Goal: Task Accomplishment & Management: Manage account settings

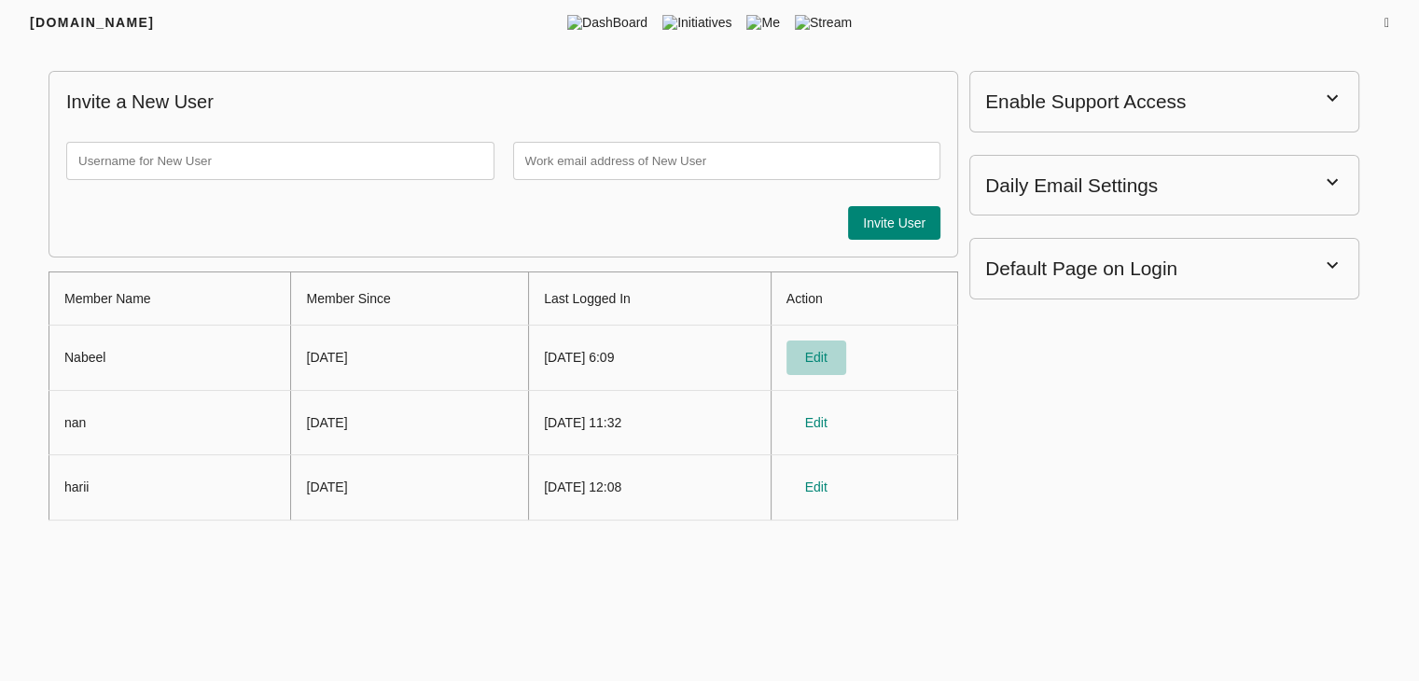
click at [836, 356] on span "Edit" at bounding box center [816, 357] width 45 height 23
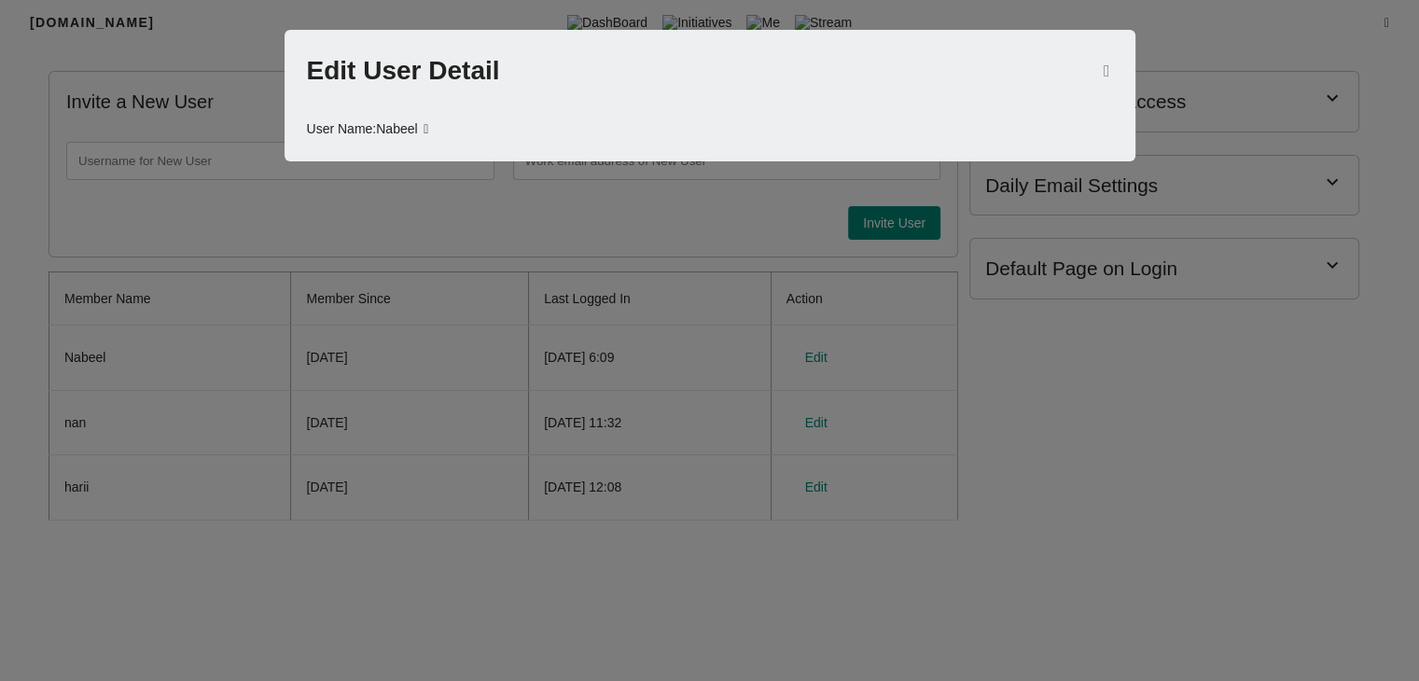
click at [333, 277] on div at bounding box center [709, 340] width 1419 height 681
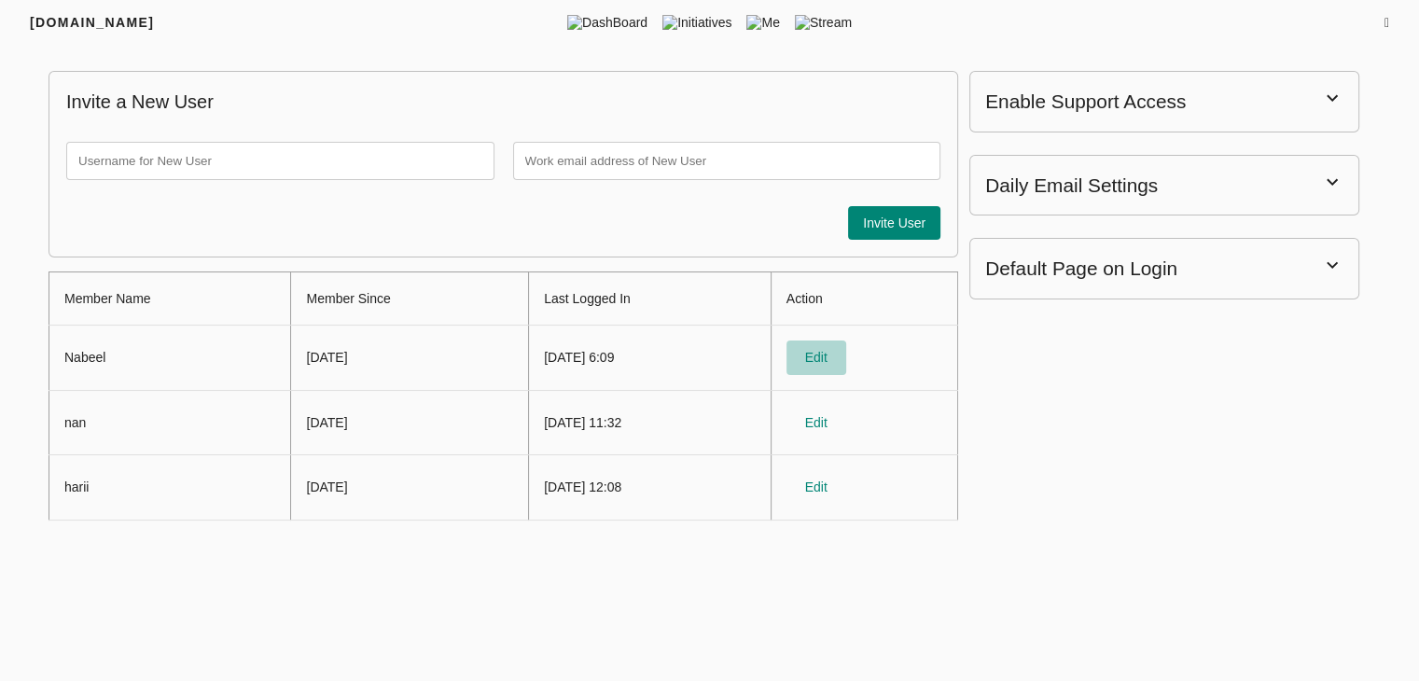
click at [838, 358] on span "Edit" at bounding box center [816, 357] width 45 height 23
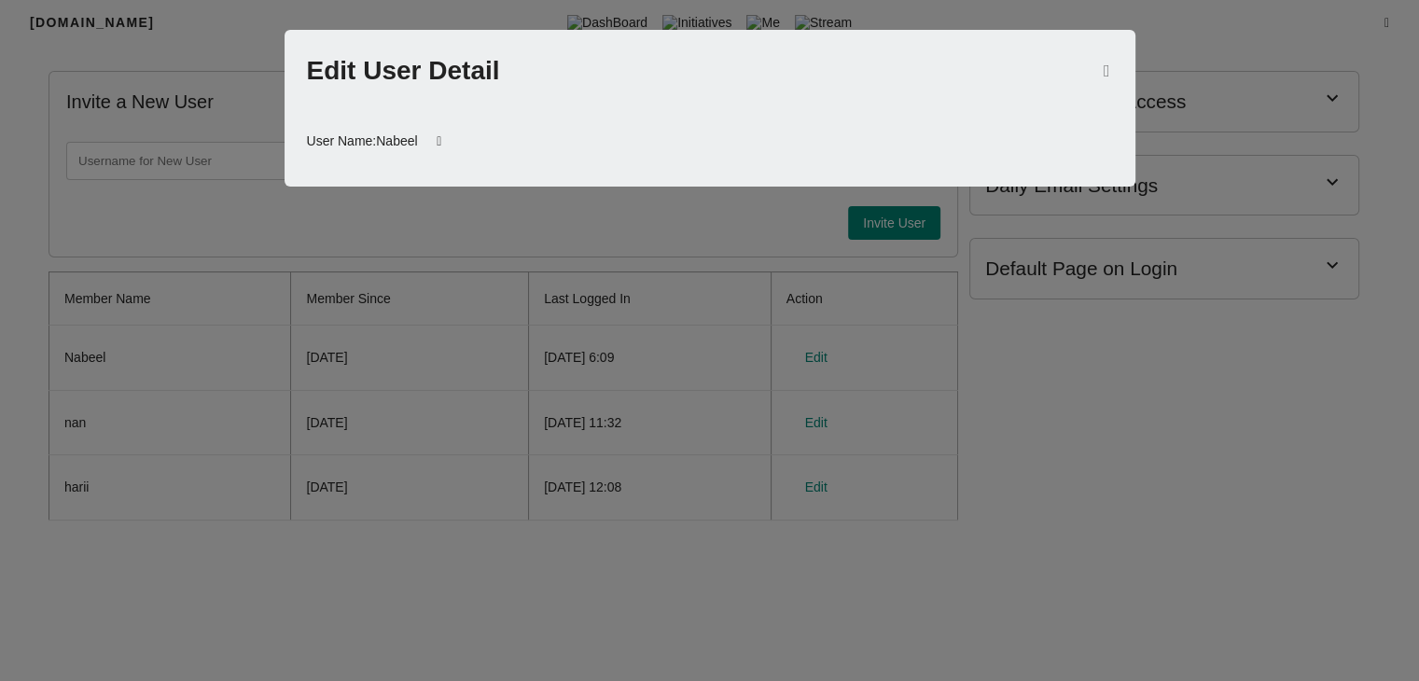
click at [469, 389] on div at bounding box center [709, 340] width 1419 height 681
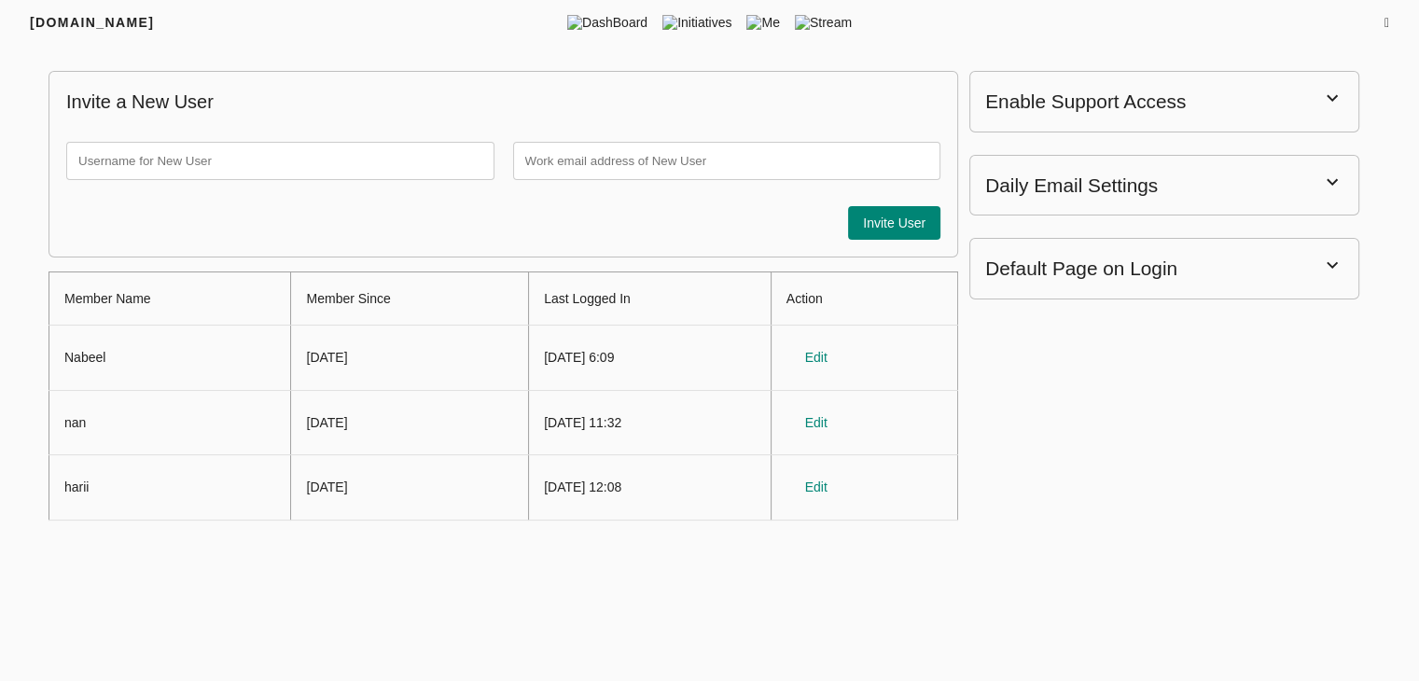
scroll to position [7, 0]
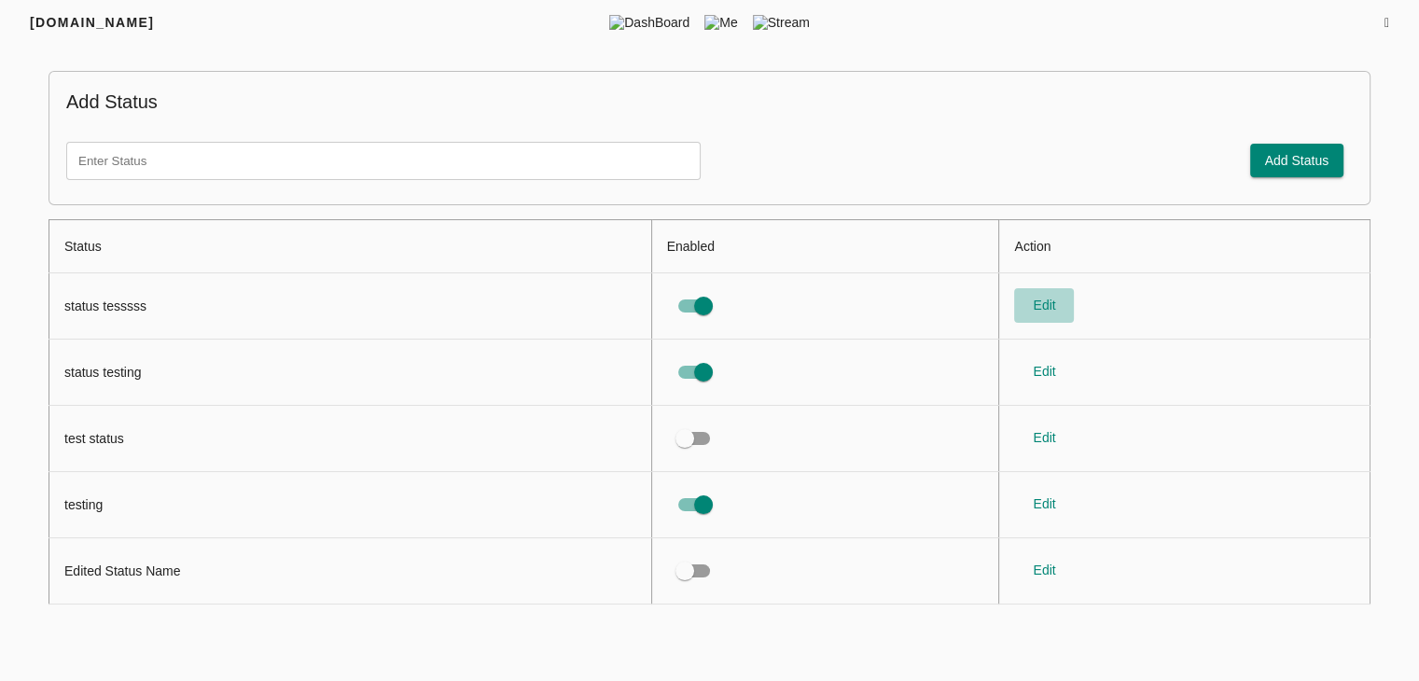
click at [1045, 311] on span "Edit" at bounding box center [1043, 305] width 45 height 23
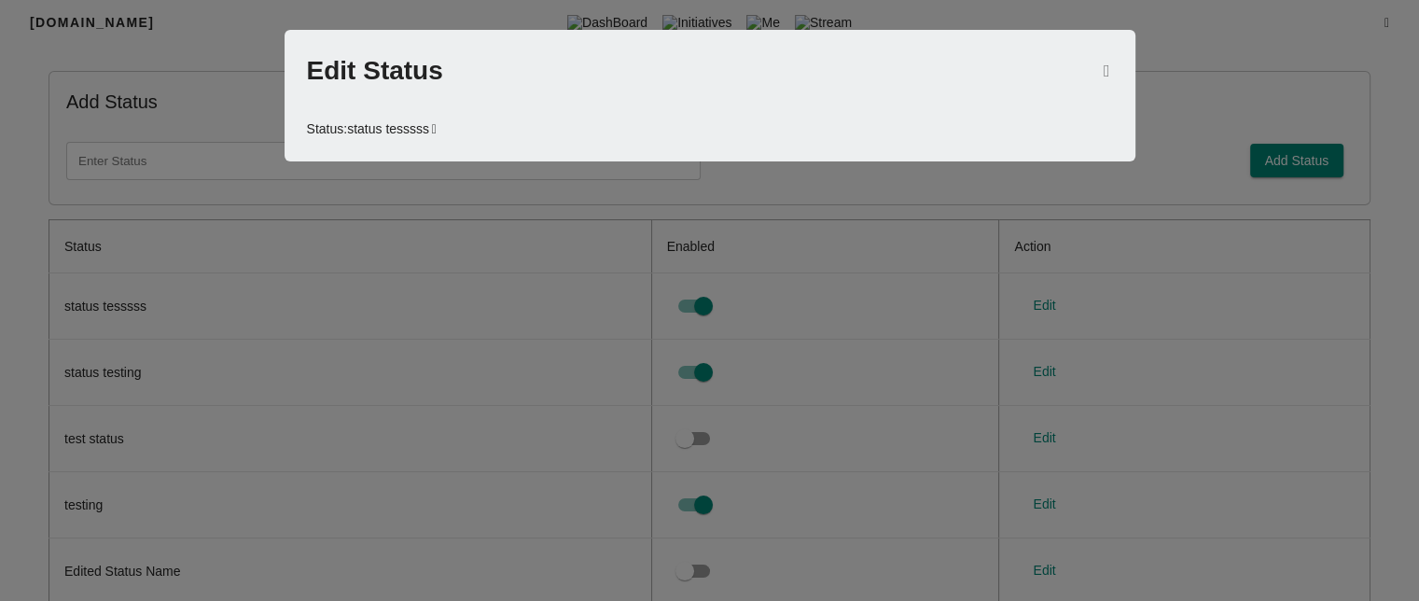
drag, startPoint x: 902, startPoint y: 557, endPoint x: 960, endPoint y: 605, distance: 75.5
click at [960, 605] on html "FRIYAY.COM DashBoard Initiatives Me Stream Add Status Add Status Status Enabled…" at bounding box center [709, 303] width 1419 height 606
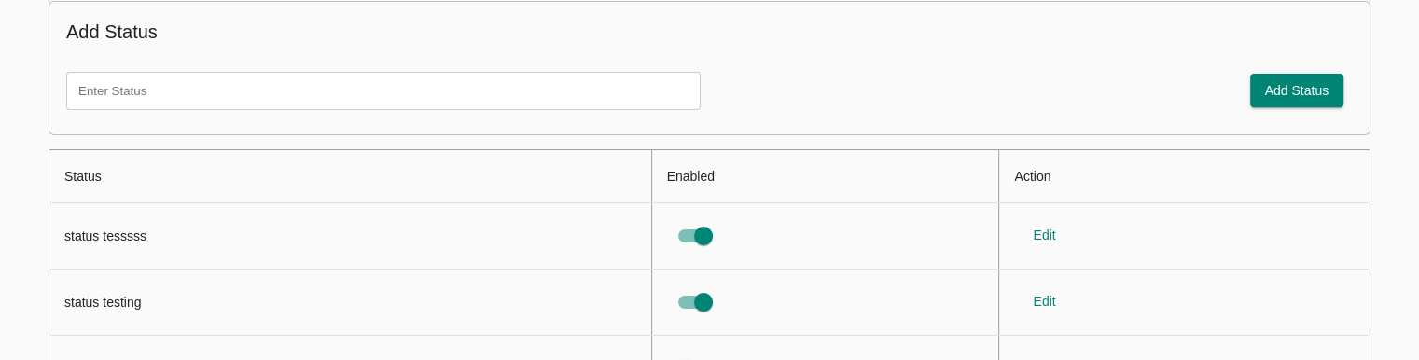
scroll to position [78, 0]
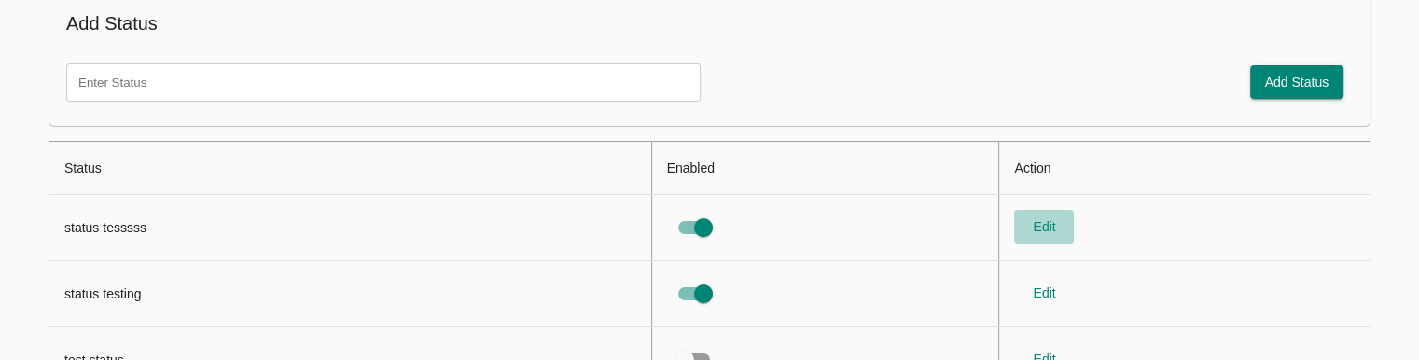
click at [1048, 231] on span "Edit" at bounding box center [1043, 226] width 45 height 23
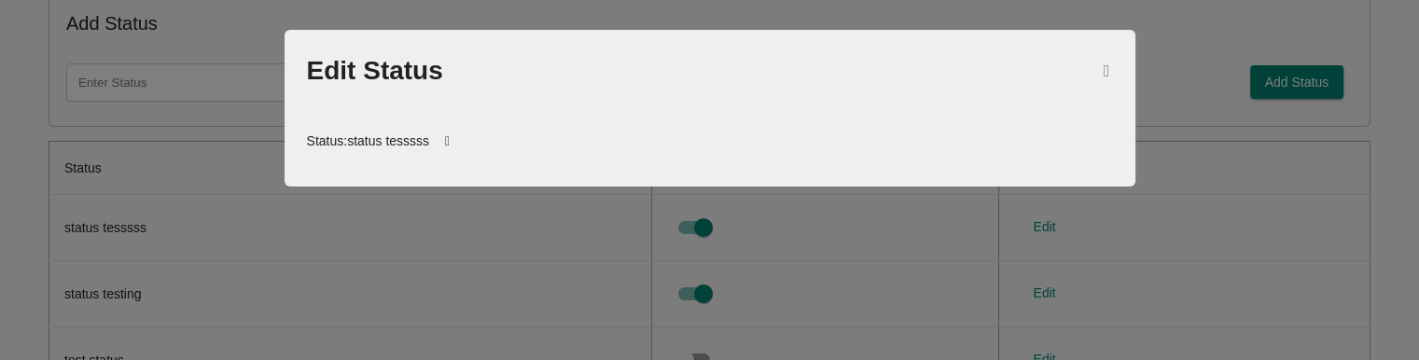
scroll to position [0, 0]
click at [1103, 76] on icon "button" at bounding box center [1106, 70] width 7 height 17
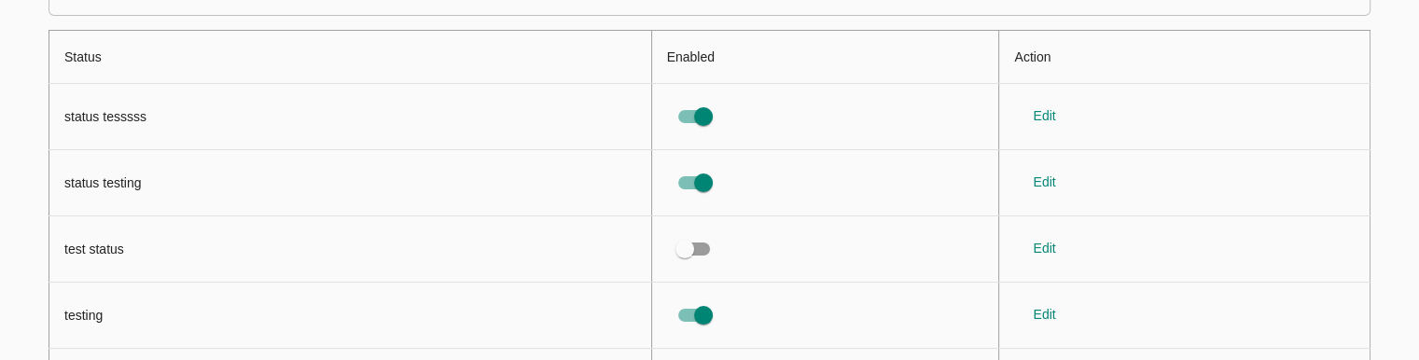
scroll to position [190, 0]
click at [1385, 87] on div "Add Status Add Status Status Enabled Action status tesssss Edit status testing …" at bounding box center [709, 155] width 1374 height 600
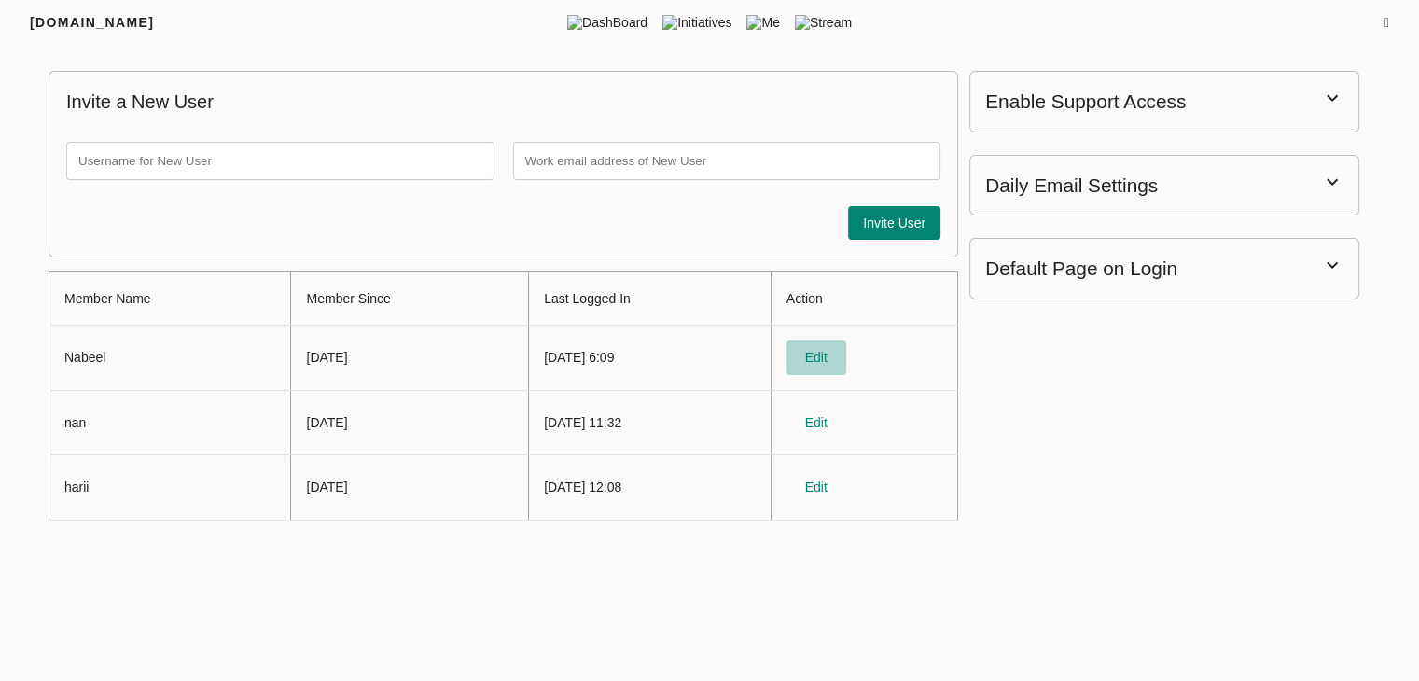
click at [838, 352] on span "Edit" at bounding box center [816, 357] width 45 height 23
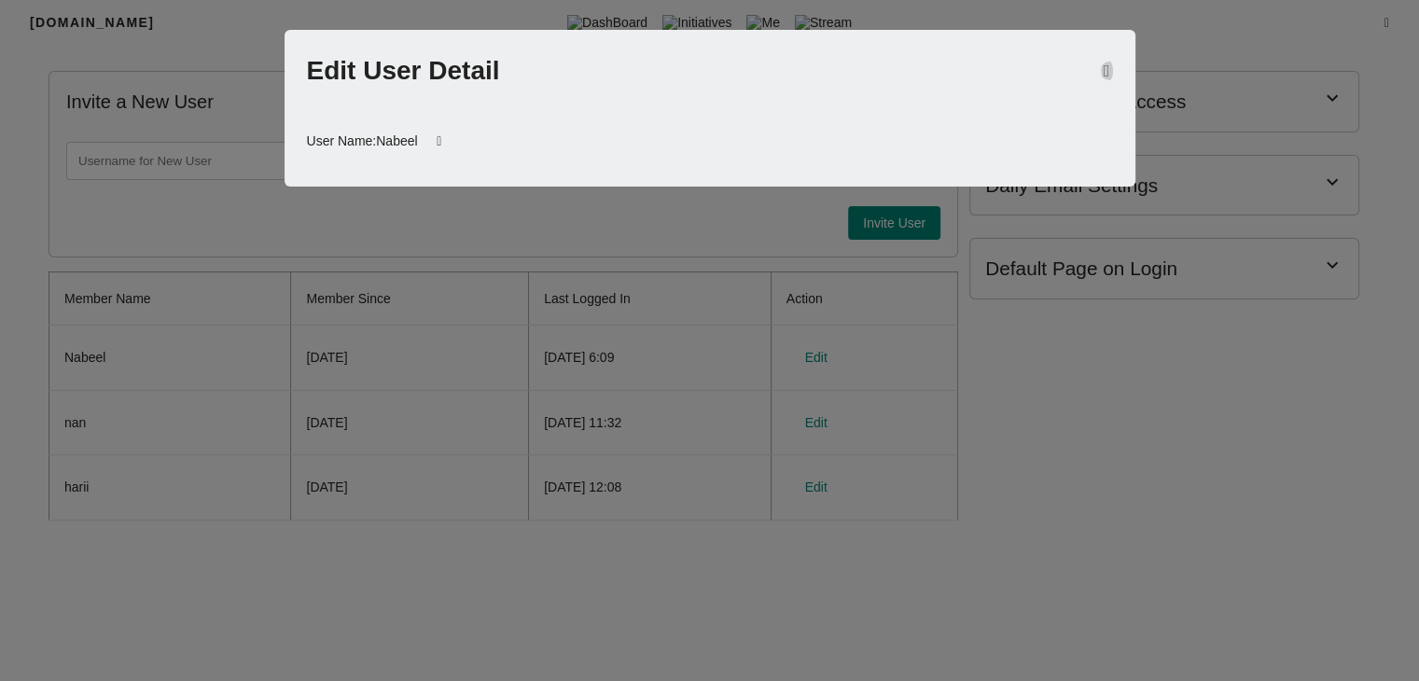
click at [1104, 64] on icon "button" at bounding box center [1106, 70] width 7 height 17
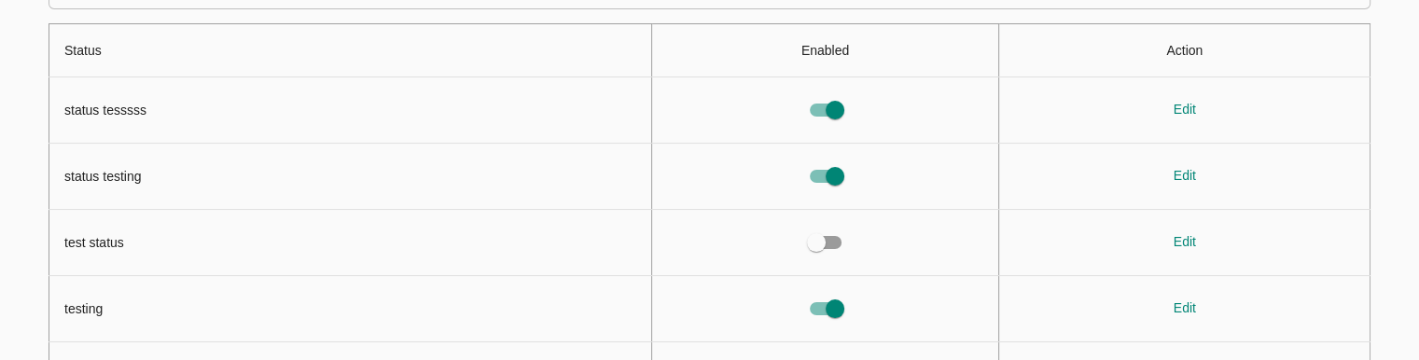
scroll to position [197, 0]
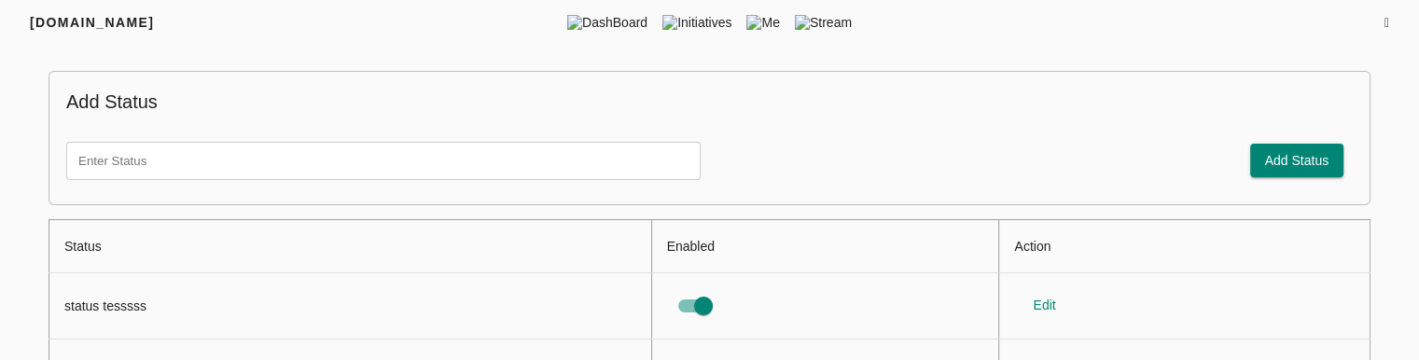
click at [1328, 38] on div "FRIYAY.COM DashBoard Initiatives Me Stream" at bounding box center [709, 22] width 1419 height 45
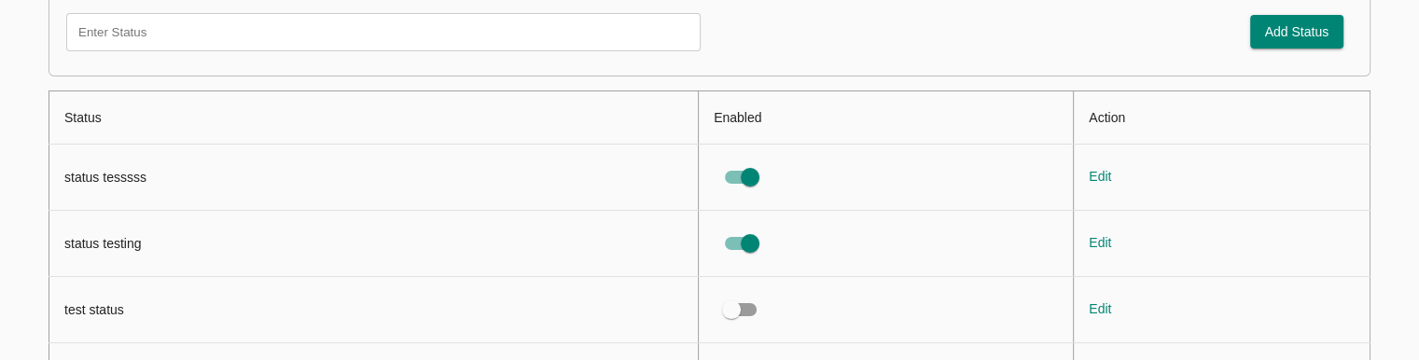
scroll to position [127, 0]
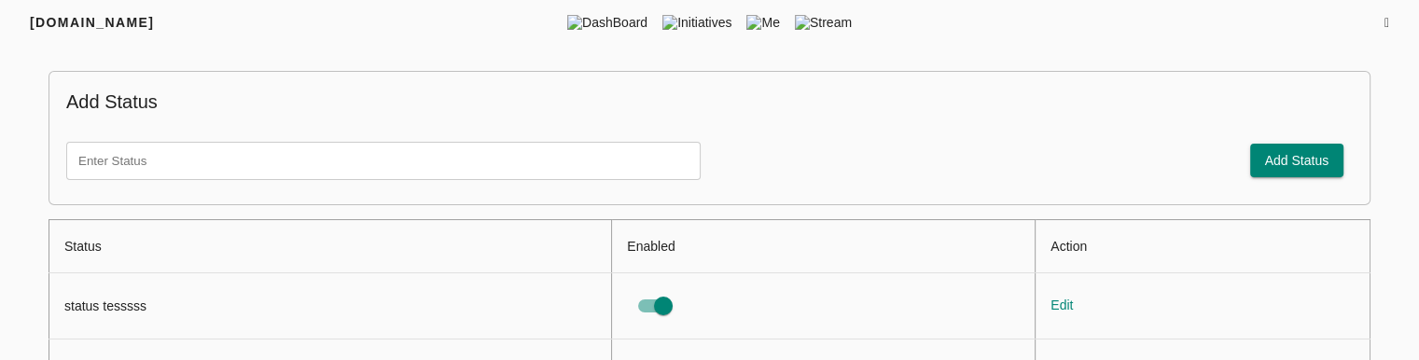
scroll to position [151, 0]
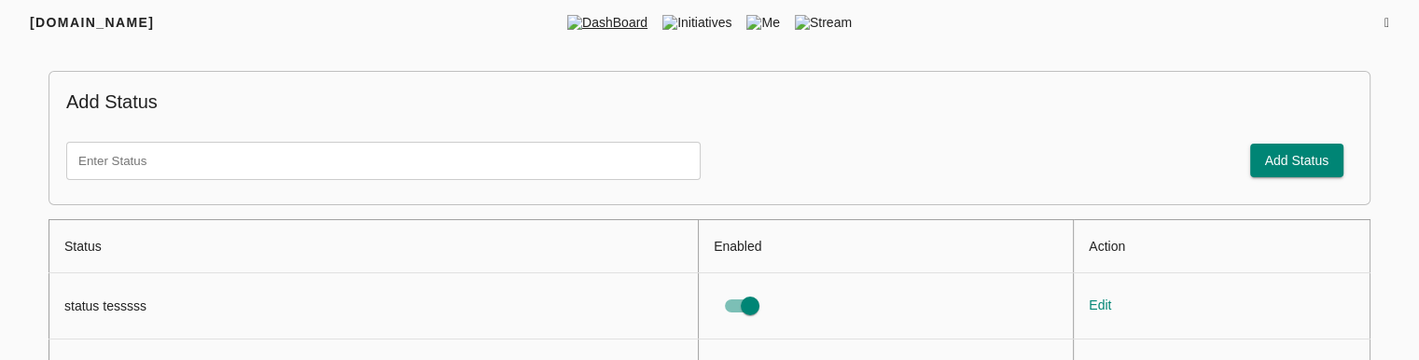
click at [612, 29] on span "DashBoard" at bounding box center [607, 22] width 95 height 19
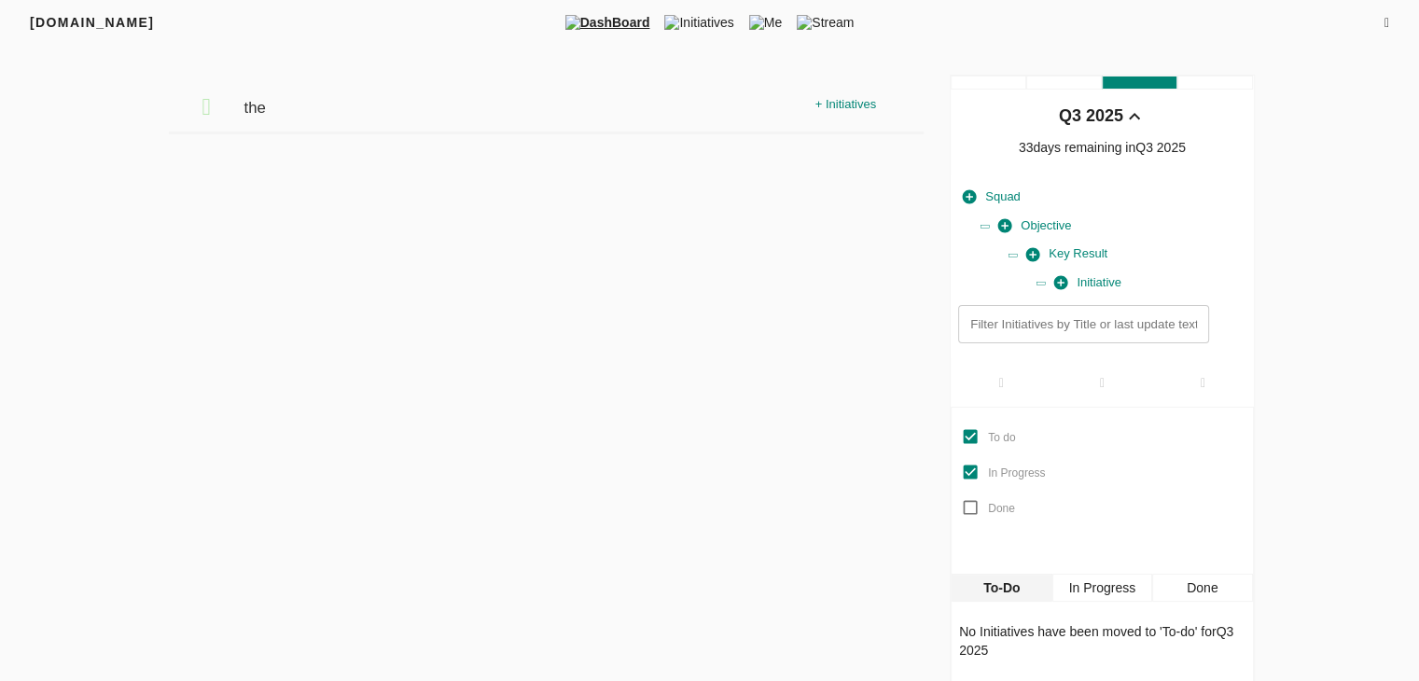
click at [1095, 359] on div "To do In Progress Done" at bounding box center [1101, 491] width 278 height 144
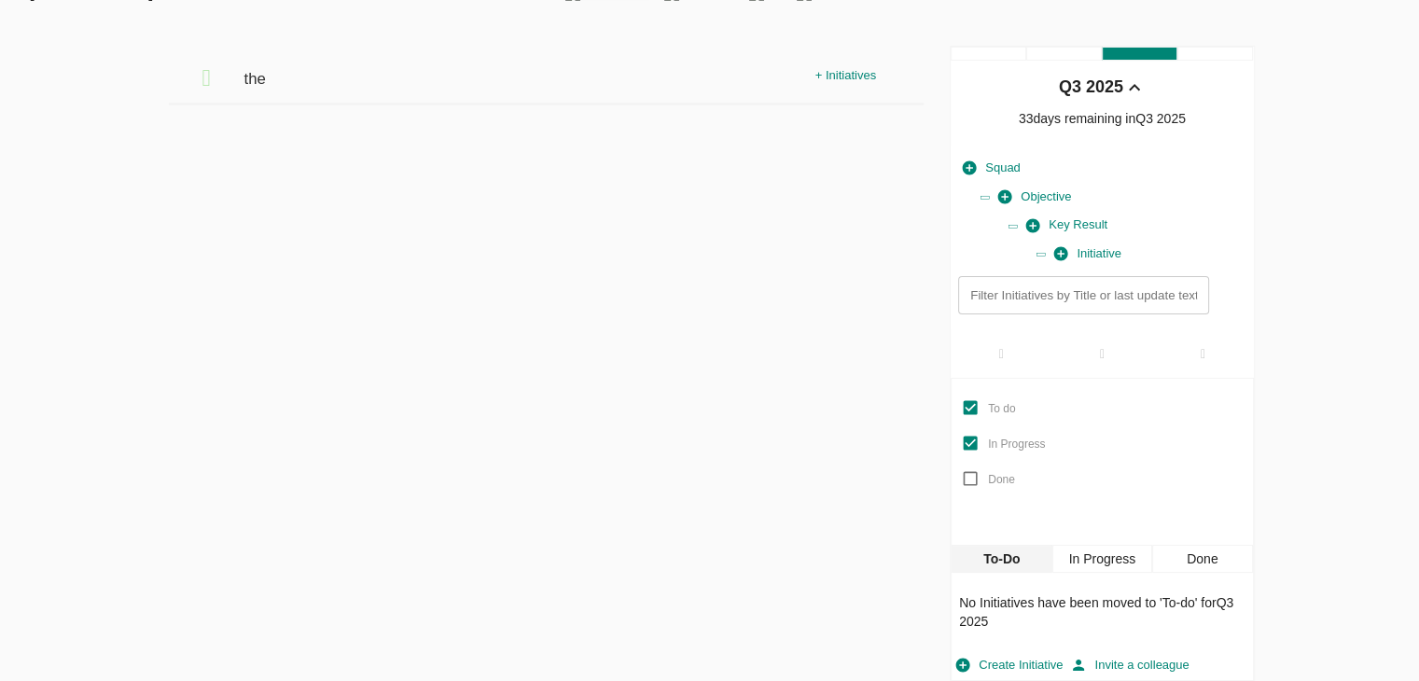
click at [1101, 359] on div "In Progress" at bounding box center [1102, 559] width 100 height 28
click at [1183, 359] on div "Done" at bounding box center [1202, 559] width 100 height 28
click at [985, 359] on div "To-Do" at bounding box center [1001, 559] width 100 height 28
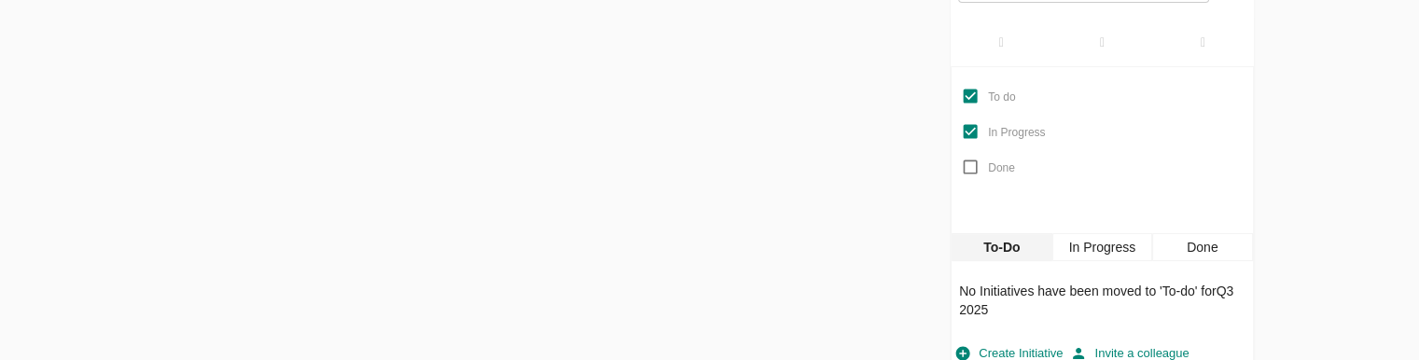
scroll to position [342, 0]
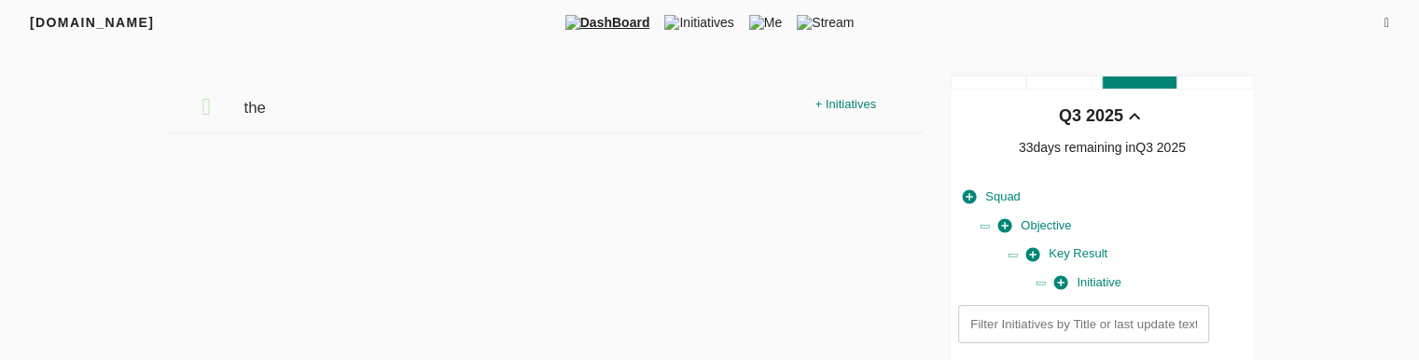
scroll to position [350, 0]
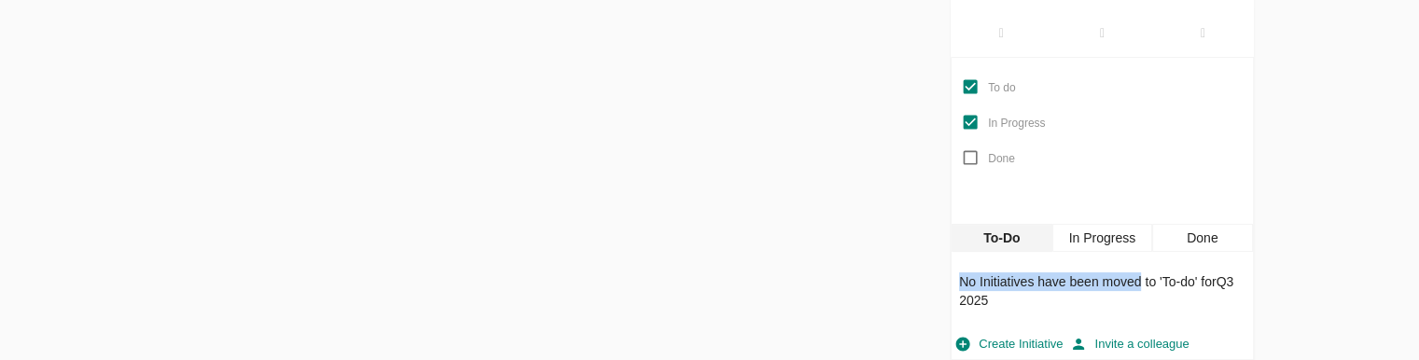
drag, startPoint x: 1142, startPoint y: 277, endPoint x: 961, endPoint y: 273, distance: 181.0
click at [961, 273] on p "No Initiatives have been moved to ' To-do ' for Q3 2025" at bounding box center [1101, 290] width 285 height 37
copy p "No Initiatives have been moved"
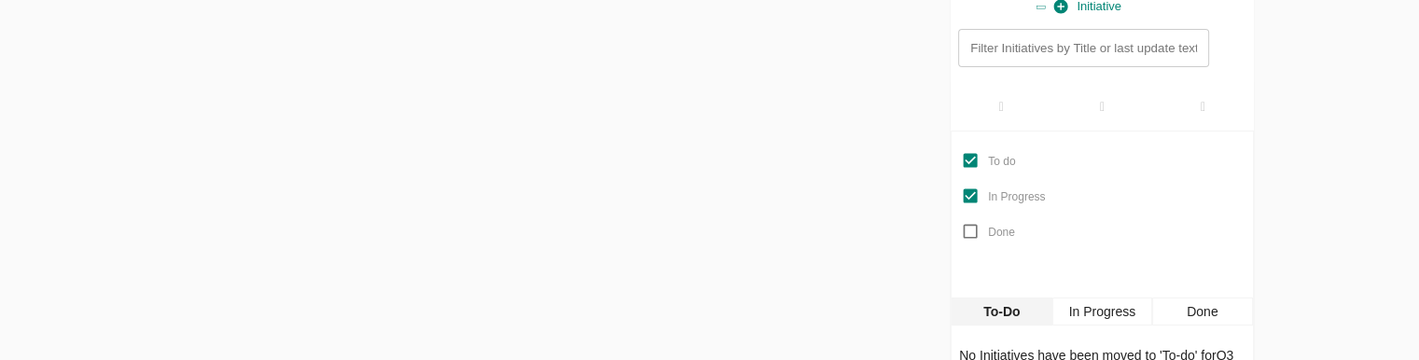
scroll to position [350, 0]
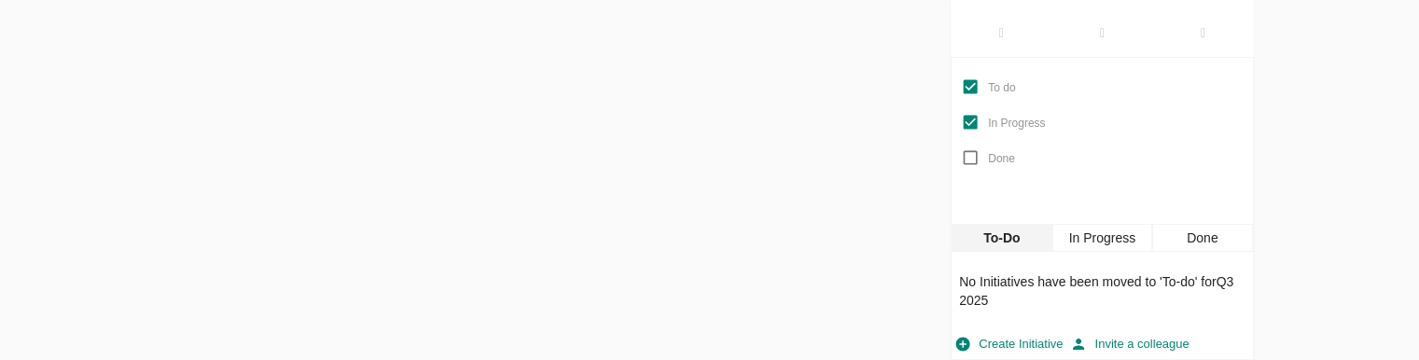
click at [1128, 249] on div "In Progress" at bounding box center [1102, 238] width 100 height 28
click at [402, 169] on div "the + Initiatives" at bounding box center [546, 43] width 763 height 636
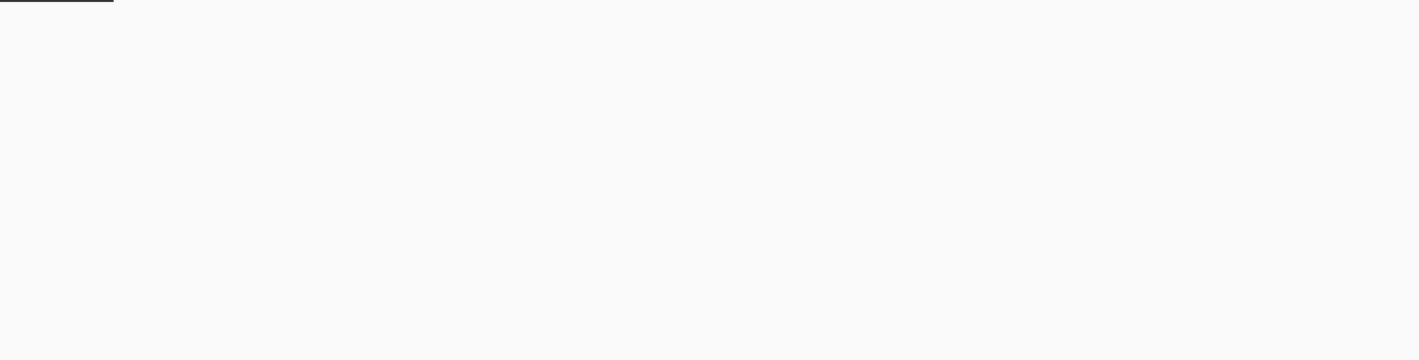
scroll to position [4, 0]
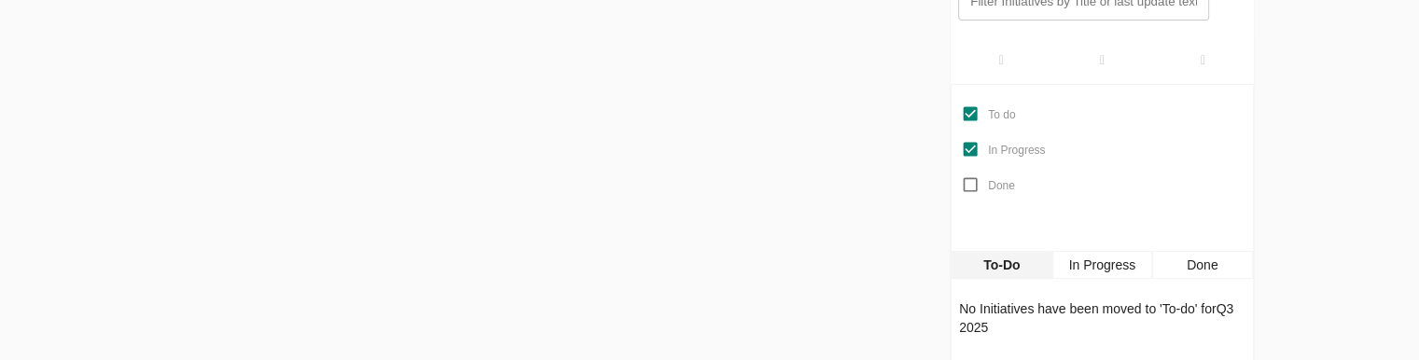
scroll to position [350, 0]
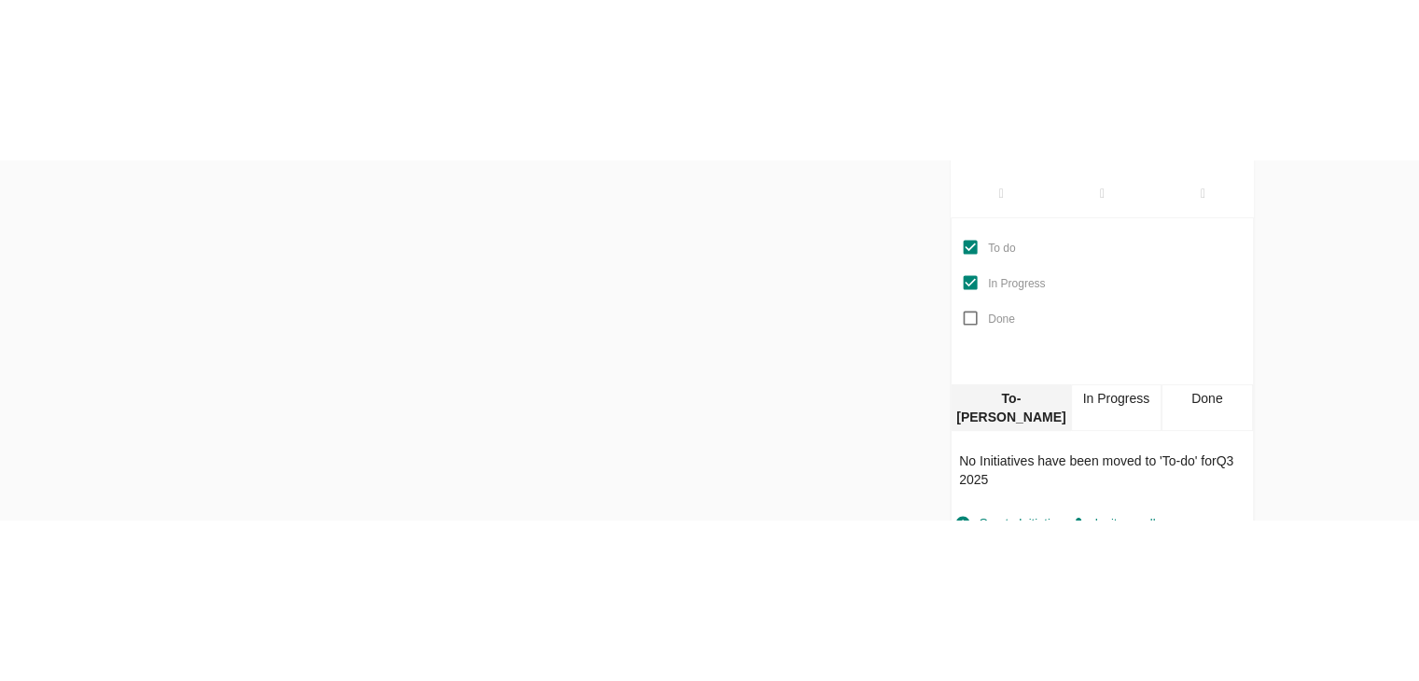
scroll to position [29, 0]
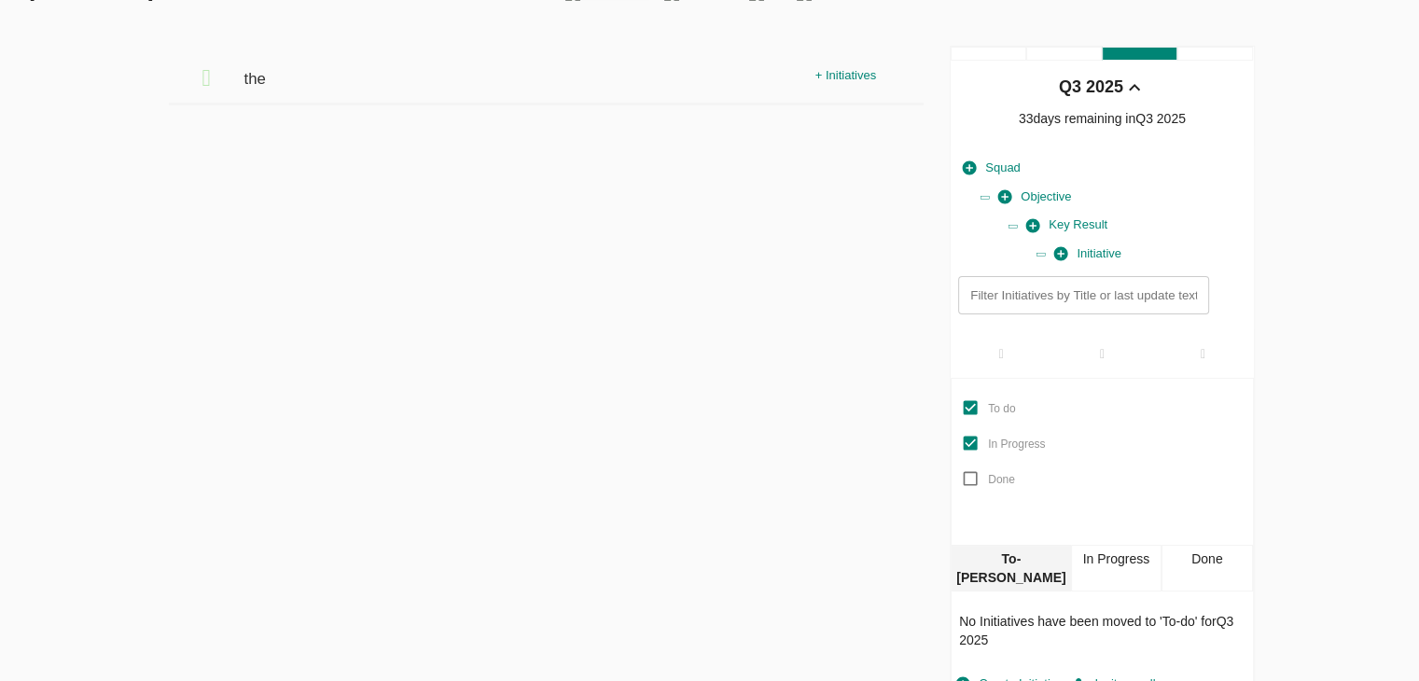
click at [1305, 359] on div "Filters Q3 2025 the + Initiatives Q3 2025 33 days remaining in Q3 2025 Squad Ob…" at bounding box center [710, 373] width 1194 height 655
click at [1103, 359] on div at bounding box center [1101, 353] width 101 height 48
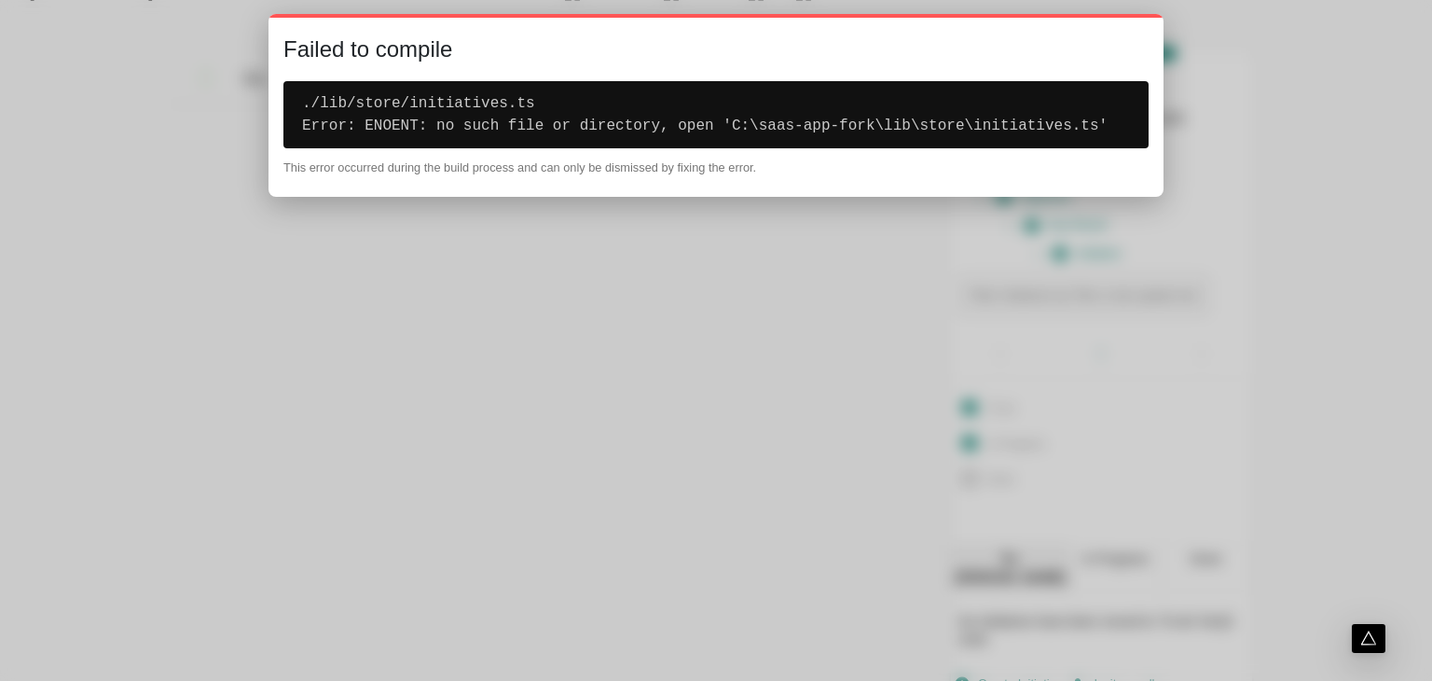
click at [1109, 355] on body "FRIYAY.COM DashBoard Initiatives Me Stream Filters Q3 2025 the + Initiatives Q3…" at bounding box center [716, 335] width 1432 height 729
click at [1377, 232] on div at bounding box center [716, 340] width 1432 height 681
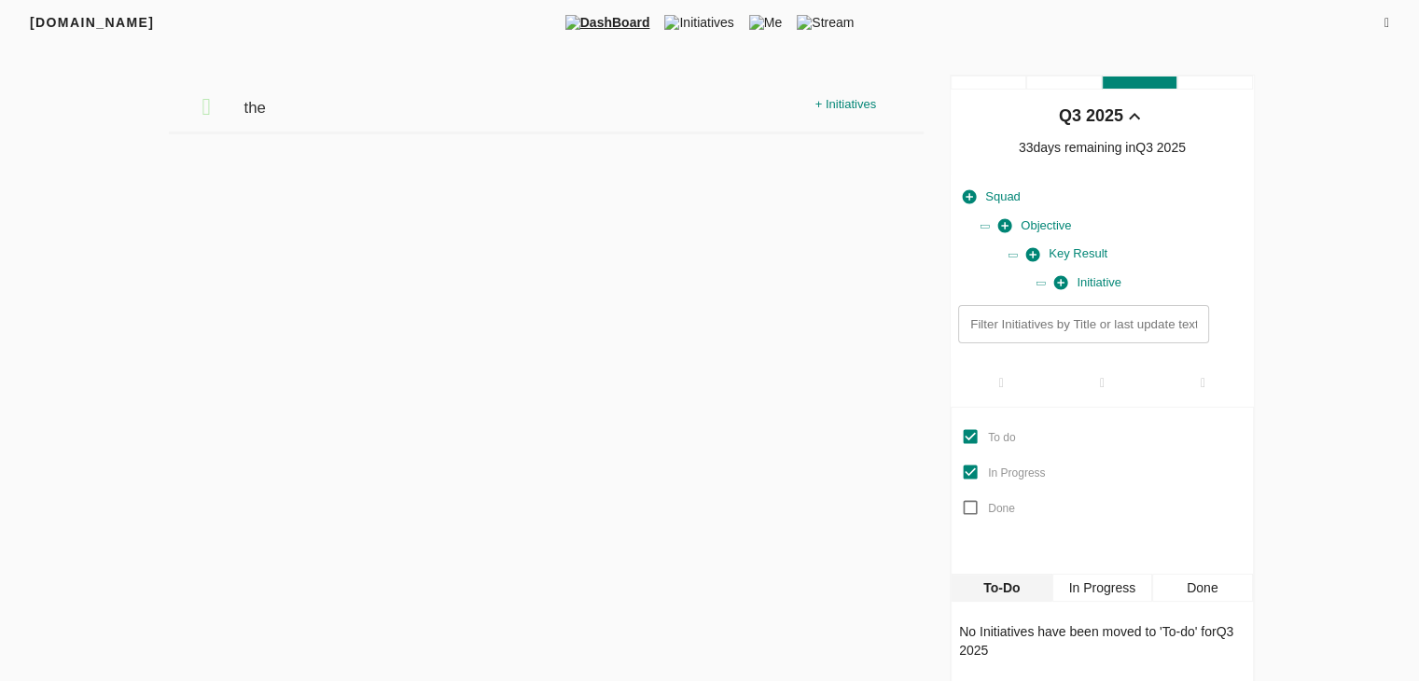
scroll to position [29, 0]
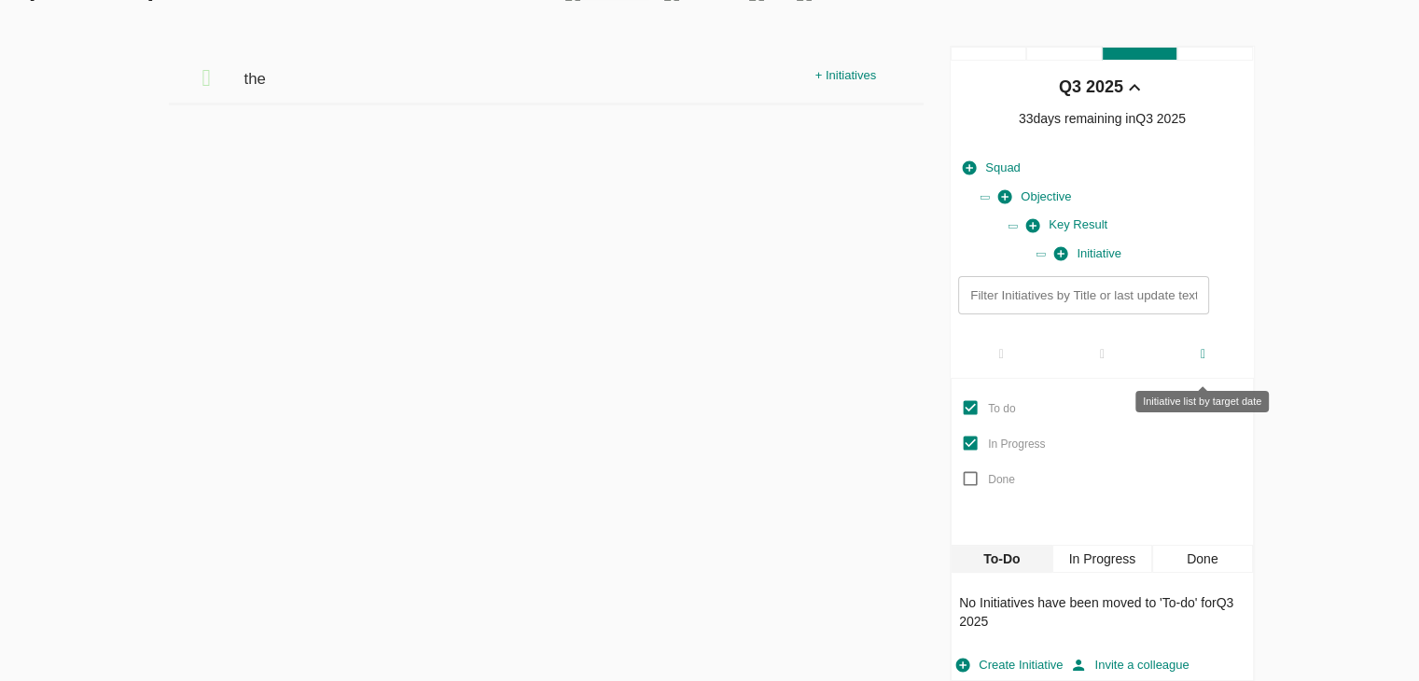
click at [1210, 366] on div at bounding box center [1202, 353] width 101 height 48
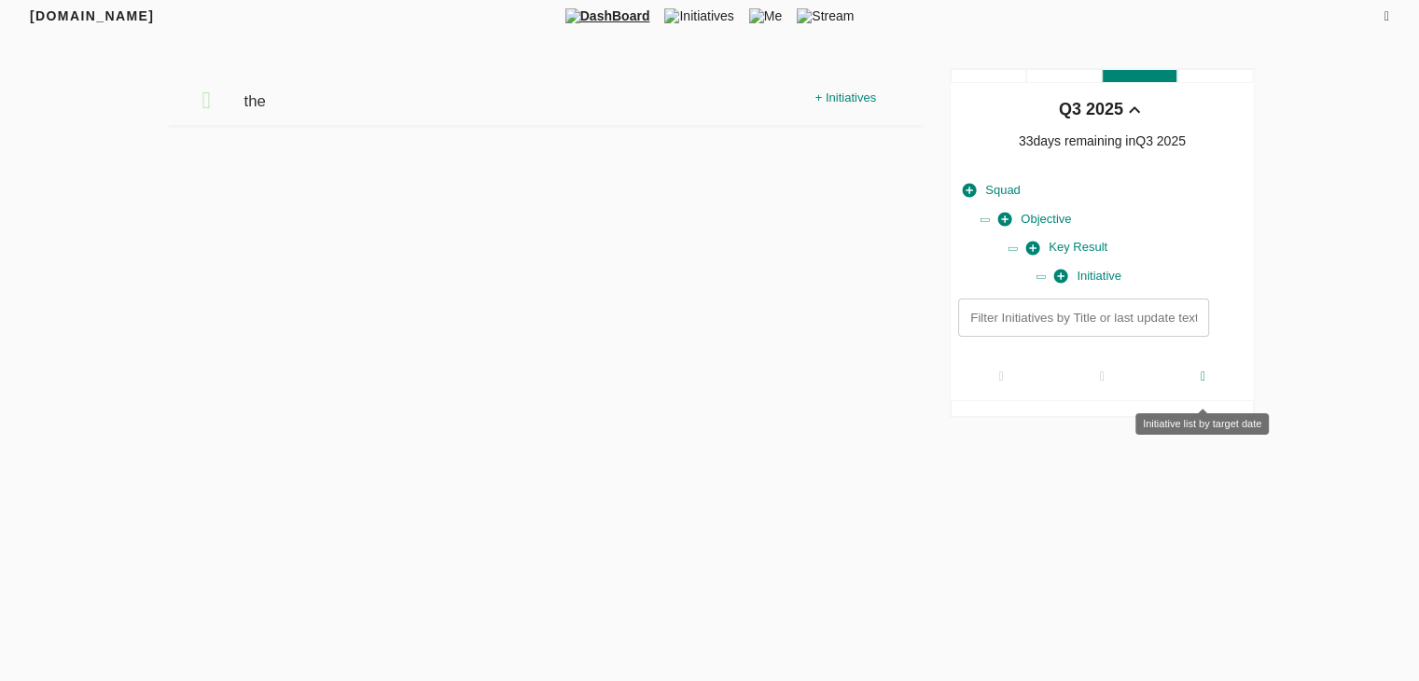
scroll to position [7, 0]
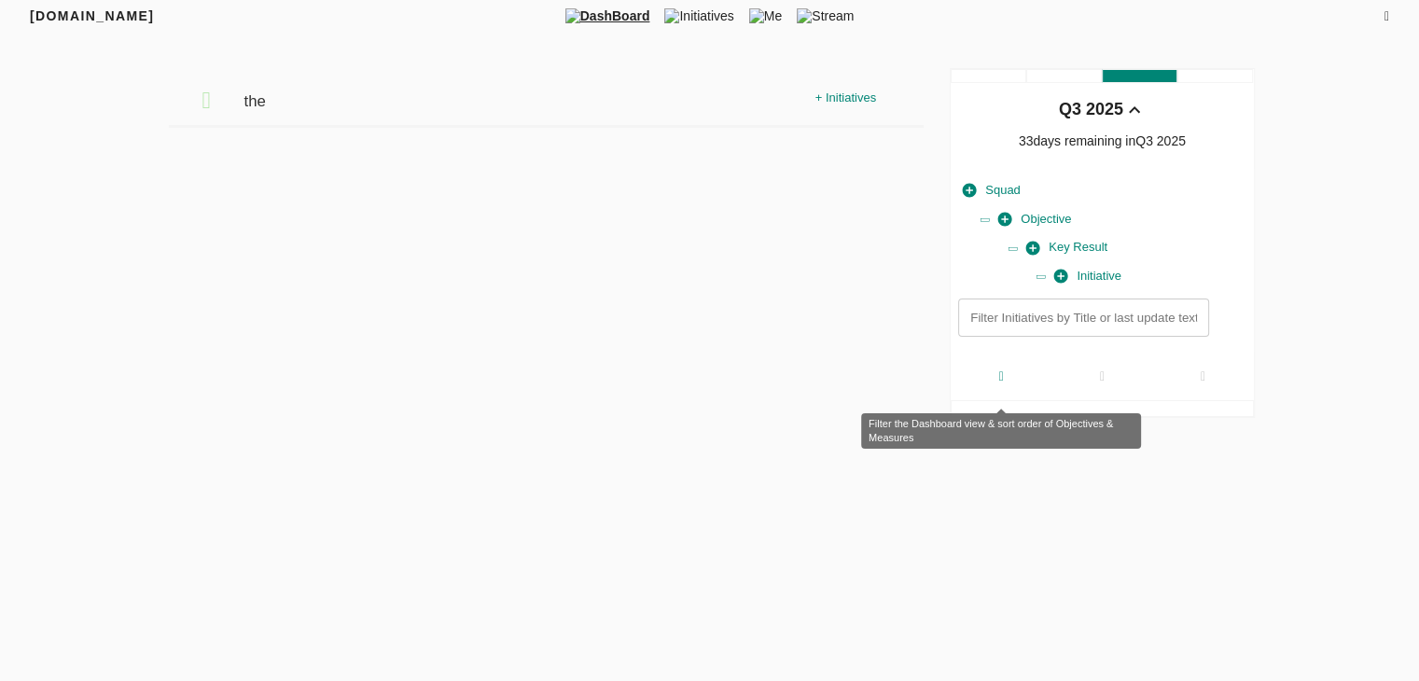
click at [1020, 370] on div at bounding box center [1000, 376] width 101 height 48
click at [999, 374] on icon at bounding box center [1001, 376] width 5 height 13
click at [996, 366] on div at bounding box center [1000, 376] width 101 height 48
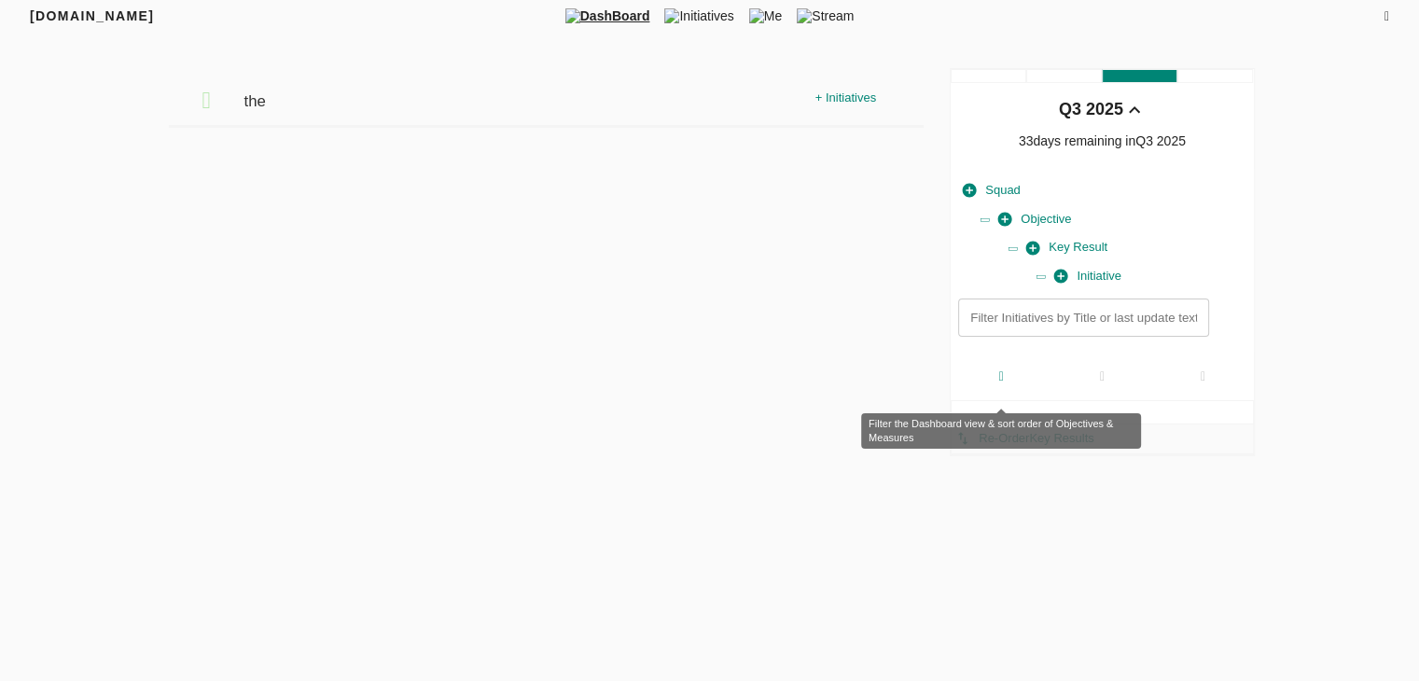
click at [1011, 379] on div at bounding box center [1000, 376] width 101 height 48
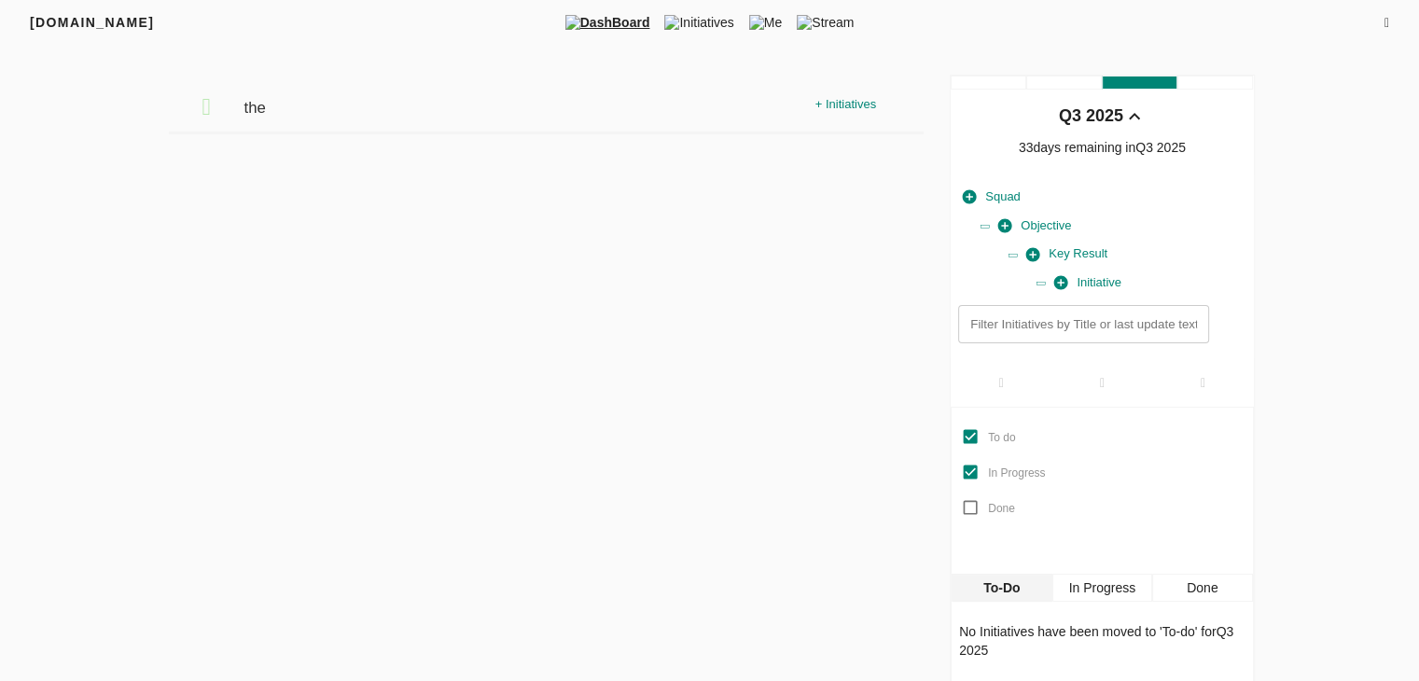
scroll to position [29, 0]
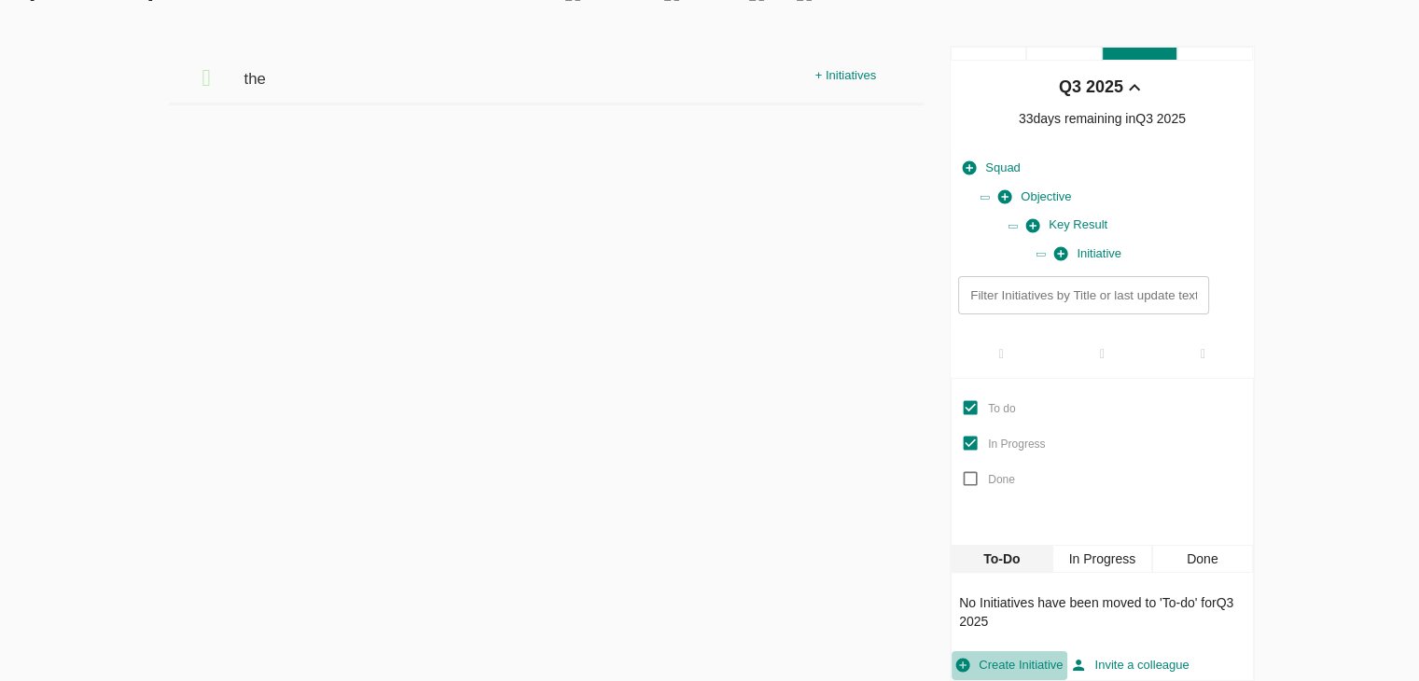
click at [1024, 658] on span "Create Initiative" at bounding box center [1009, 665] width 106 height 21
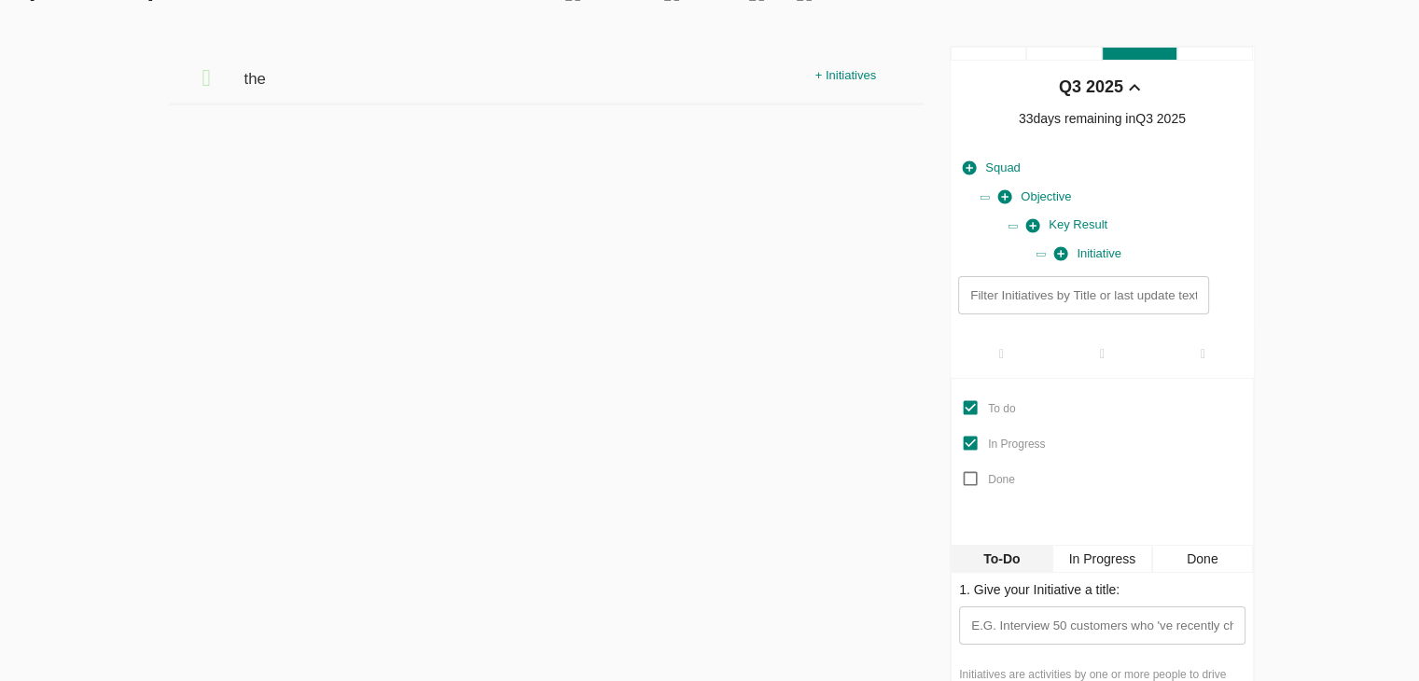
scroll to position [285, 0]
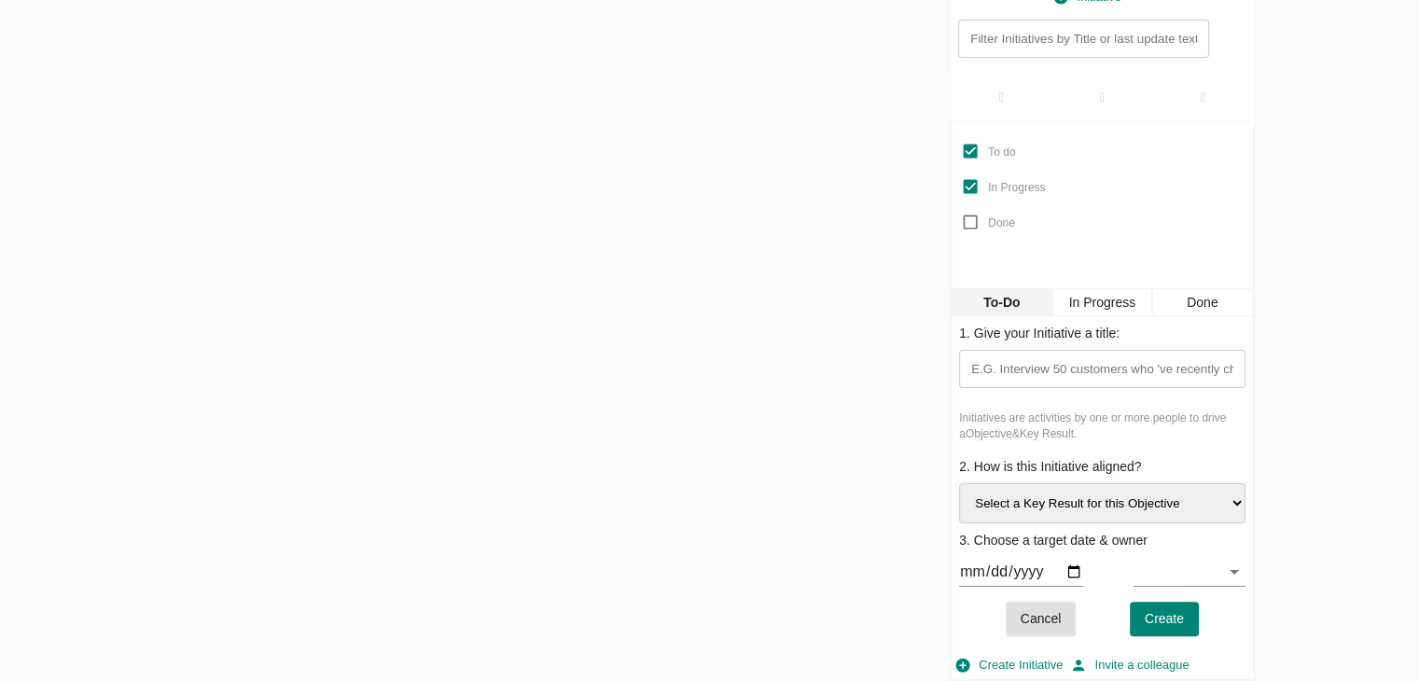
click at [1131, 486] on select "Select a Key Result for this Objective the" at bounding box center [1101, 503] width 285 height 40
click at [1114, 658] on span "Invite a colleague" at bounding box center [1130, 665] width 117 height 21
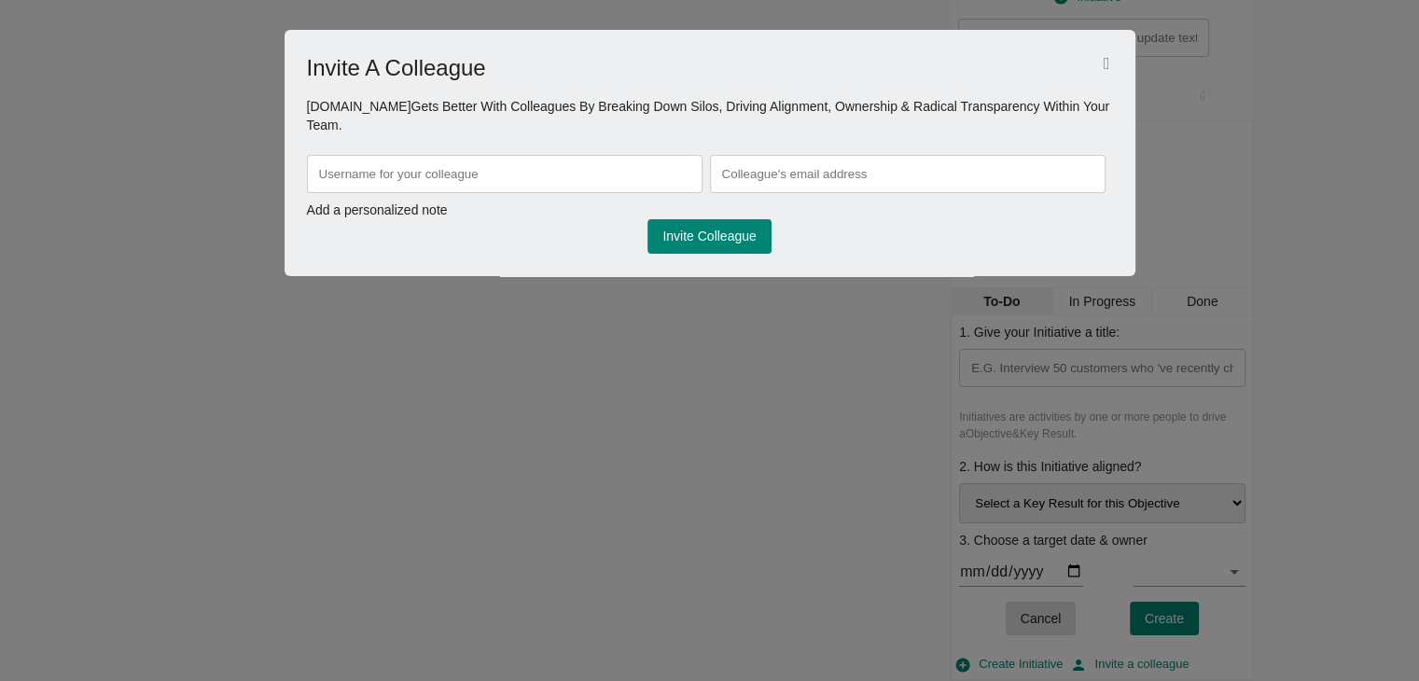
click at [822, 155] on input "text" at bounding box center [907, 174] width 395 height 38
click at [1107, 55] on icon "button" at bounding box center [1106, 63] width 7 height 17
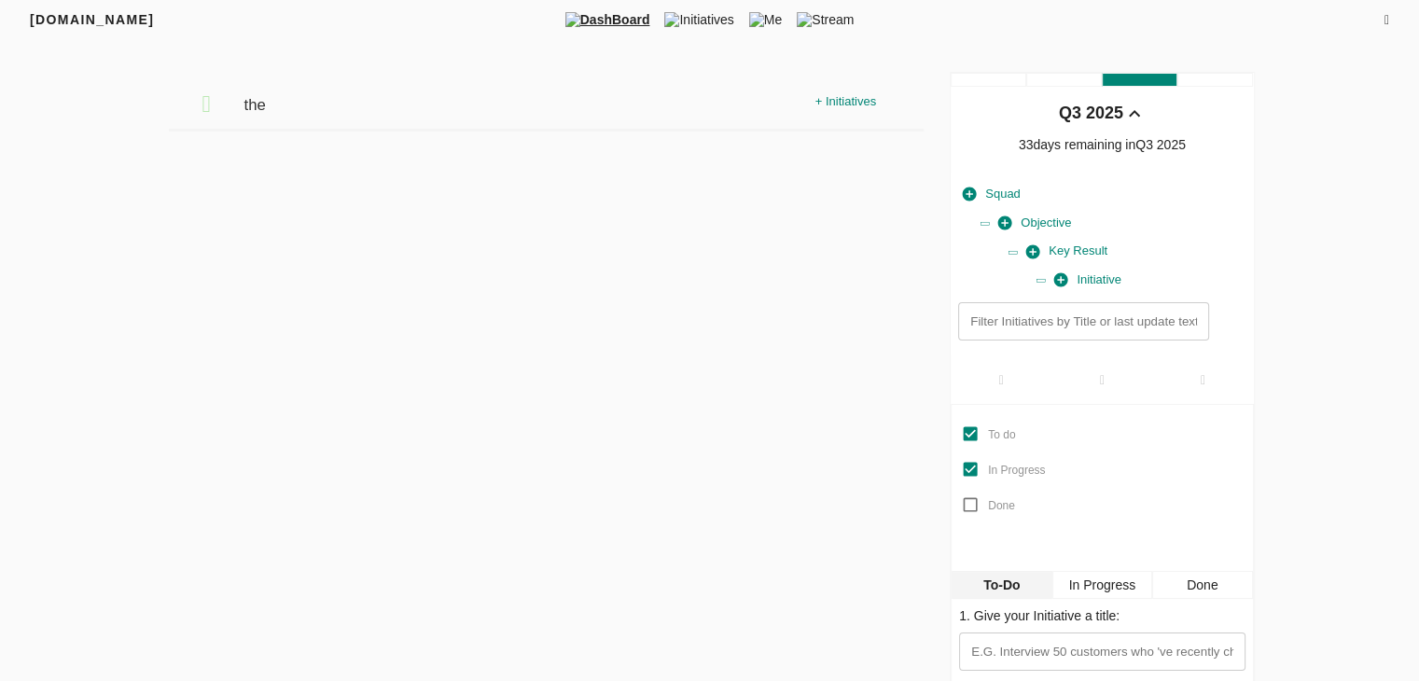
scroll to position [0, 0]
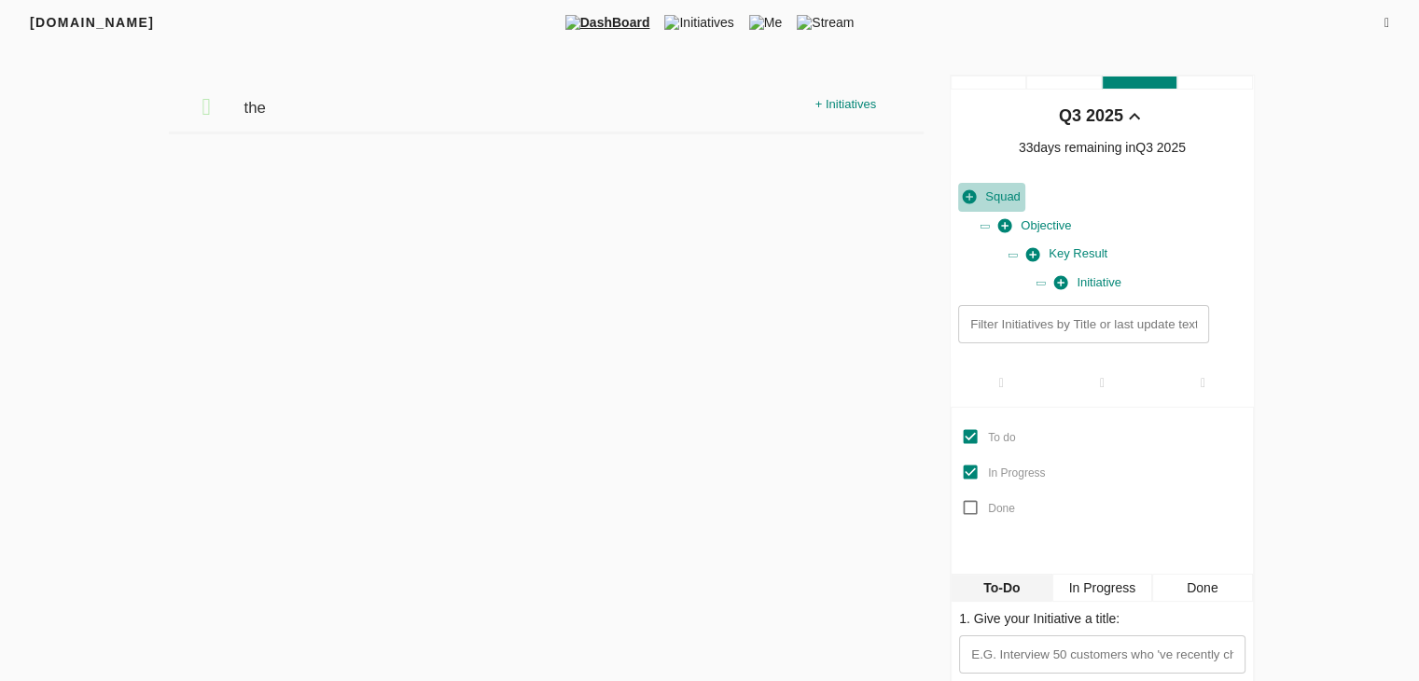
click at [996, 194] on span "Squad" at bounding box center [991, 197] width 58 height 21
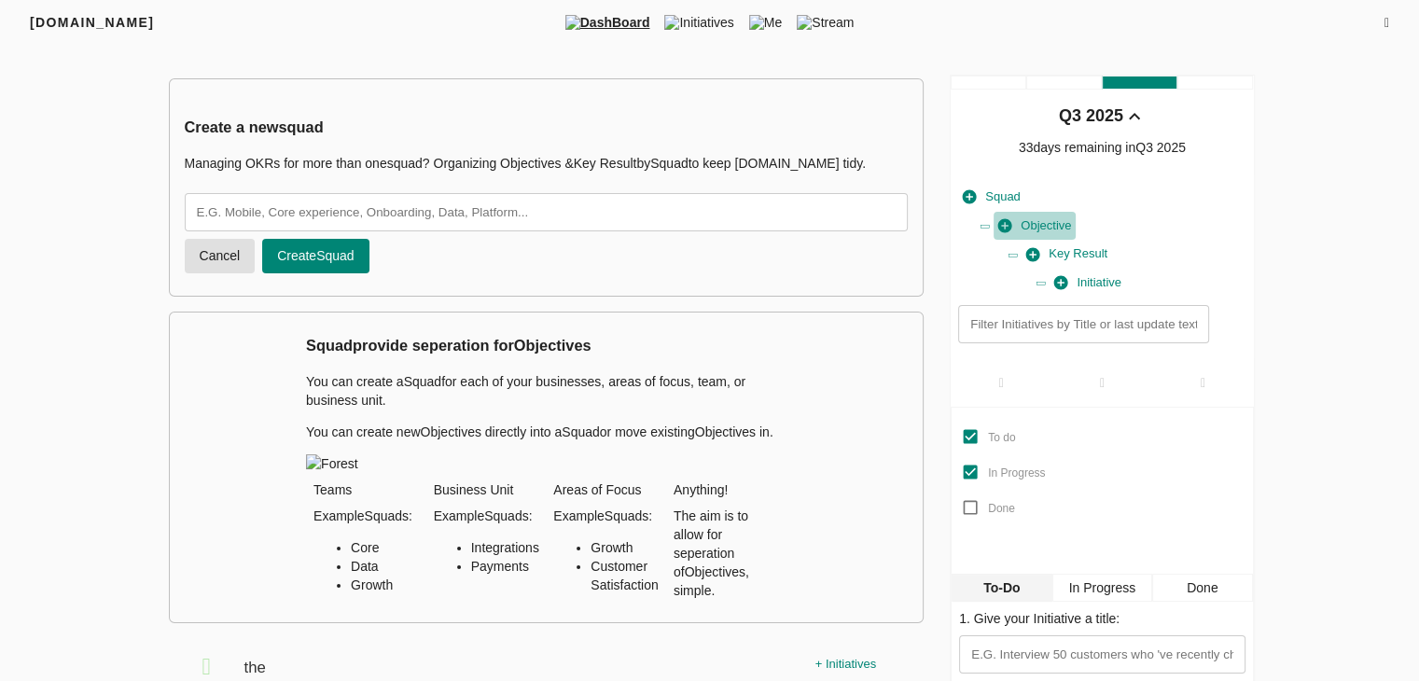
click at [1040, 216] on span "Objective" at bounding box center [1034, 225] width 73 height 21
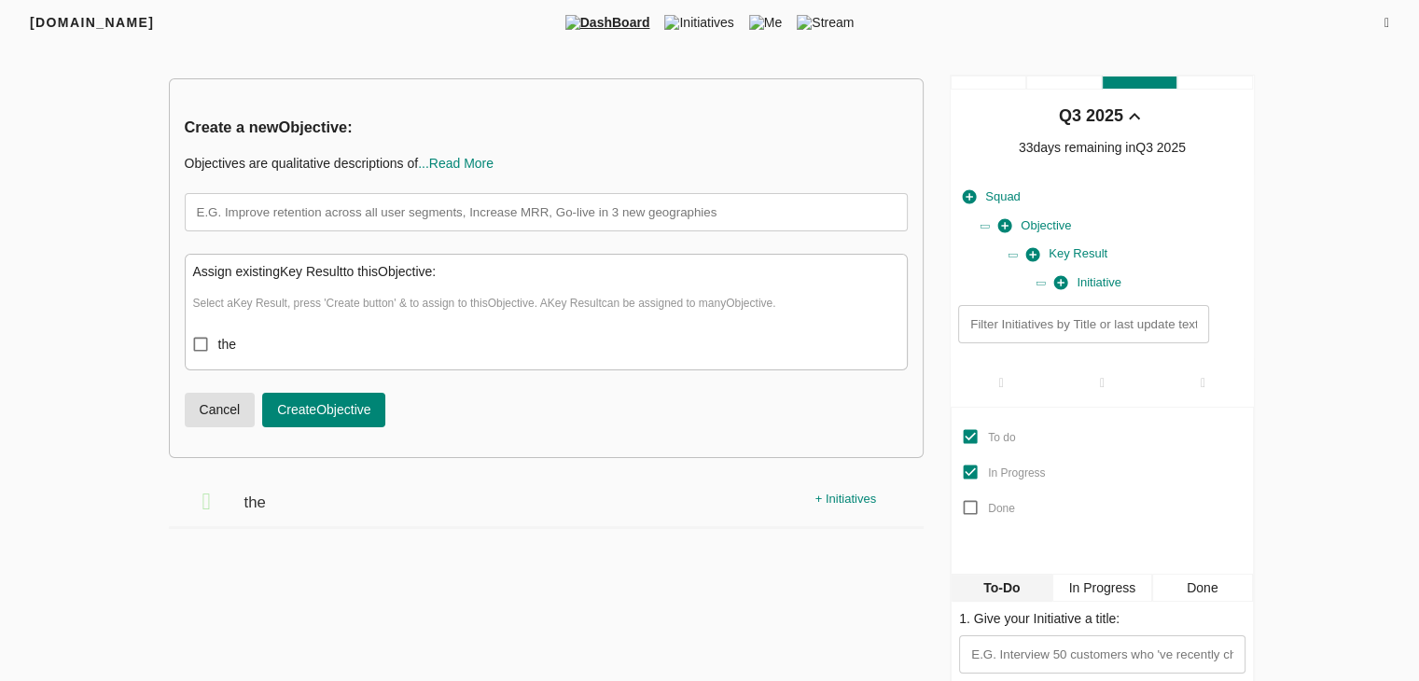
click at [1077, 255] on span "Key Result" at bounding box center [1066, 253] width 81 height 21
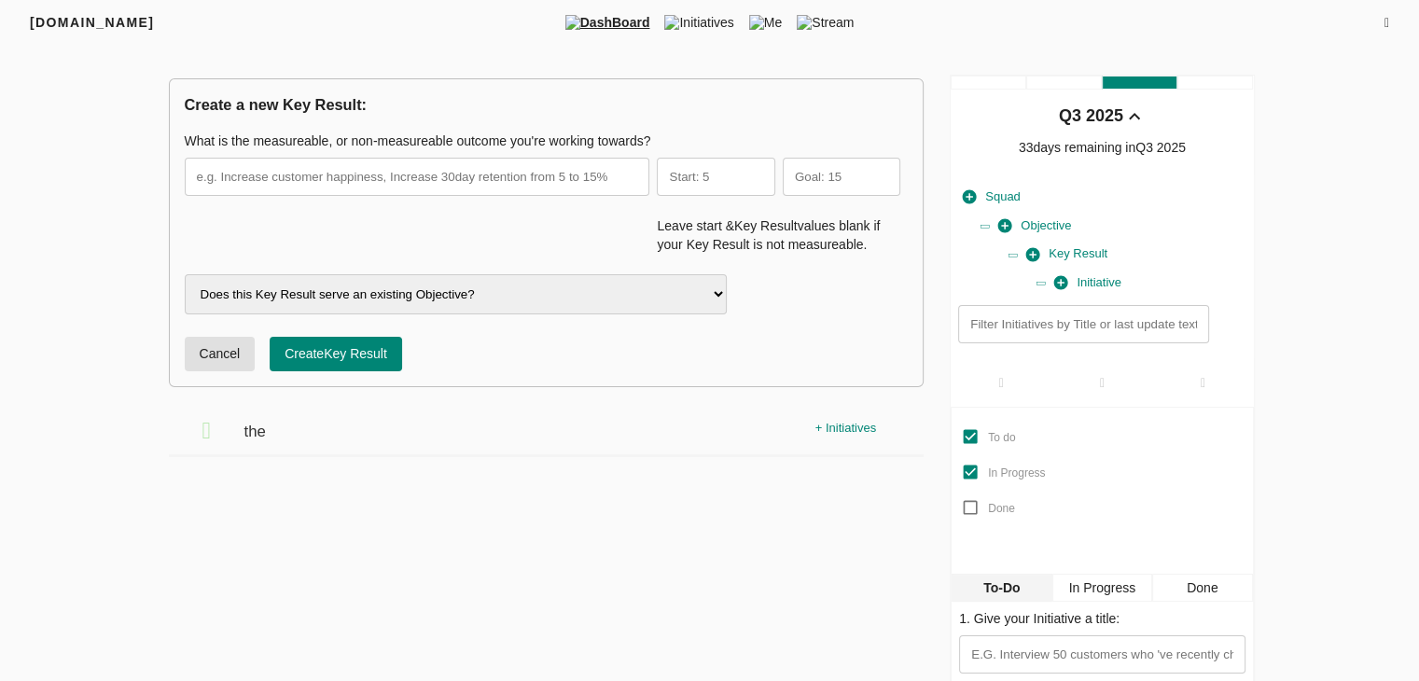
click at [605, 301] on select "Does this Key Result serve an existing Objective?" at bounding box center [456, 294] width 543 height 40
click at [585, 193] on input "text" at bounding box center [417, 177] width 465 height 38
click at [1114, 285] on span "Initiative" at bounding box center [1087, 282] width 67 height 21
click at [1087, 283] on span "Initiative" at bounding box center [1087, 282] width 67 height 21
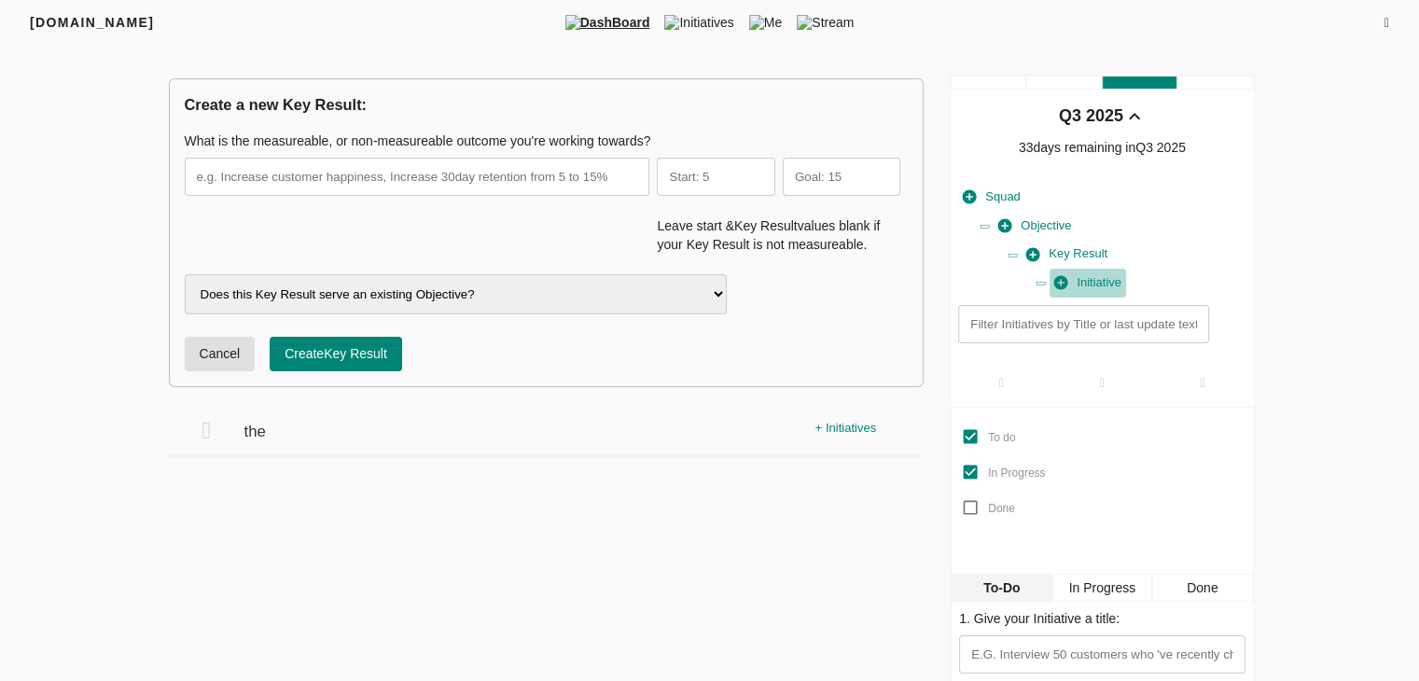
click at [1087, 283] on span "Initiative" at bounding box center [1087, 282] width 67 height 21
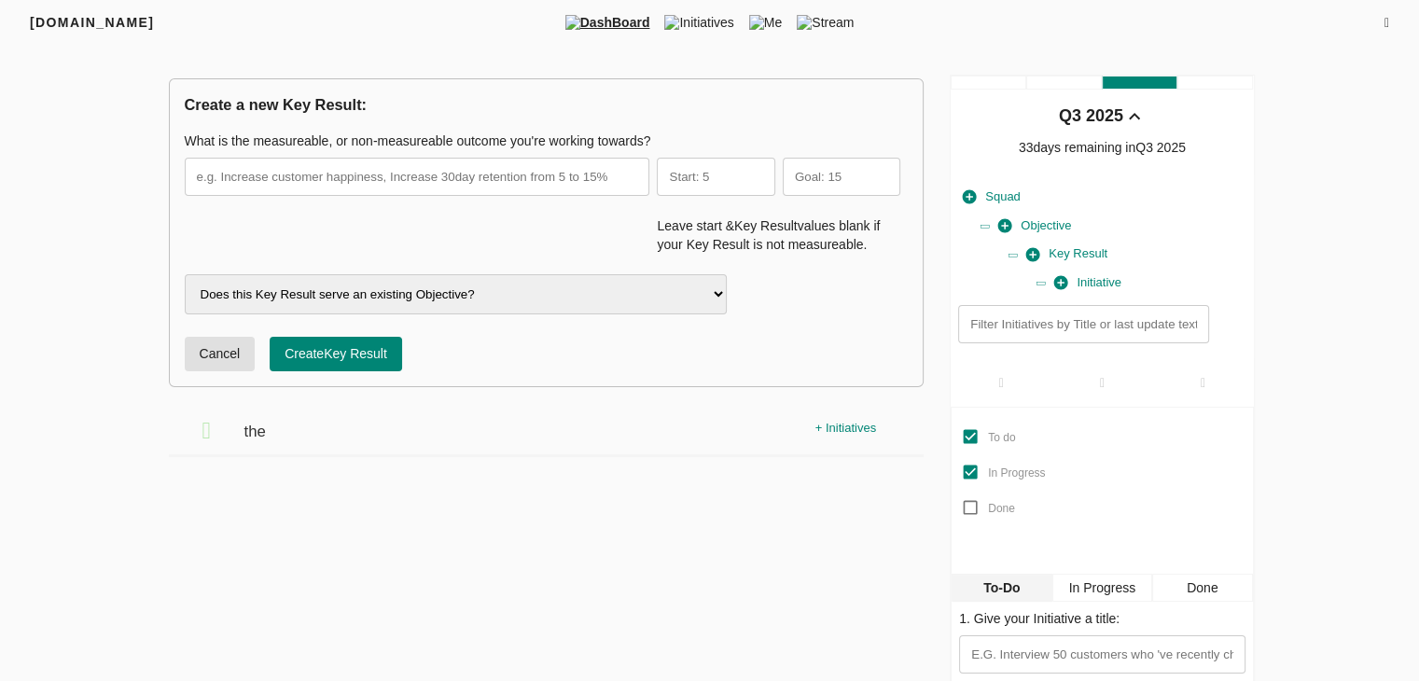
click at [1087, 283] on span "Initiative" at bounding box center [1087, 282] width 67 height 21
click at [698, 21] on span "Initiatives" at bounding box center [699, 22] width 84 height 19
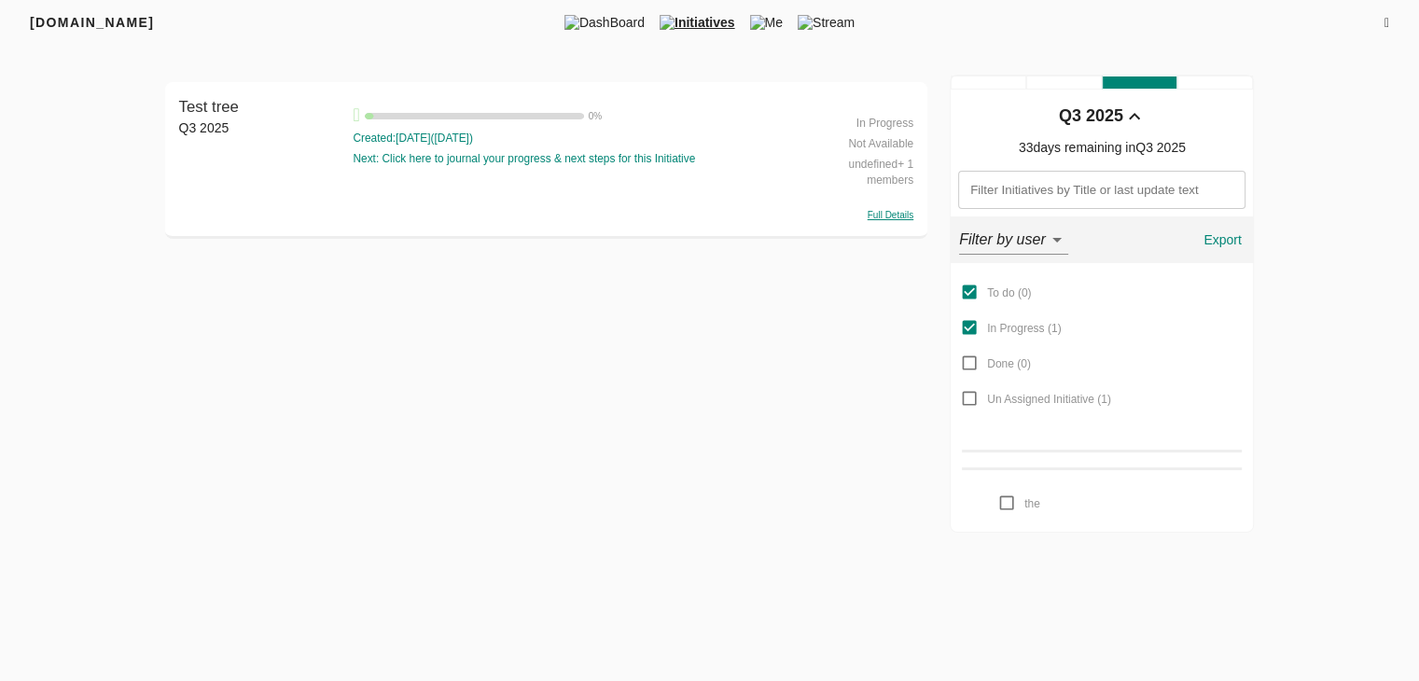
click at [436, 146] on div "Created: 7 days ago ( 21-08-2025 )" at bounding box center [573, 139] width 441 height 16
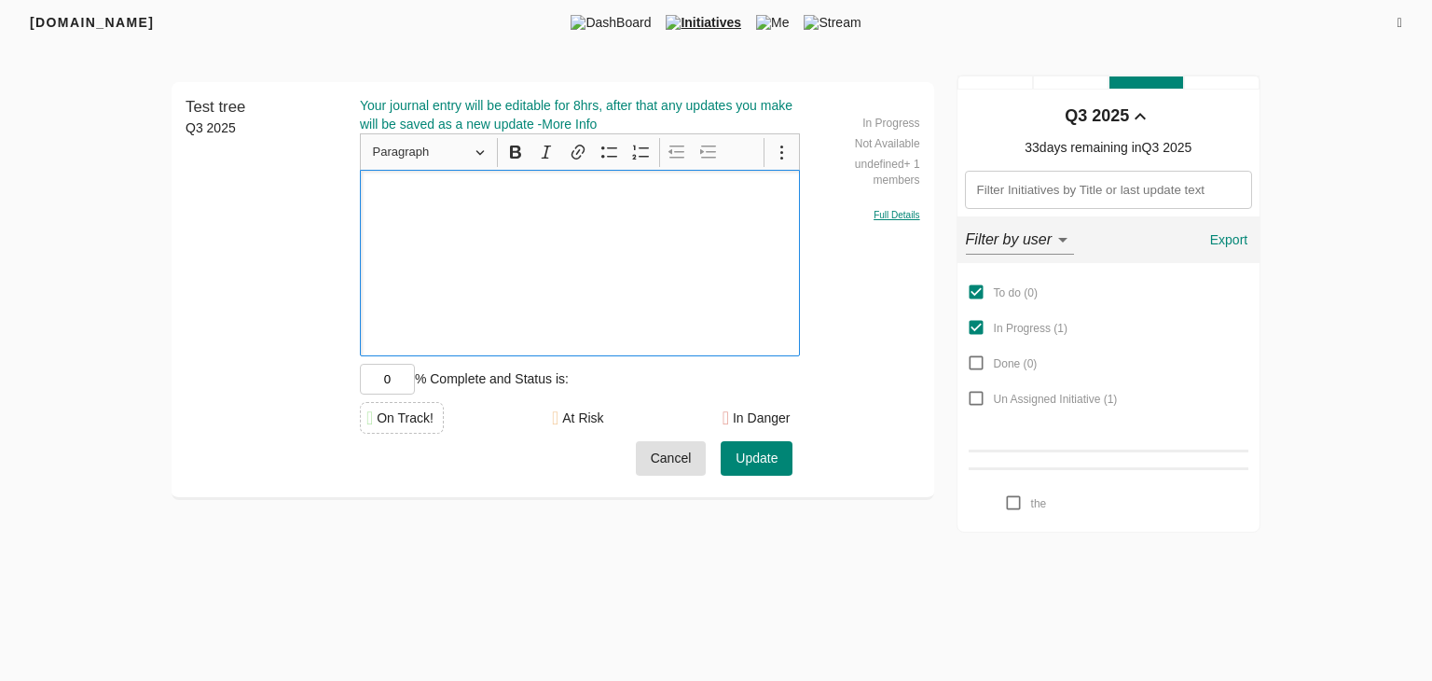
click at [1047, 242] on body "FRIYAY.COM DashBoard Initiatives Me Stream Filters Q3 2025 Test tree Q3 2025 Te…" at bounding box center [716, 266] width 1432 height 533
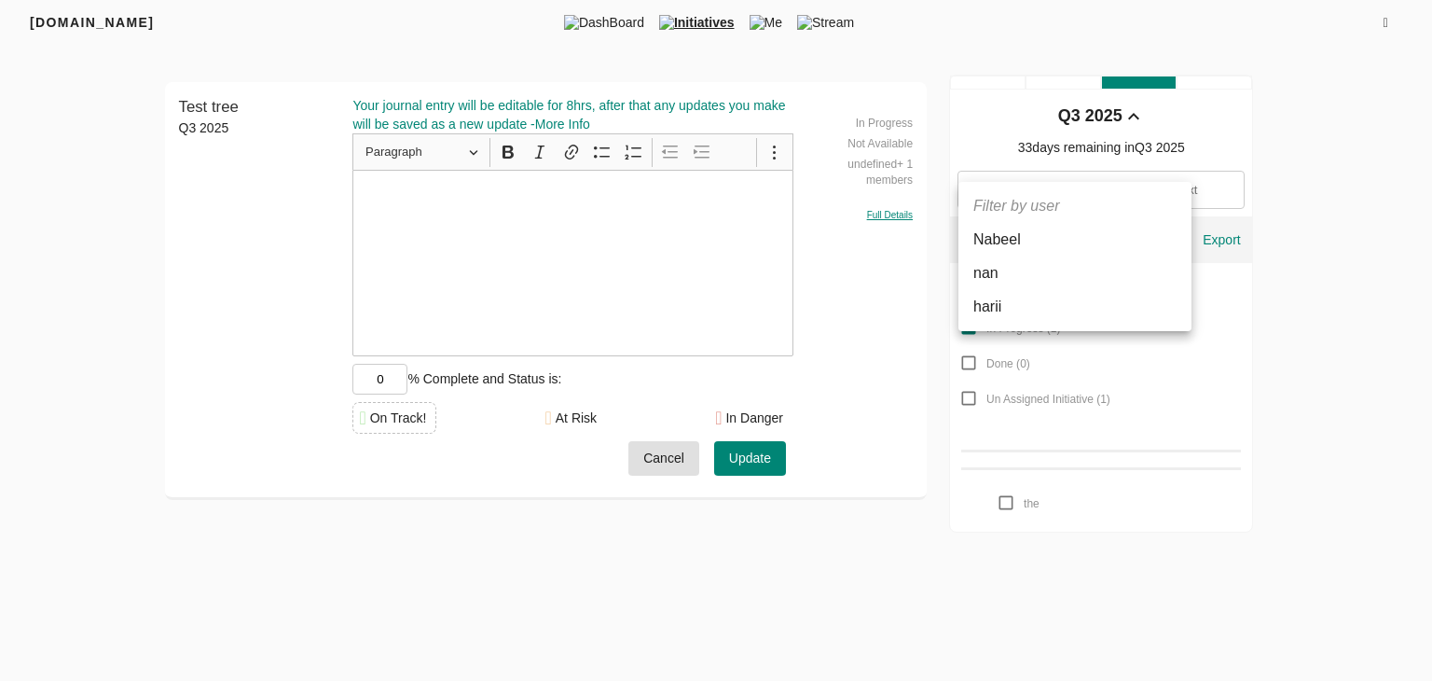
click at [1302, 405] on div at bounding box center [716, 340] width 1432 height 681
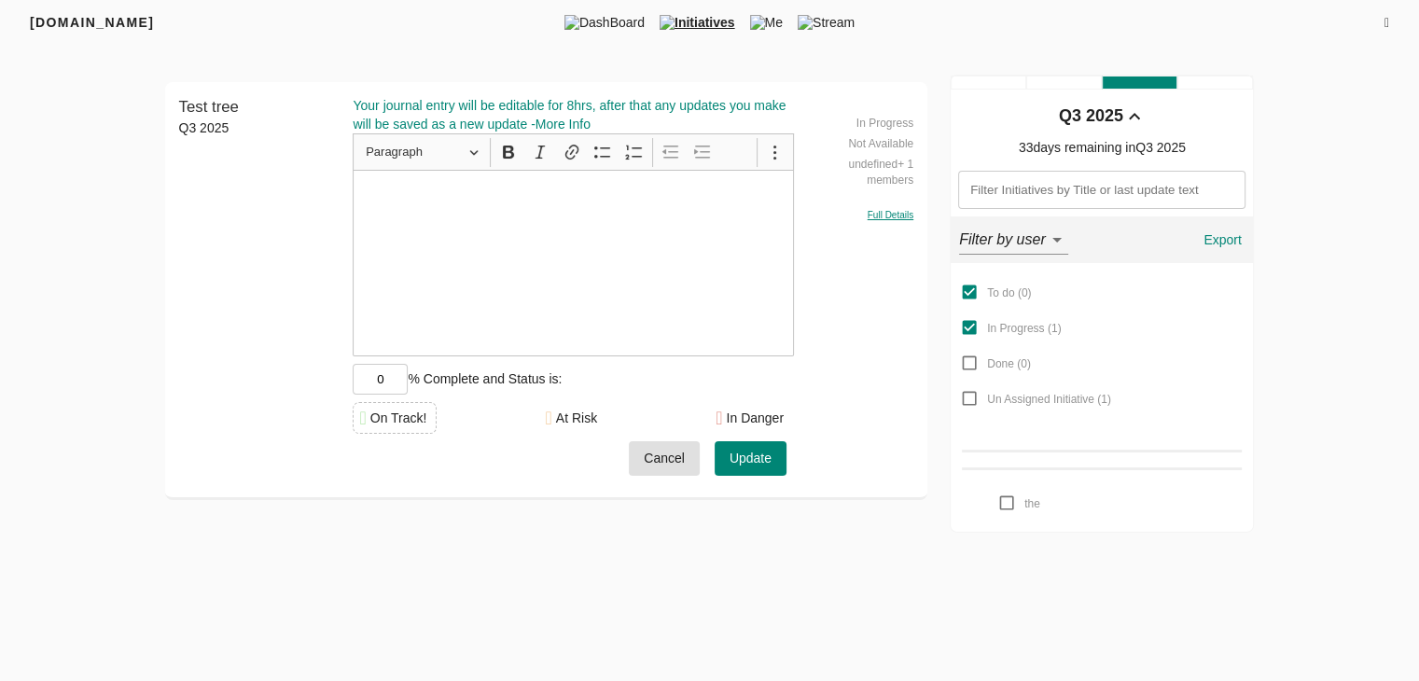
click at [377, 367] on input "0" at bounding box center [380, 379] width 55 height 31
click at [485, 96] on div "Your journal entry will be editable for 8hrs, after that any updates you make w…" at bounding box center [573, 114] width 441 height 37
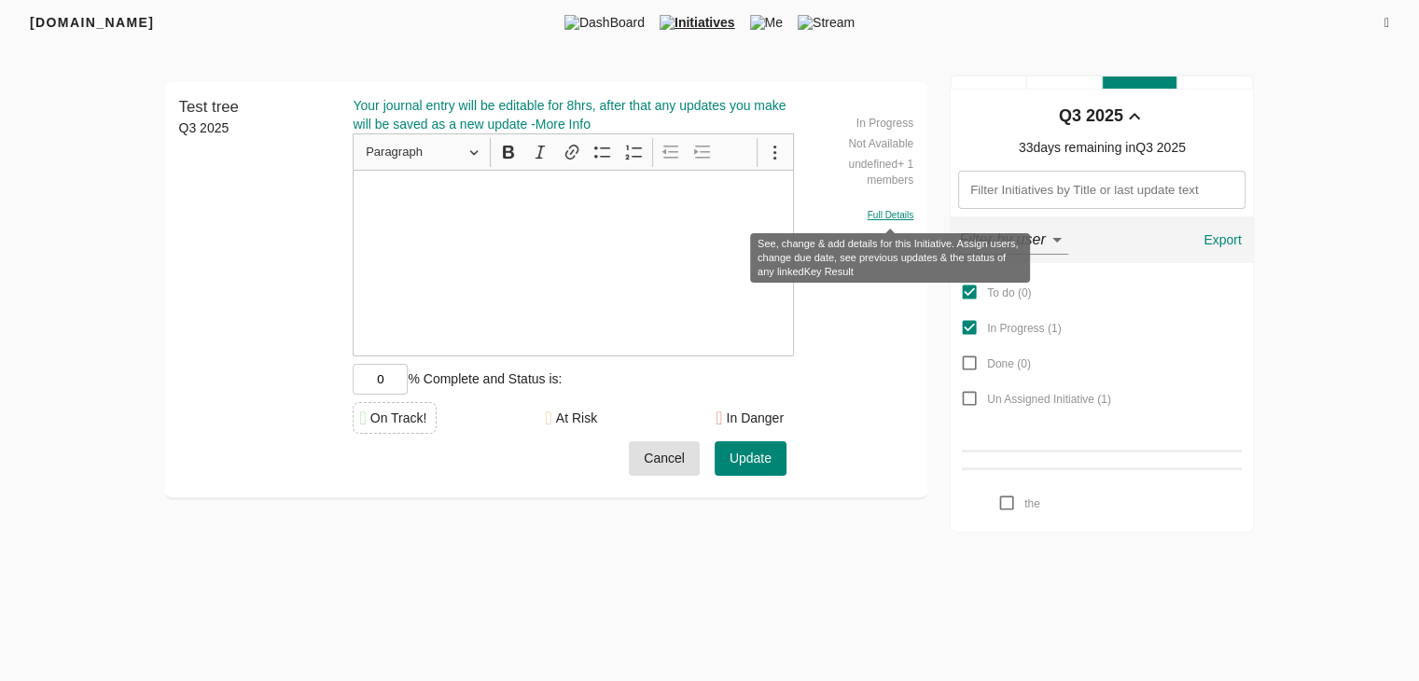
click at [892, 210] on span "Full Details" at bounding box center [890, 215] width 46 height 10
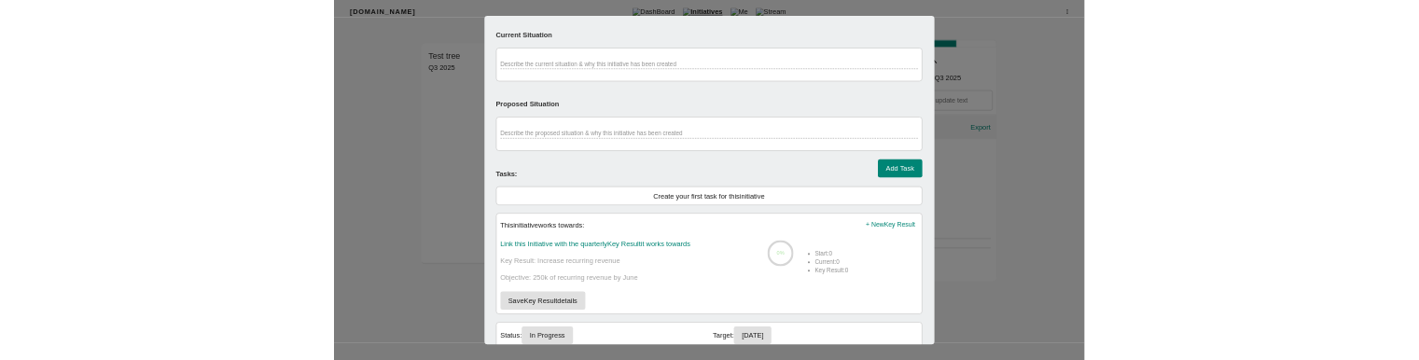
scroll to position [687, 0]
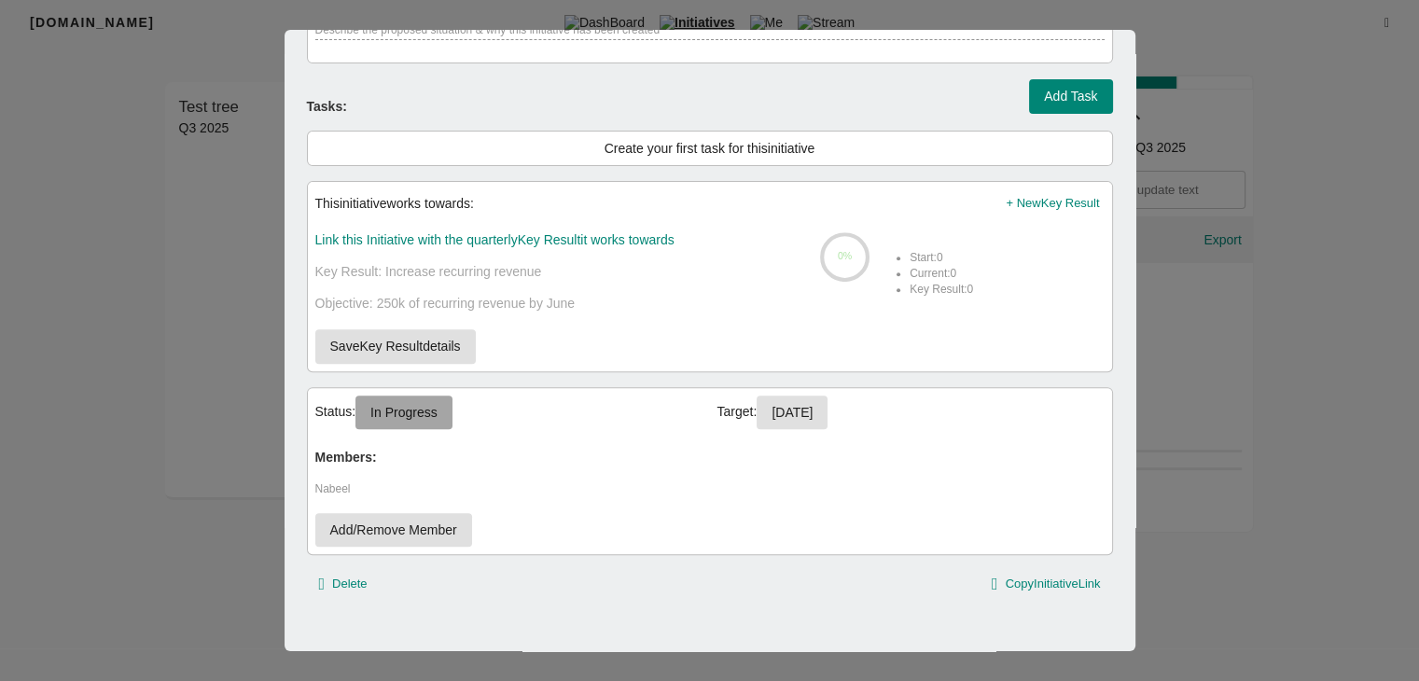
click at [414, 412] on span "In Progress" at bounding box center [403, 412] width 67 height 23
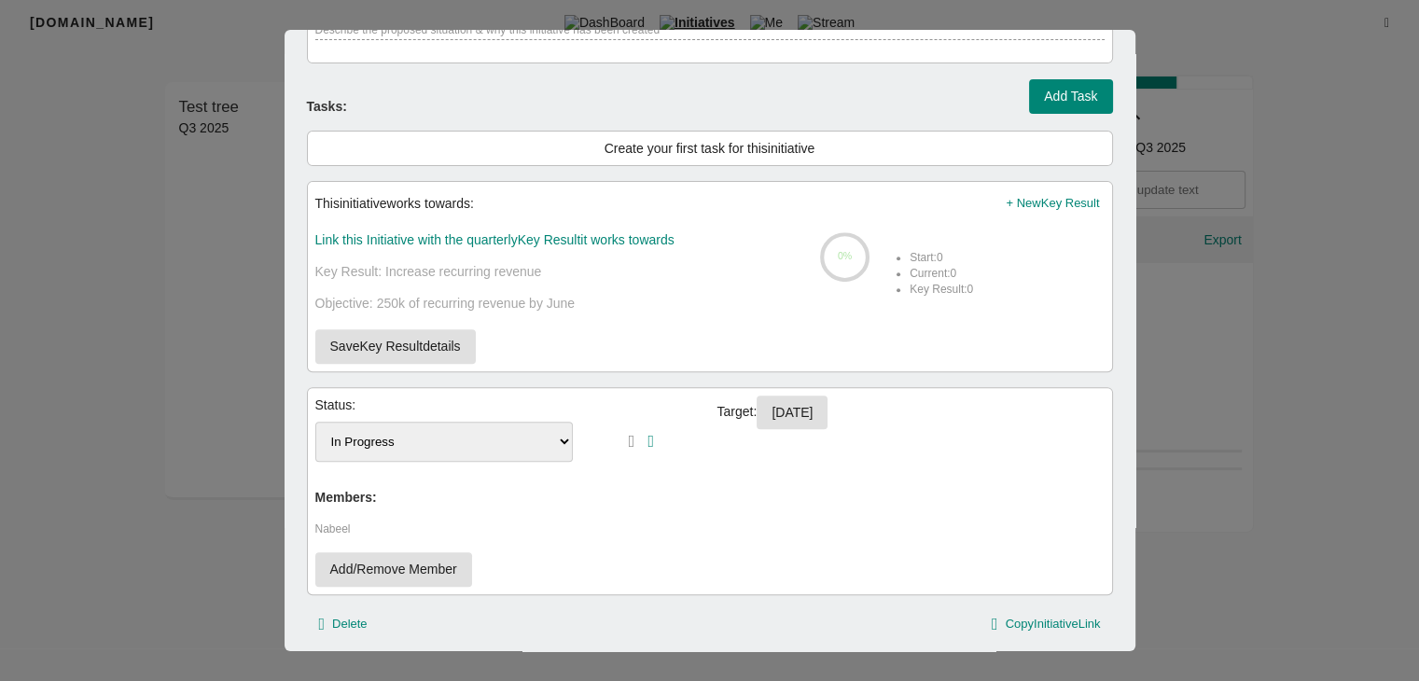
click at [492, 436] on select "To-do In Progress Done" at bounding box center [444, 442] width 258 height 40
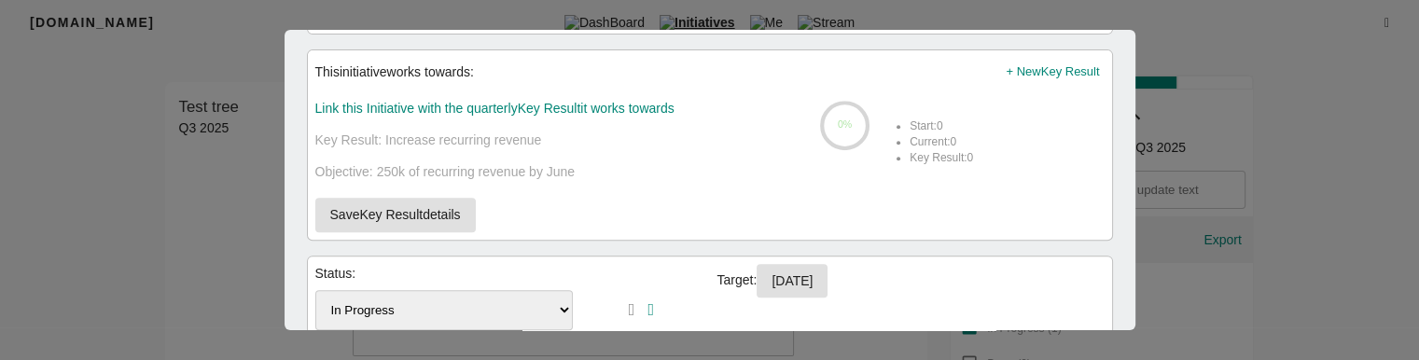
scroll to position [821, 0]
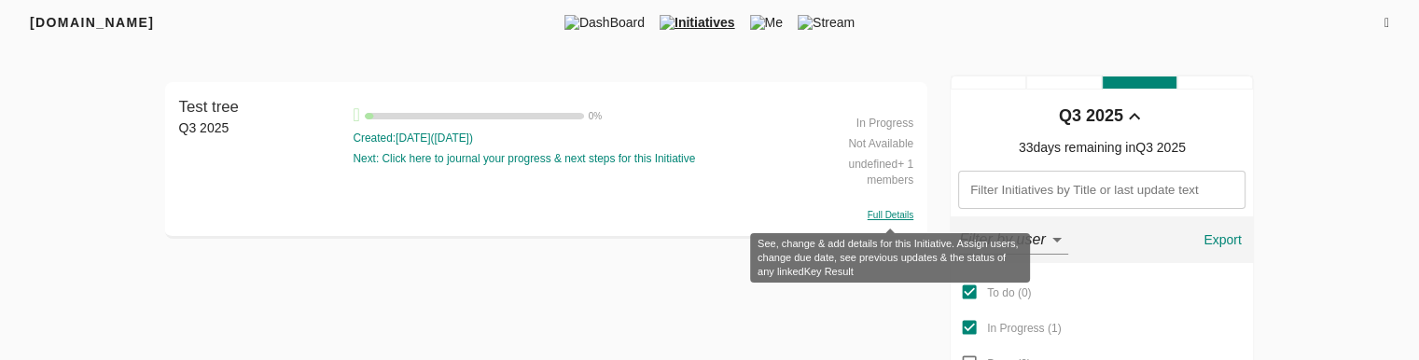
click at [876, 213] on span "Full Details" at bounding box center [890, 215] width 46 height 10
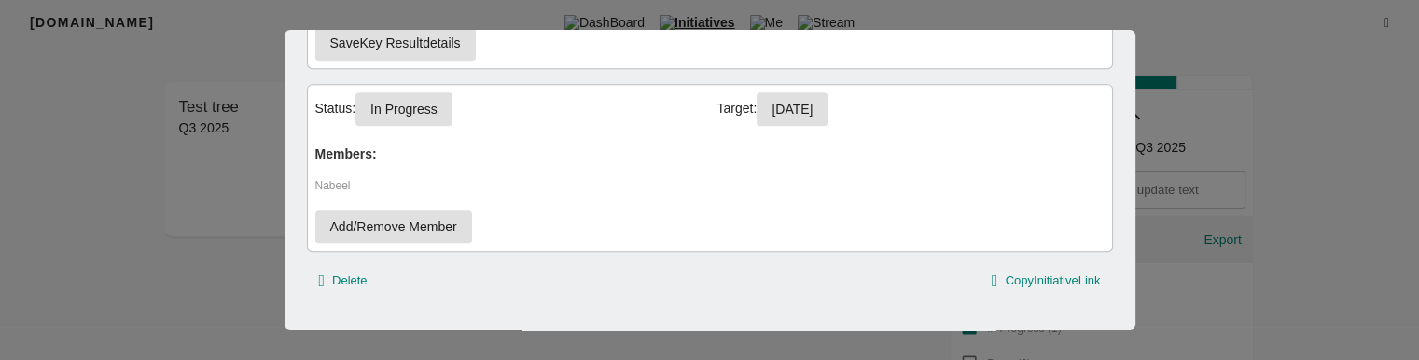
scroll to position [1008, 0]
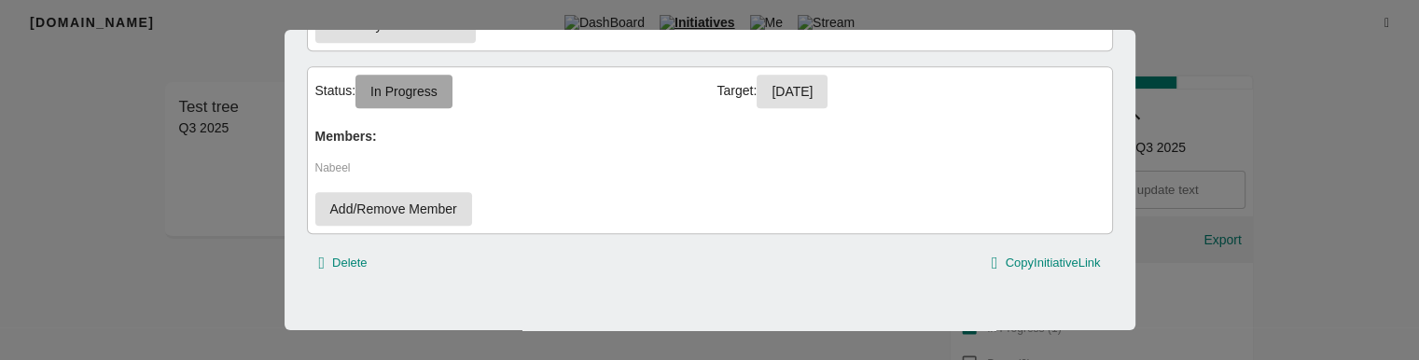
click at [404, 98] on span "In Progress" at bounding box center [403, 91] width 67 height 23
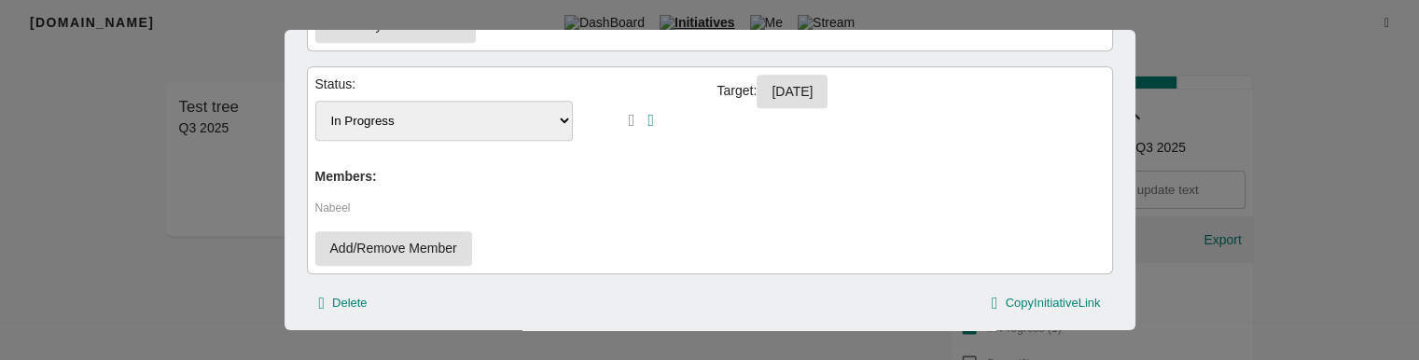
click at [492, 130] on select "To-doddd In Progress Done" at bounding box center [444, 121] width 258 height 40
click at [501, 118] on select "To-doddd In Progress Done" at bounding box center [444, 121] width 258 height 40
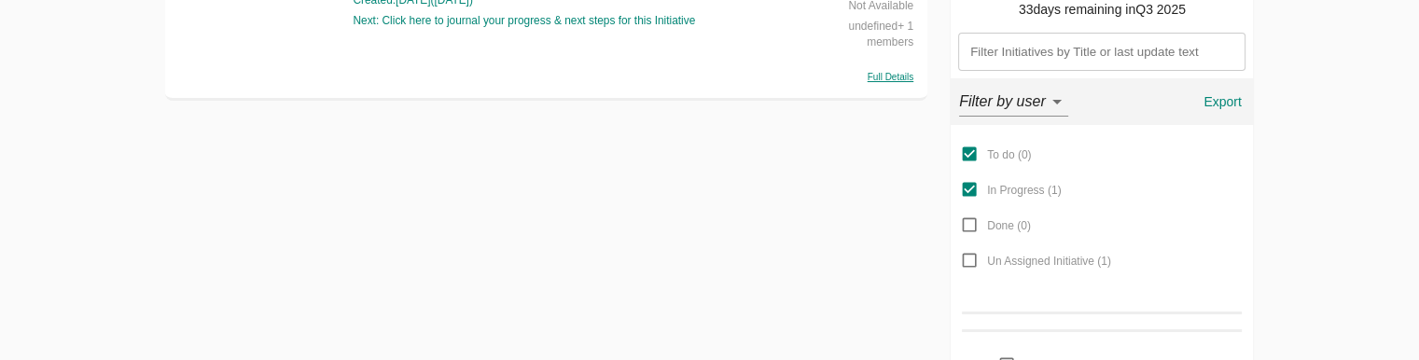
scroll to position [172, 0]
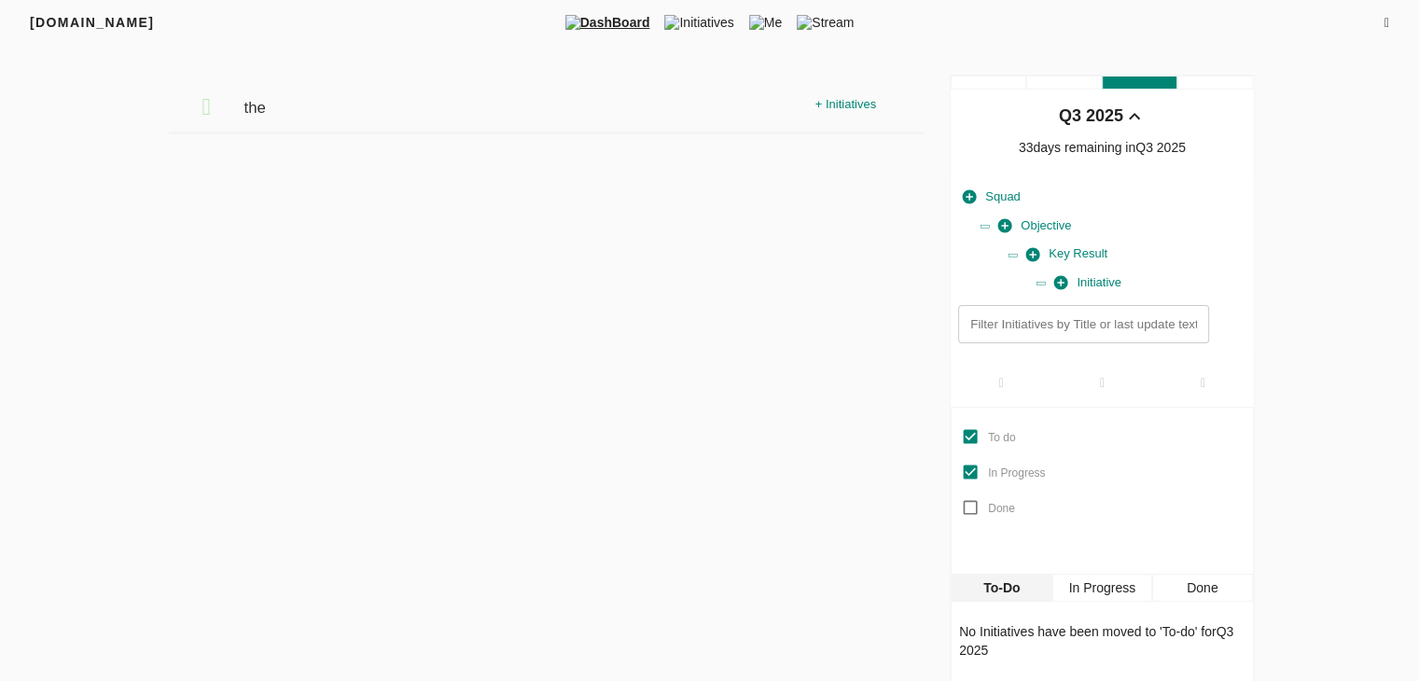
scroll to position [29, 0]
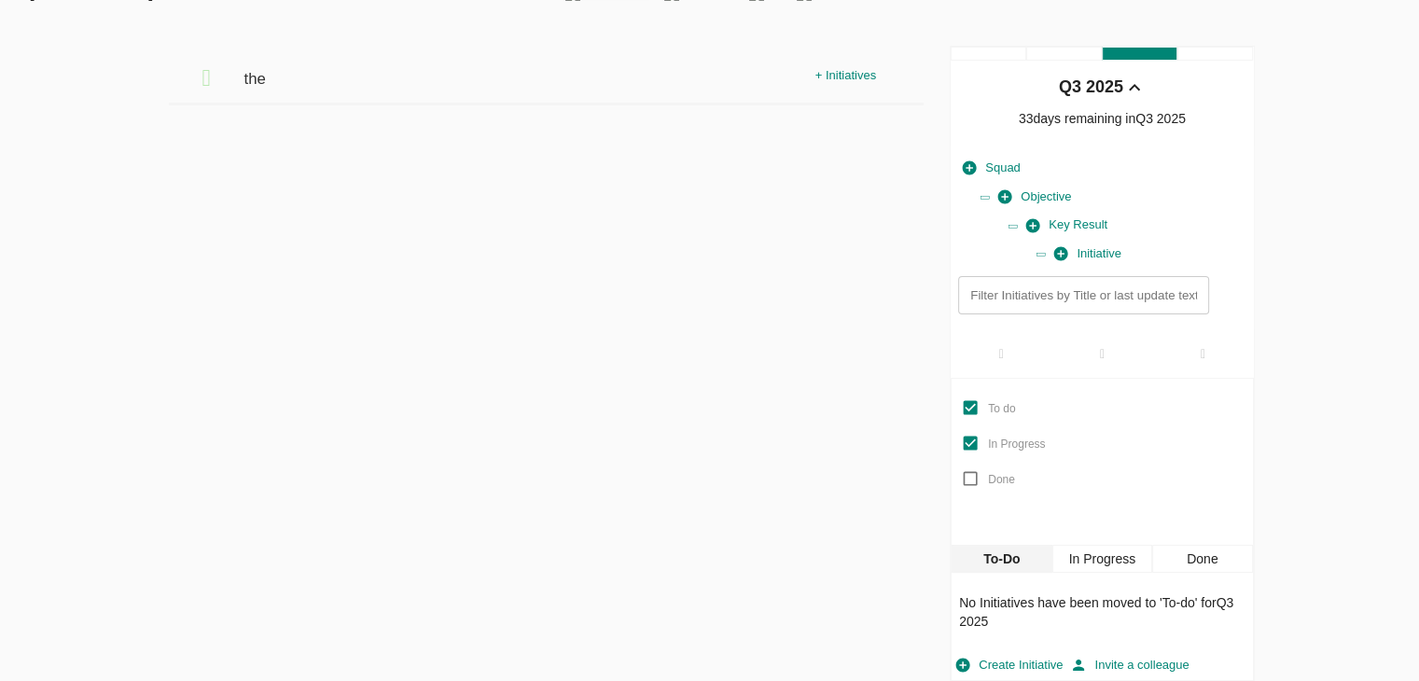
click at [1115, 565] on div "In Progress" at bounding box center [1102, 559] width 100 height 28
click at [1171, 566] on div "Done" at bounding box center [1202, 559] width 100 height 28
click at [1011, 566] on div "To-Do" at bounding box center [1001, 559] width 100 height 28
click at [1086, 559] on div "In Progress" at bounding box center [1102, 559] width 100 height 28
click at [1193, 552] on div "Done" at bounding box center [1202, 559] width 100 height 28
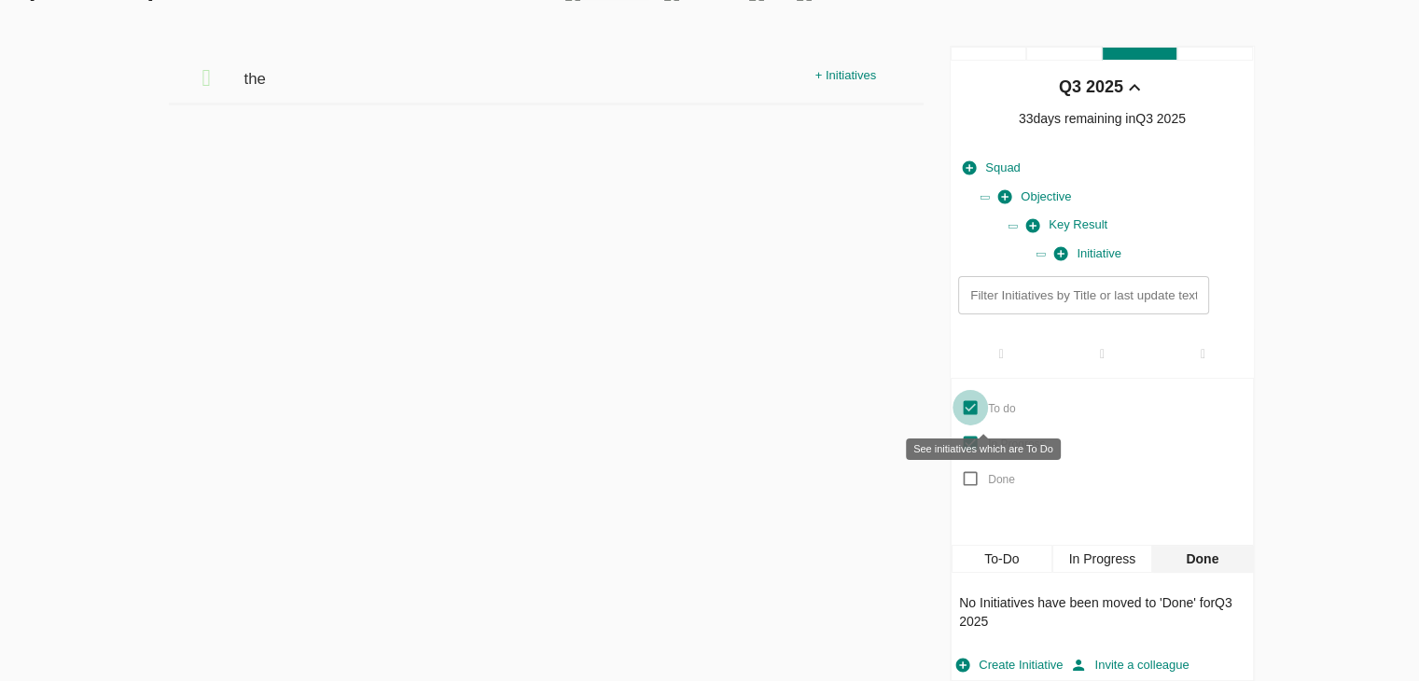
click at [974, 417] on input "To do" at bounding box center [969, 407] width 35 height 35
checkbox input "false"
click at [971, 447] on input "In Progress" at bounding box center [969, 442] width 35 height 35
checkbox input "false"
click at [976, 407] on input "To do" at bounding box center [969, 407] width 35 height 35
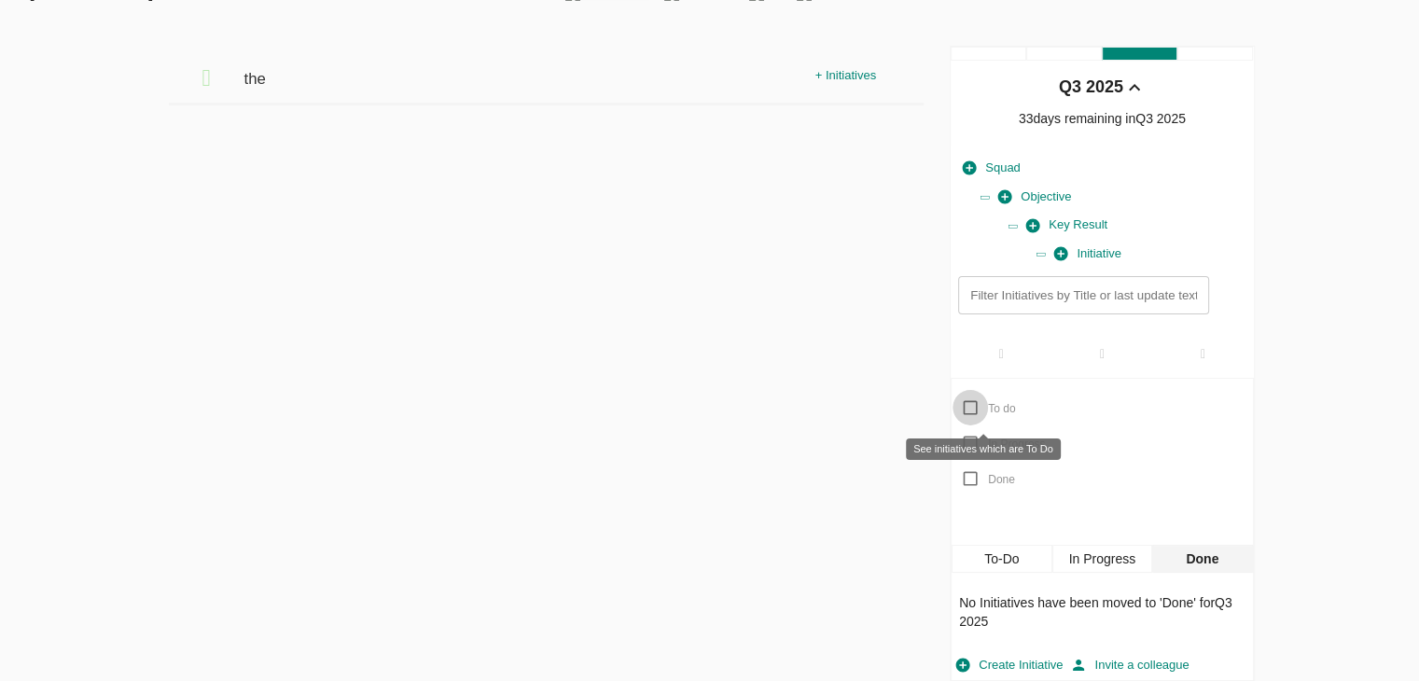
checkbox input "true"
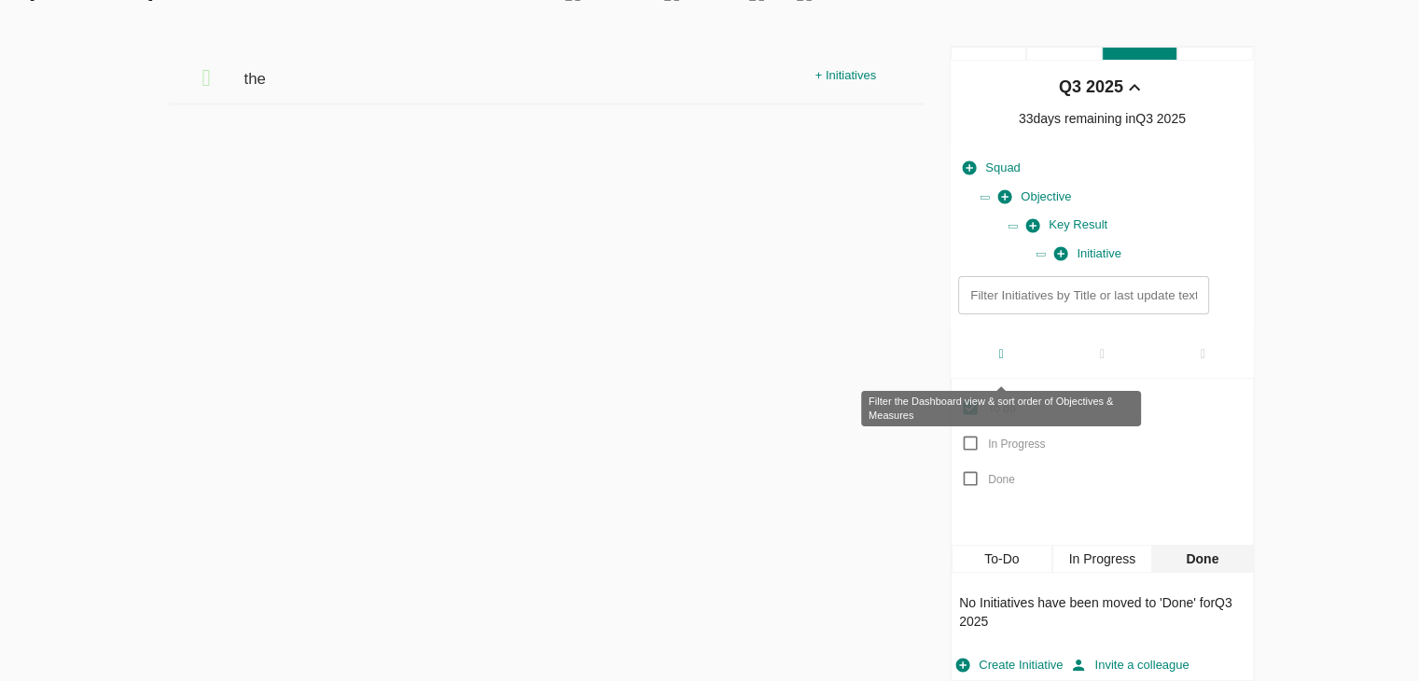
click at [999, 357] on icon at bounding box center [1001, 354] width 5 height 13
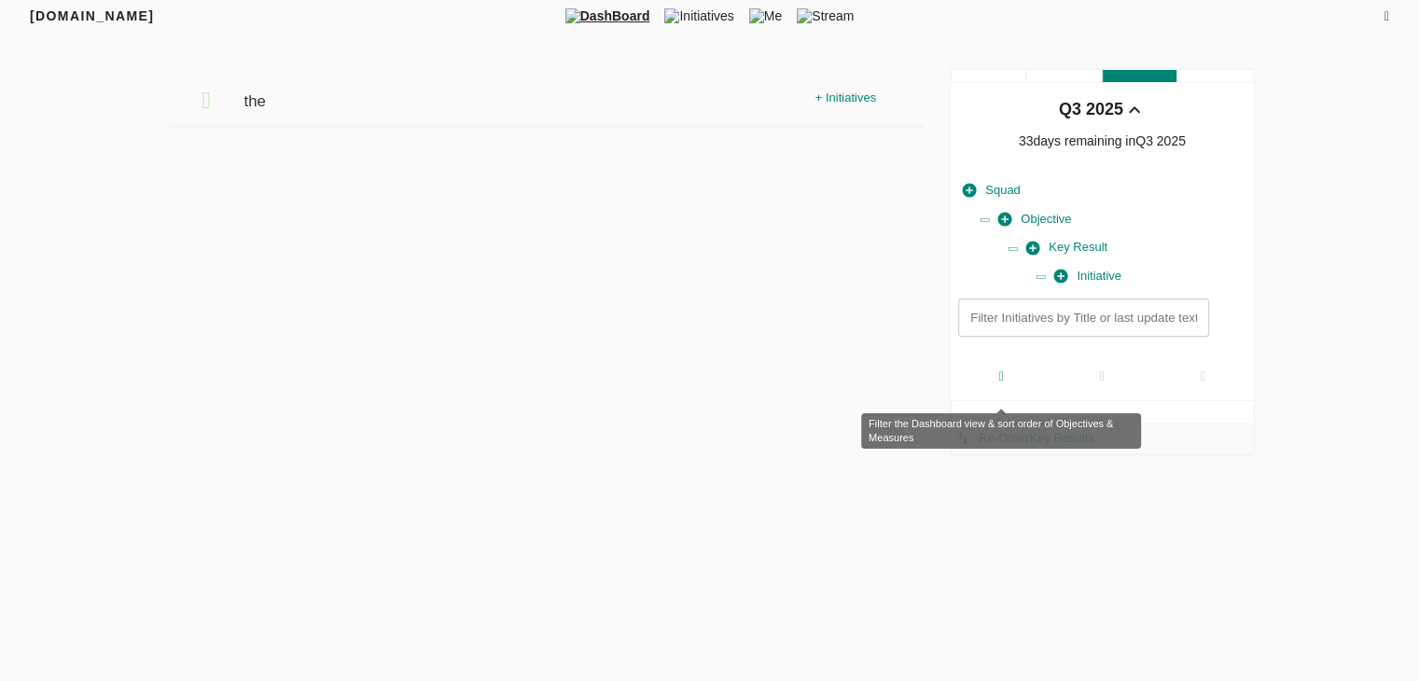
click at [999, 371] on icon at bounding box center [1001, 376] width 5 height 13
click at [995, 395] on div at bounding box center [1000, 376] width 101 height 48
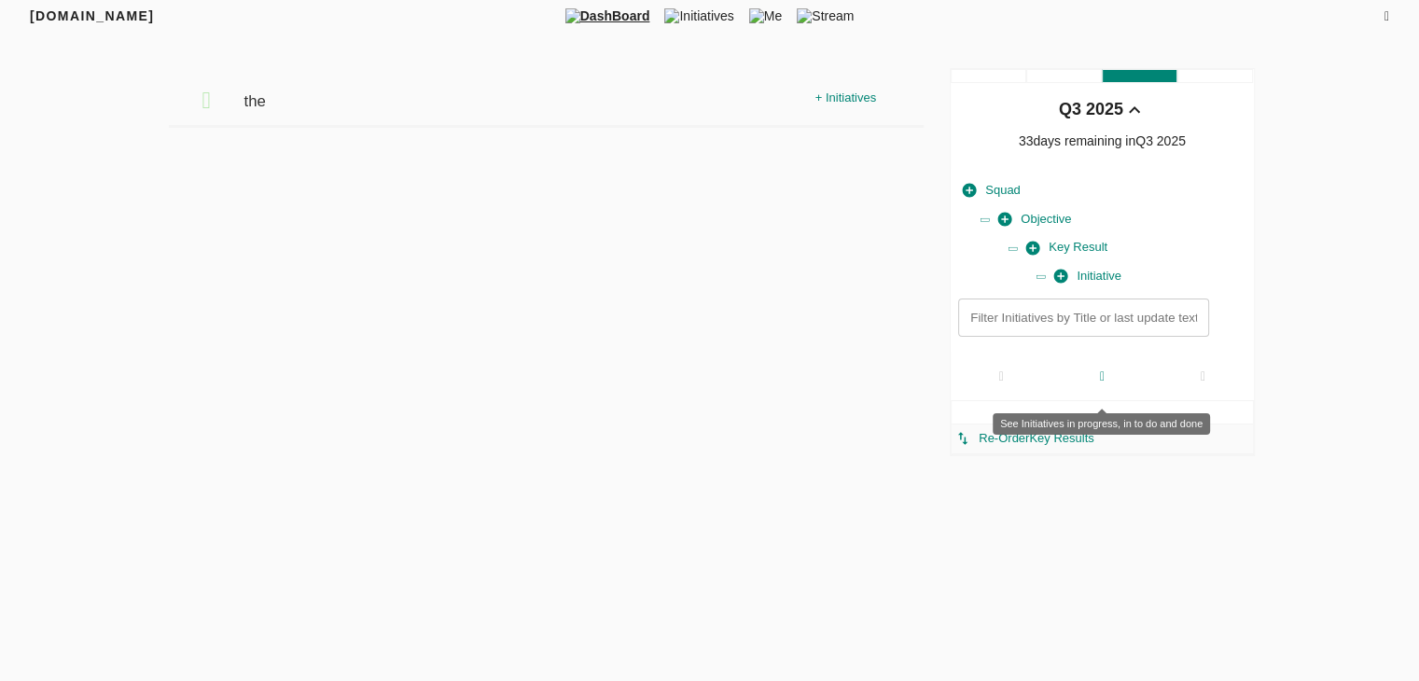
click at [1100, 370] on icon at bounding box center [1102, 376] width 5 height 13
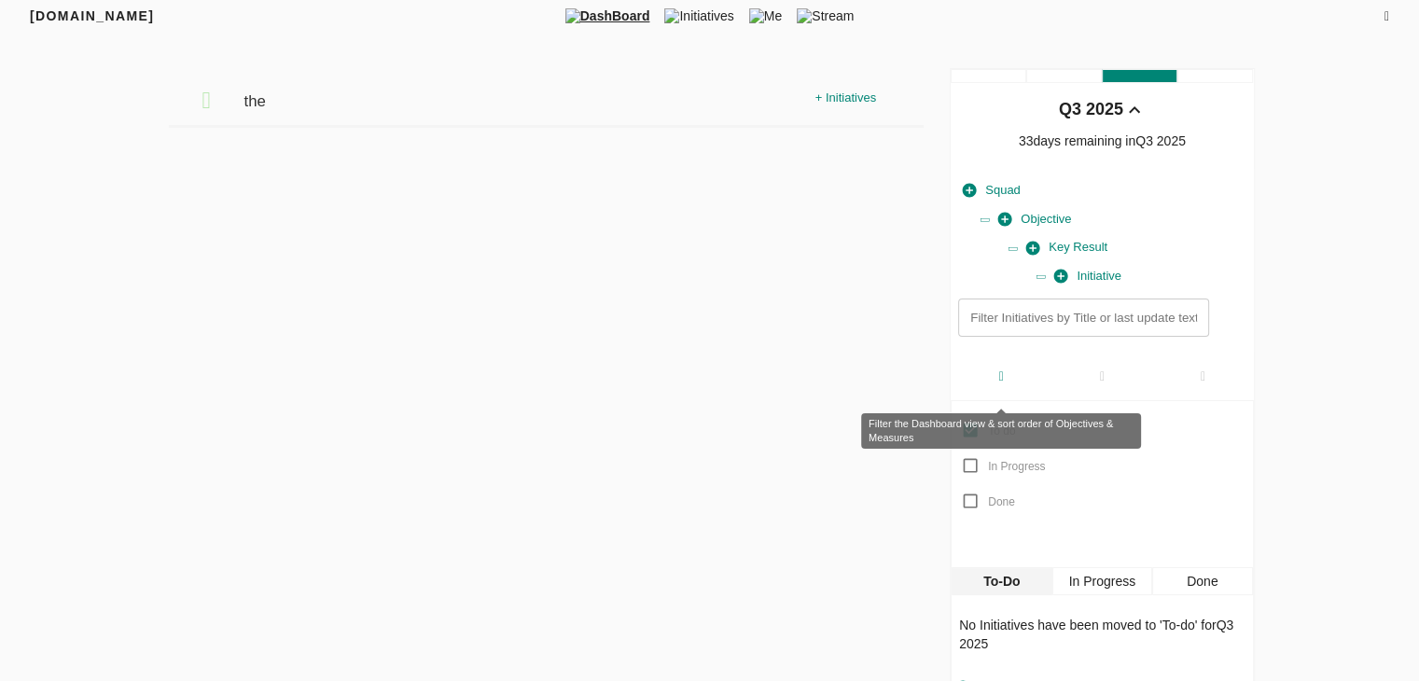
click at [999, 374] on icon at bounding box center [1001, 376] width 5 height 13
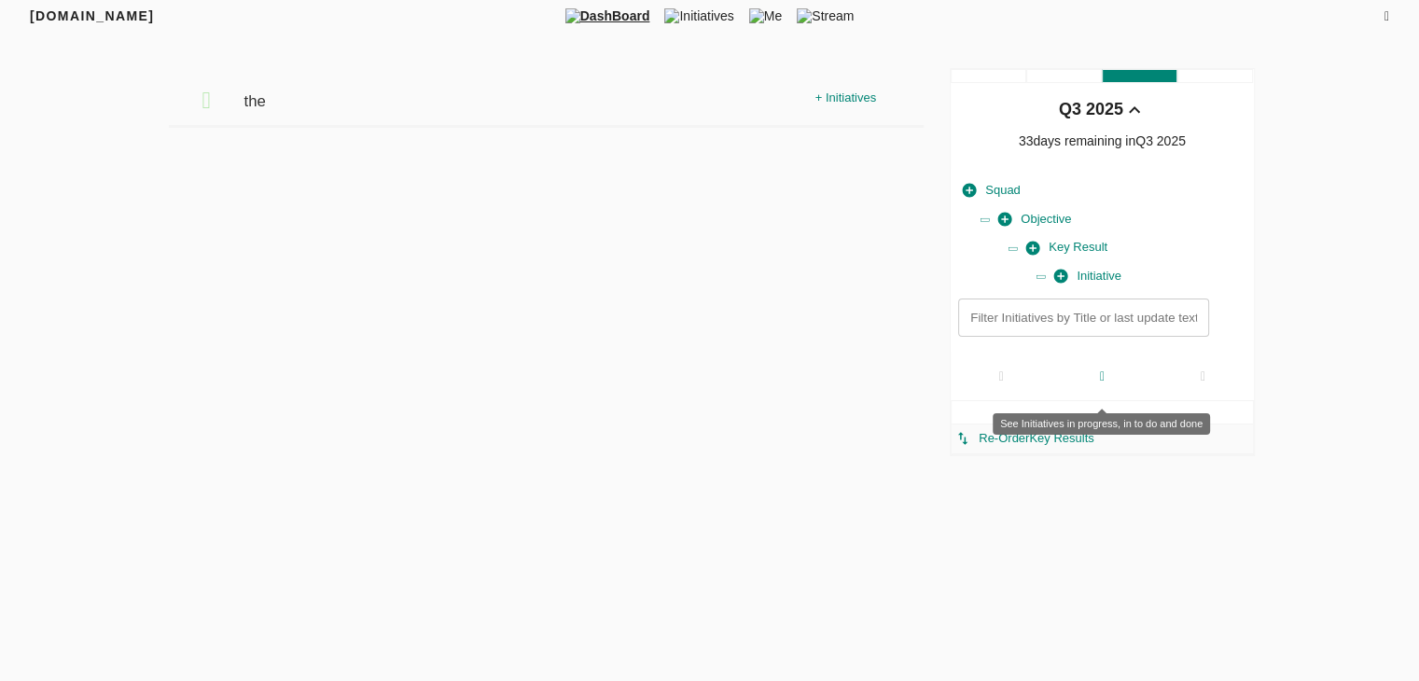
click at [1101, 370] on icon at bounding box center [1102, 376] width 5 height 13
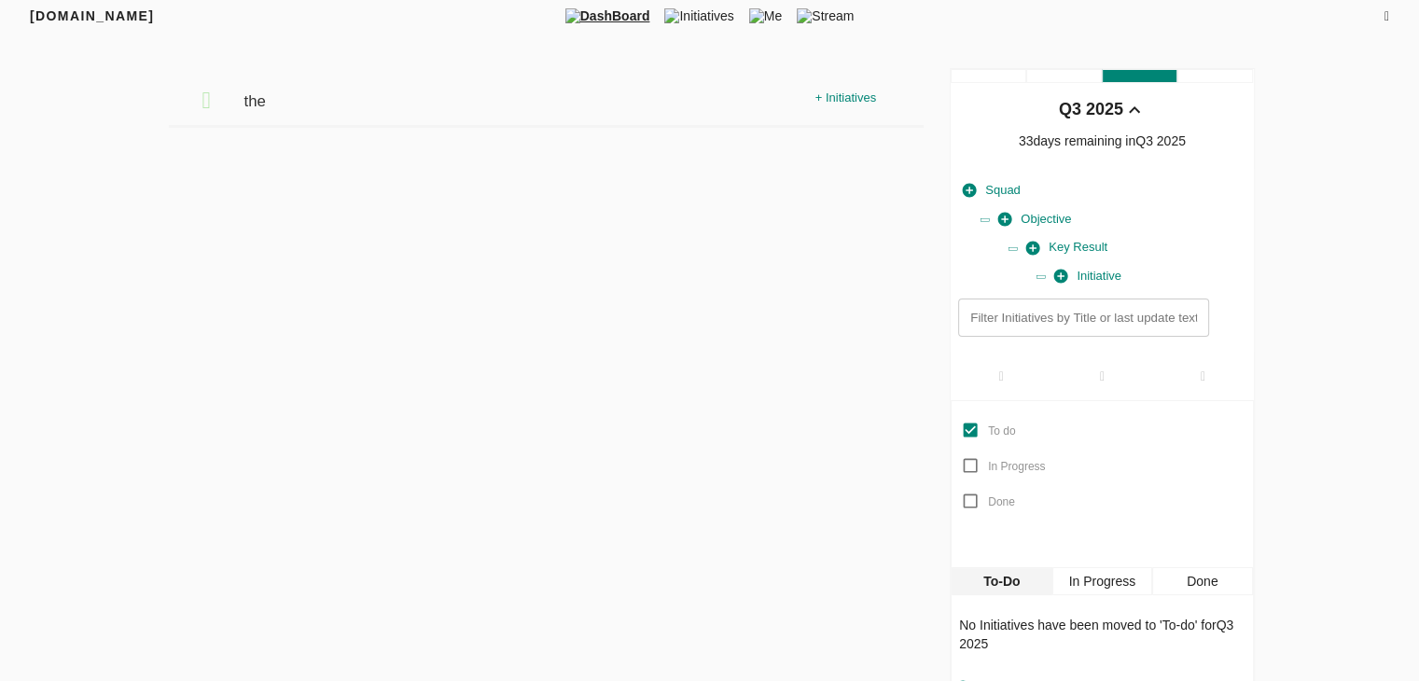
scroll to position [29, 0]
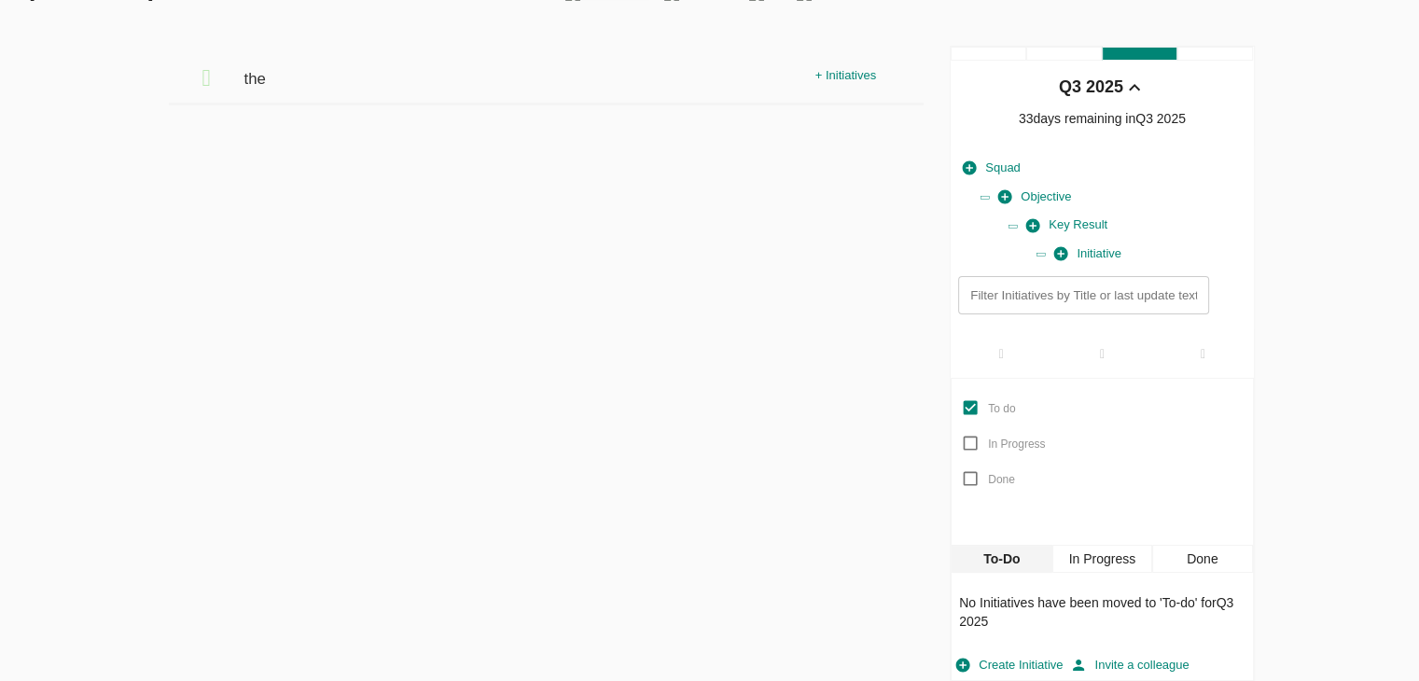
click at [1213, 557] on div "Done" at bounding box center [1202, 559] width 100 height 28
click at [1134, 559] on div "In Progress" at bounding box center [1102, 559] width 100 height 28
click at [1033, 557] on div "To-Do" at bounding box center [1001, 559] width 100 height 28
click at [973, 445] on input "In Progress" at bounding box center [969, 442] width 35 height 35
checkbox input "true"
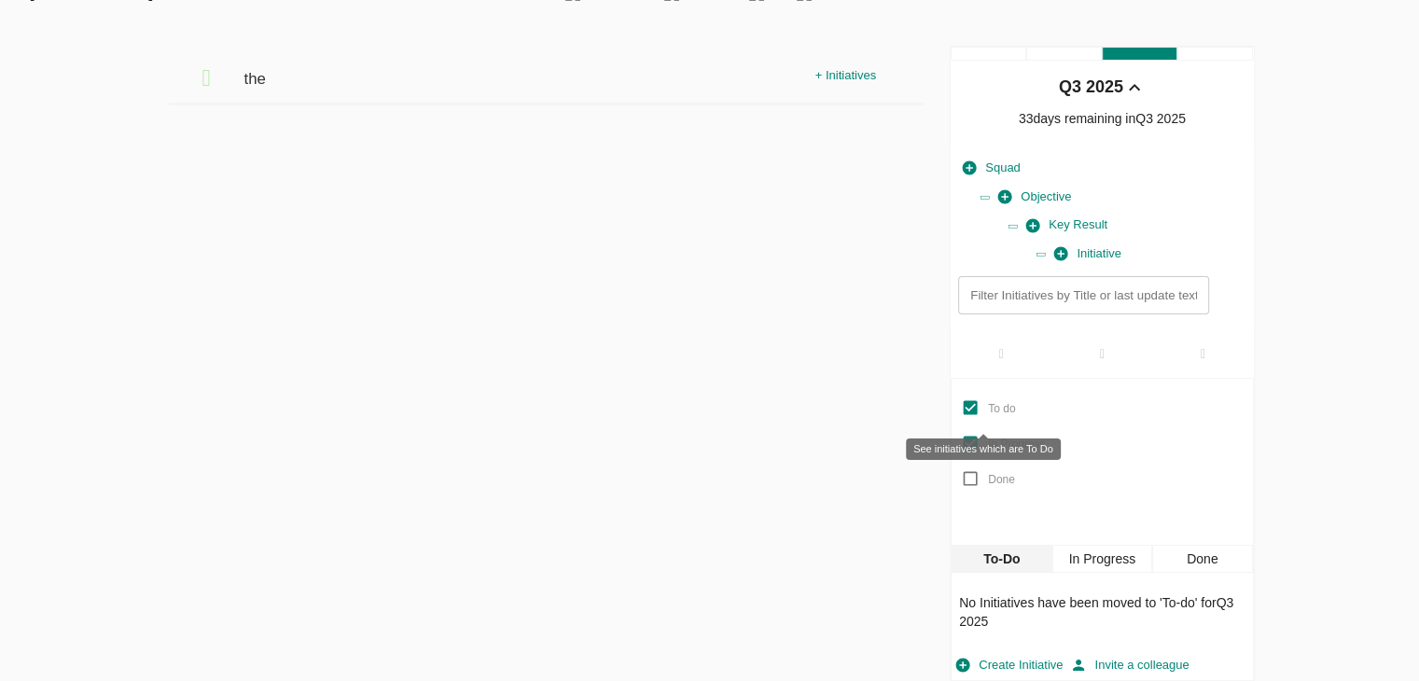
click at [972, 408] on input "To do" at bounding box center [969, 407] width 35 height 35
click at [971, 400] on input "To do" at bounding box center [969, 407] width 35 height 35
checkbox input "true"
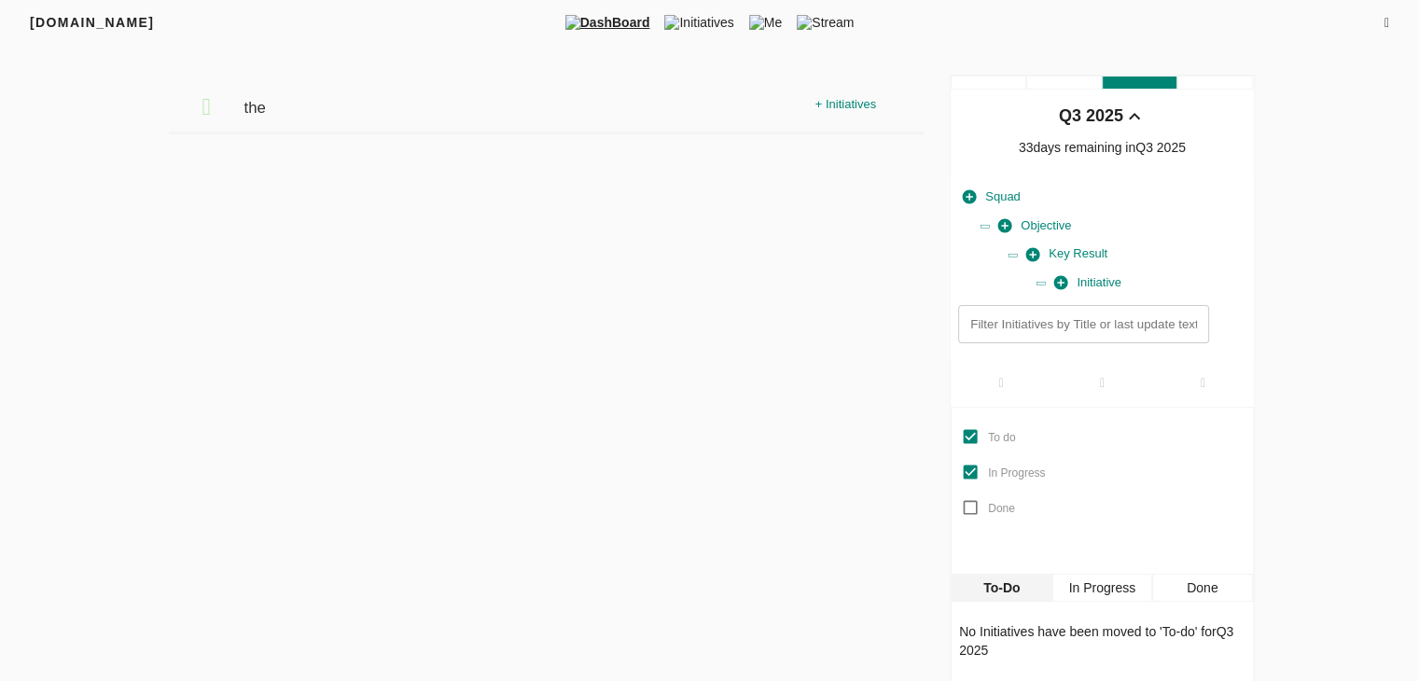
click at [854, 102] on div "+ Initiatives" at bounding box center [845, 104] width 70 height 29
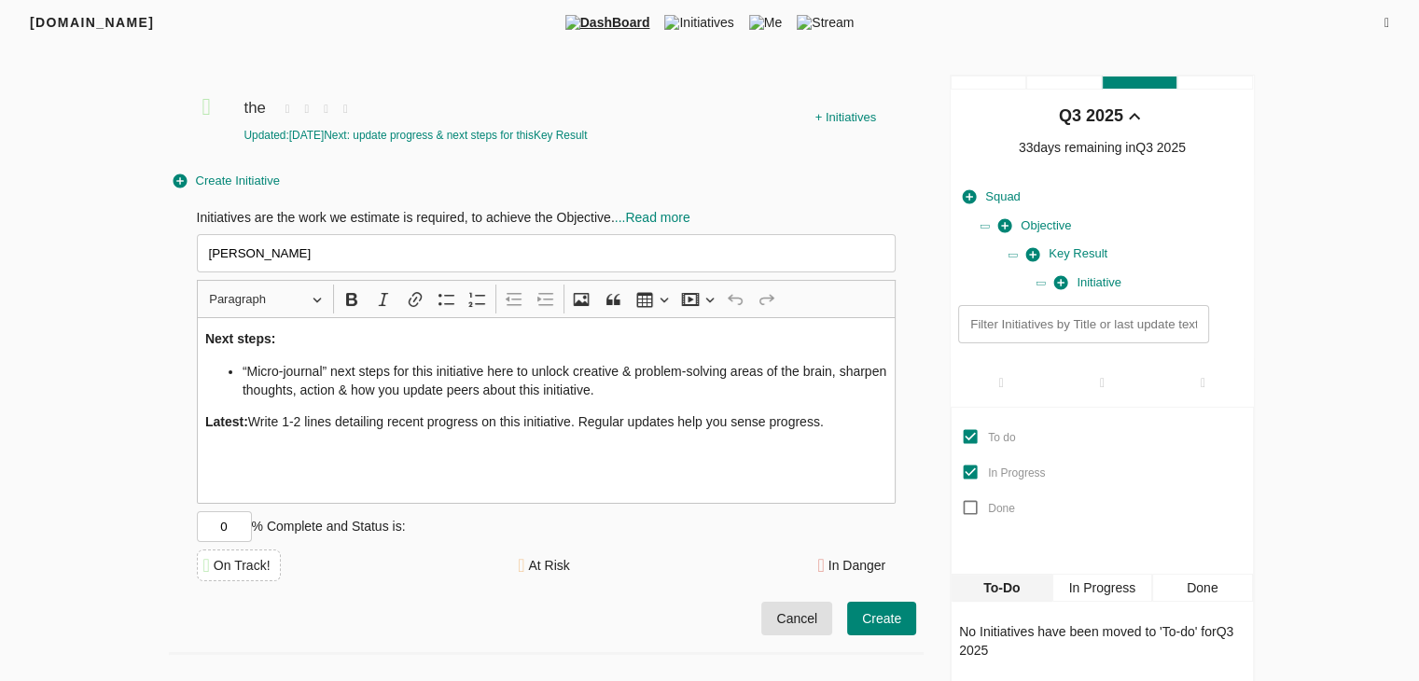
scroll to position [29, 0]
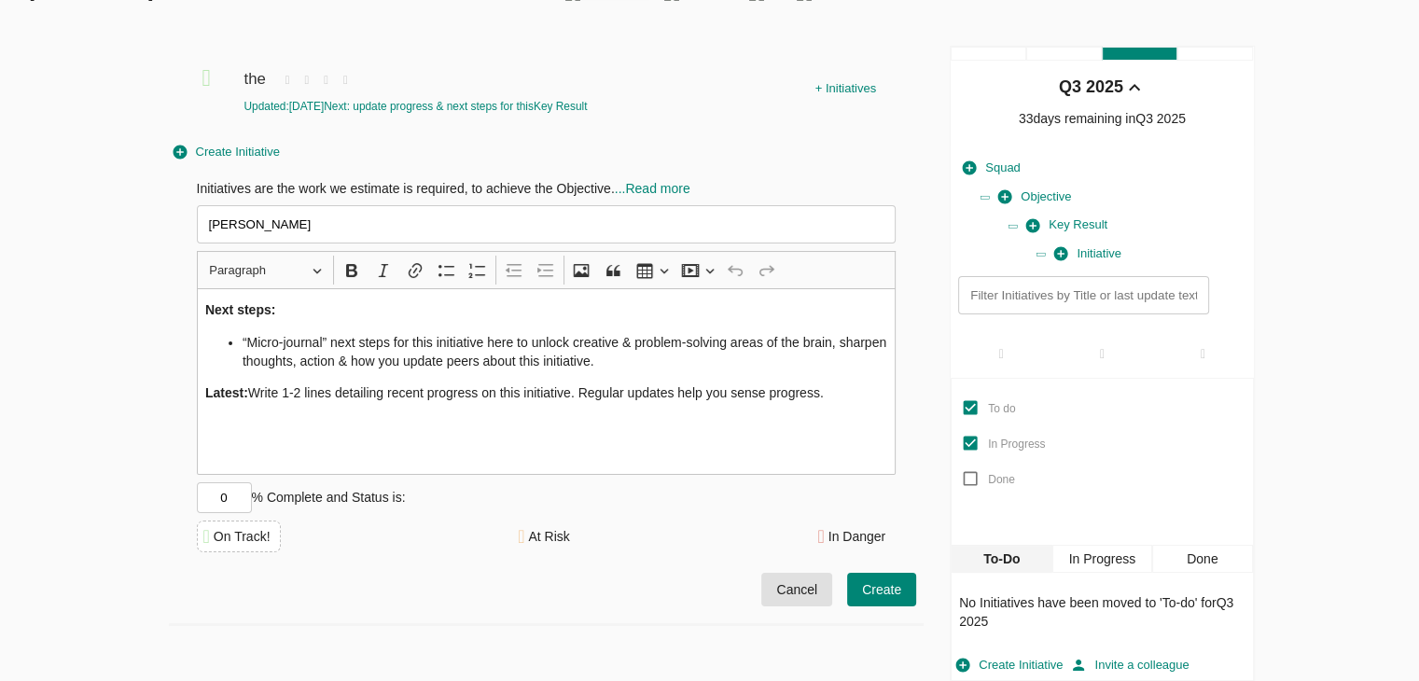
type input "[PERSON_NAME]"
click at [868, 585] on span "Create" at bounding box center [881, 589] width 39 height 23
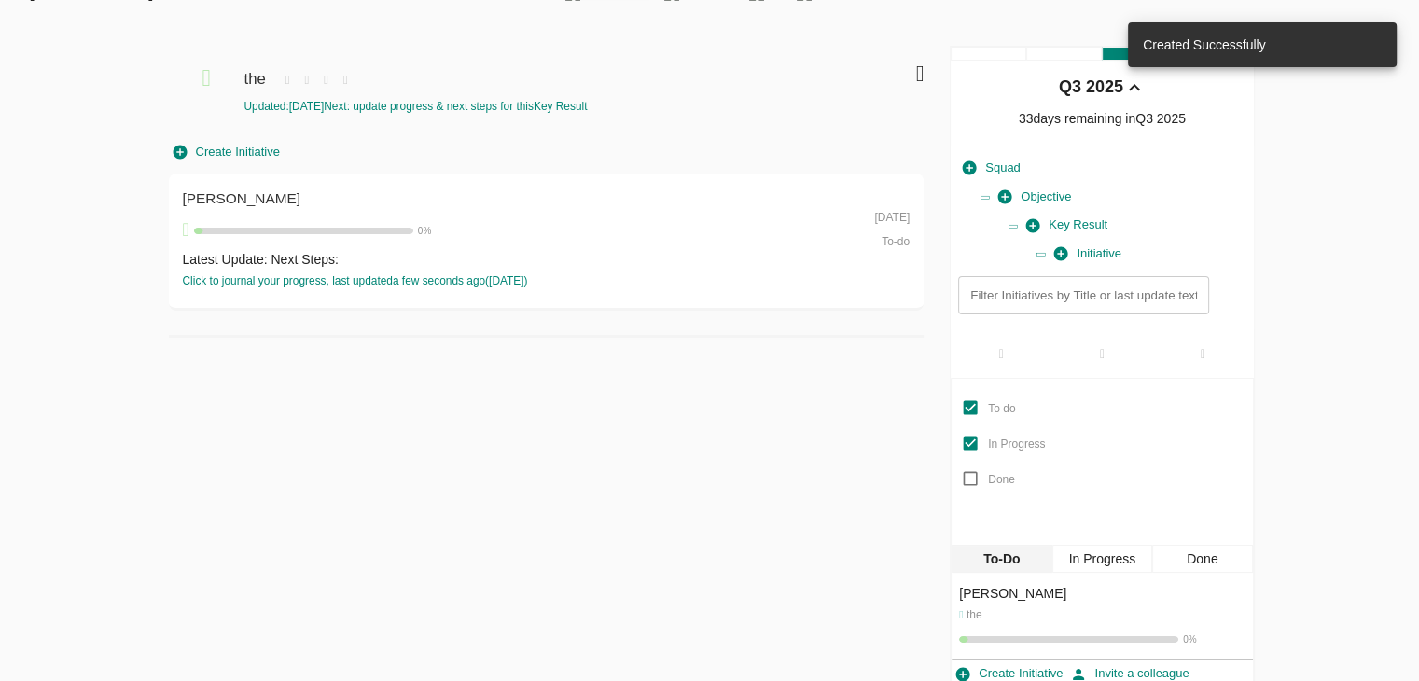
click at [246, 154] on span "Create Initiative" at bounding box center [226, 152] width 106 height 21
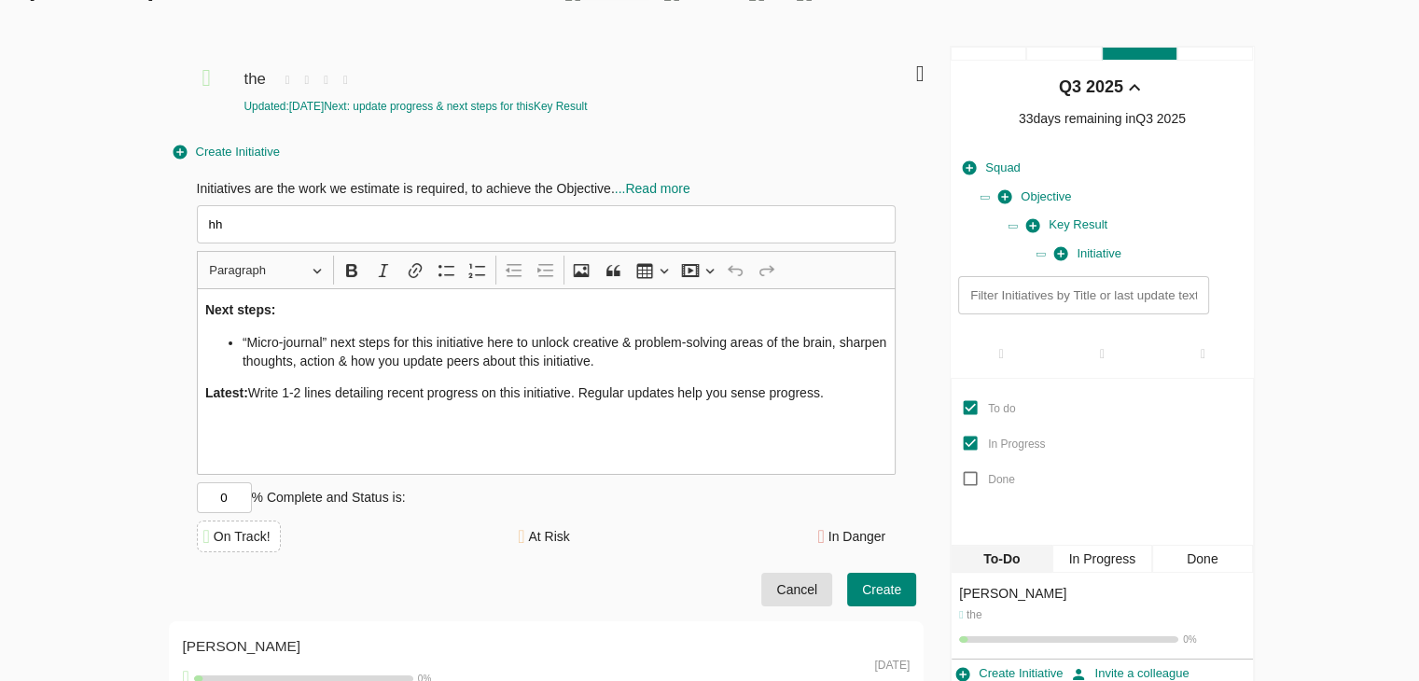
scroll to position [138, 0]
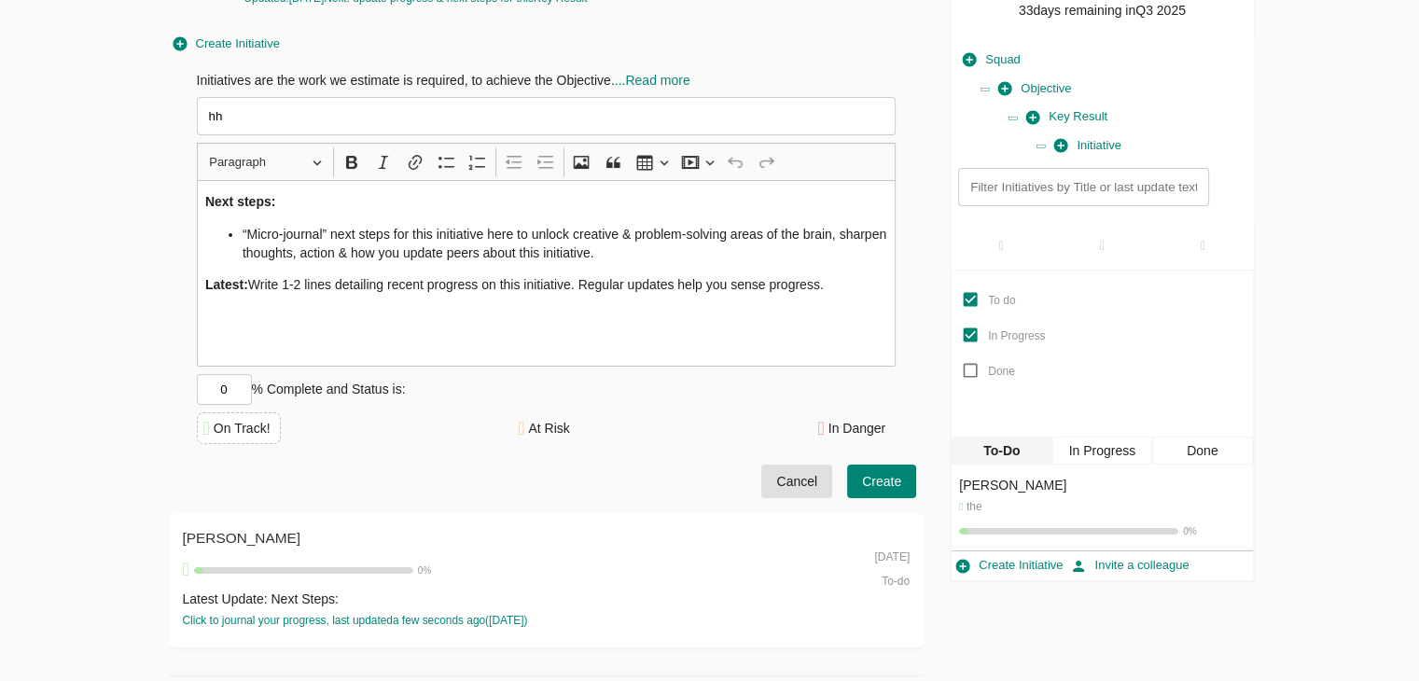
type input "hh"
click at [907, 474] on button "Create" at bounding box center [881, 481] width 69 height 35
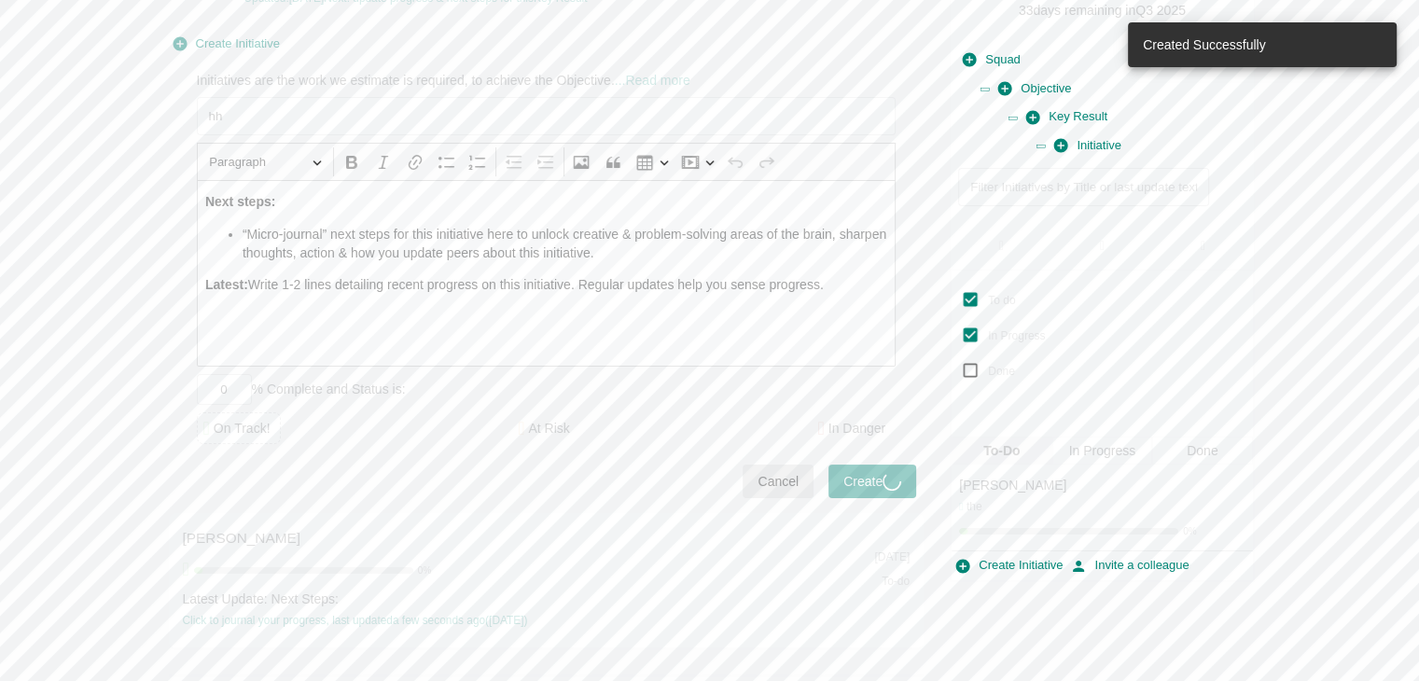
scroll to position [0, 0]
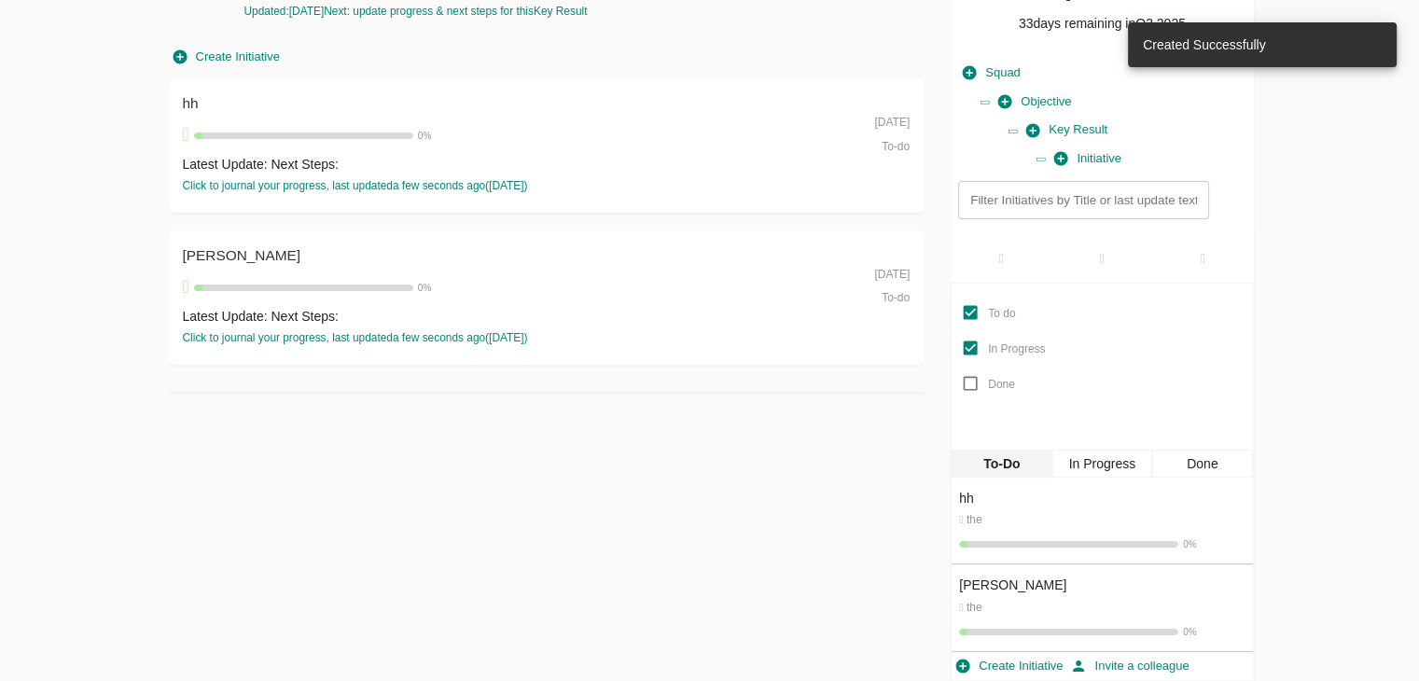
click at [890, 144] on span "To-do" at bounding box center [895, 146] width 28 height 13
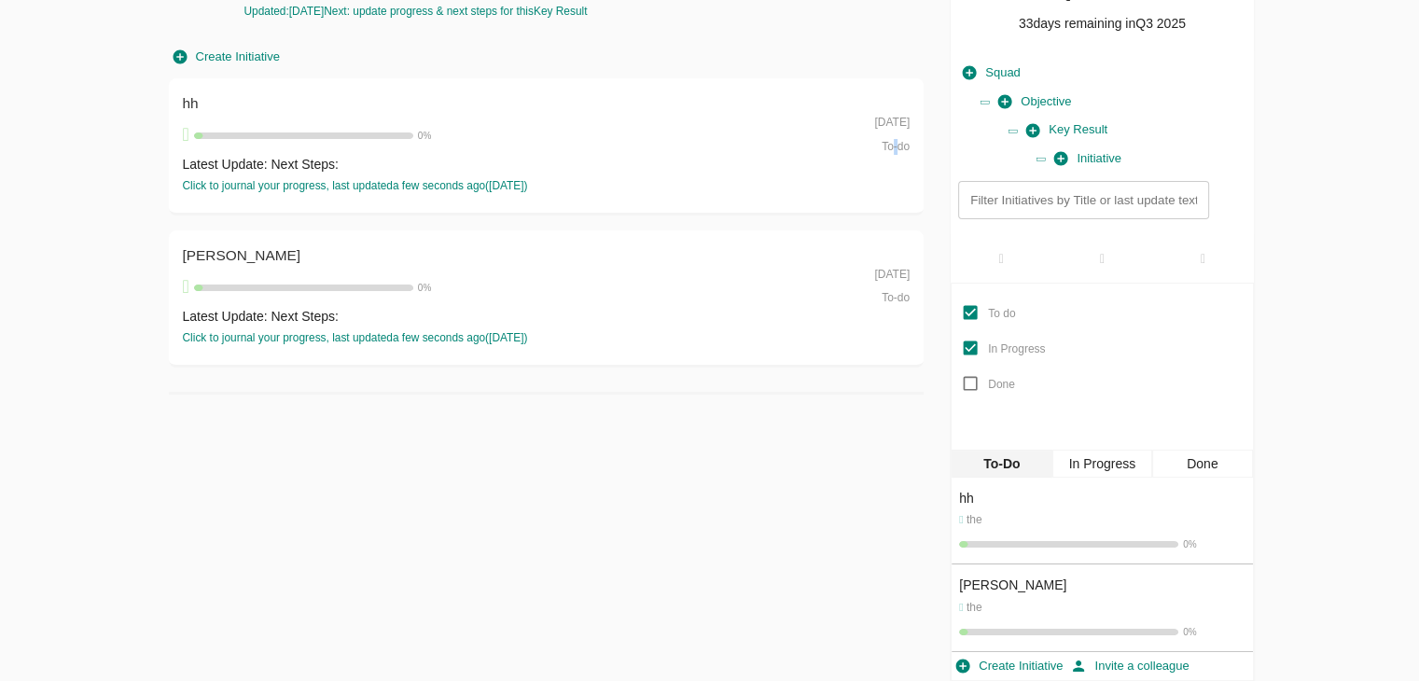
click at [890, 144] on span "To-do" at bounding box center [895, 146] width 28 height 13
click at [728, 161] on div "Latest Update: Next Steps:" at bounding box center [510, 164] width 655 height 19
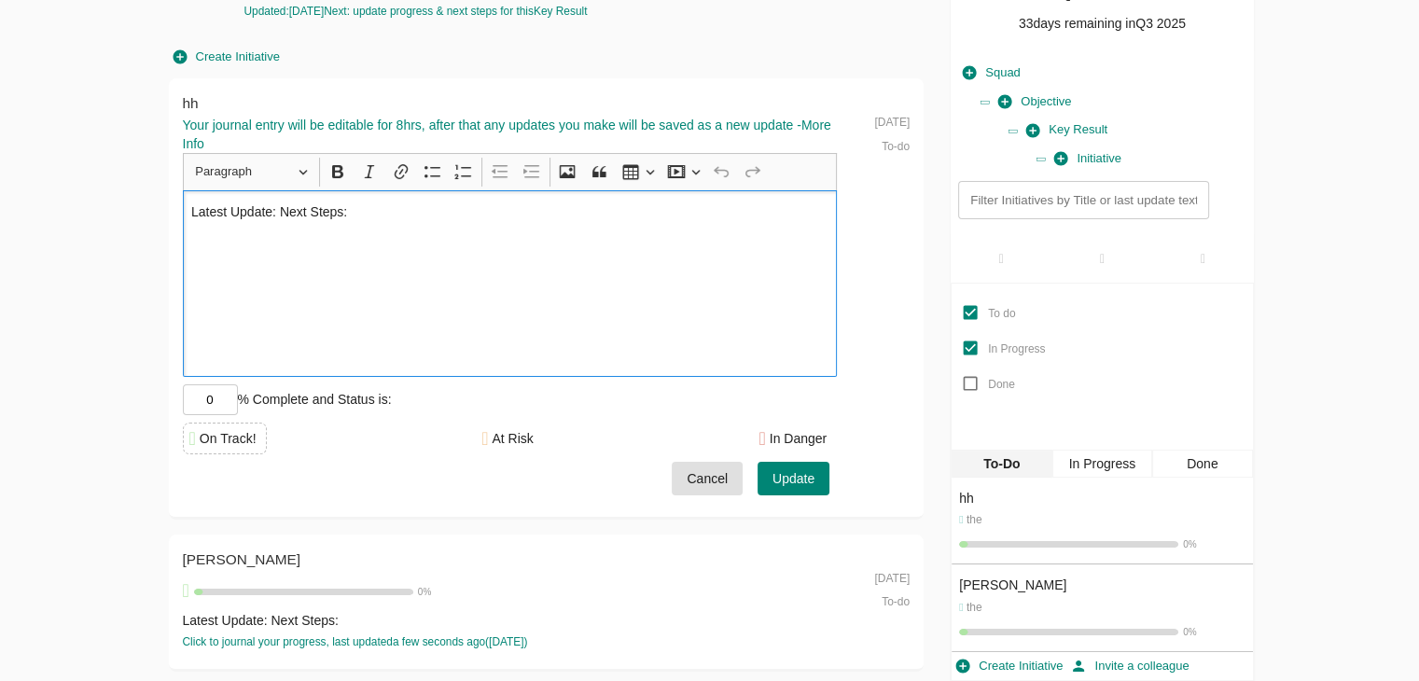
scroll to position [138, 0]
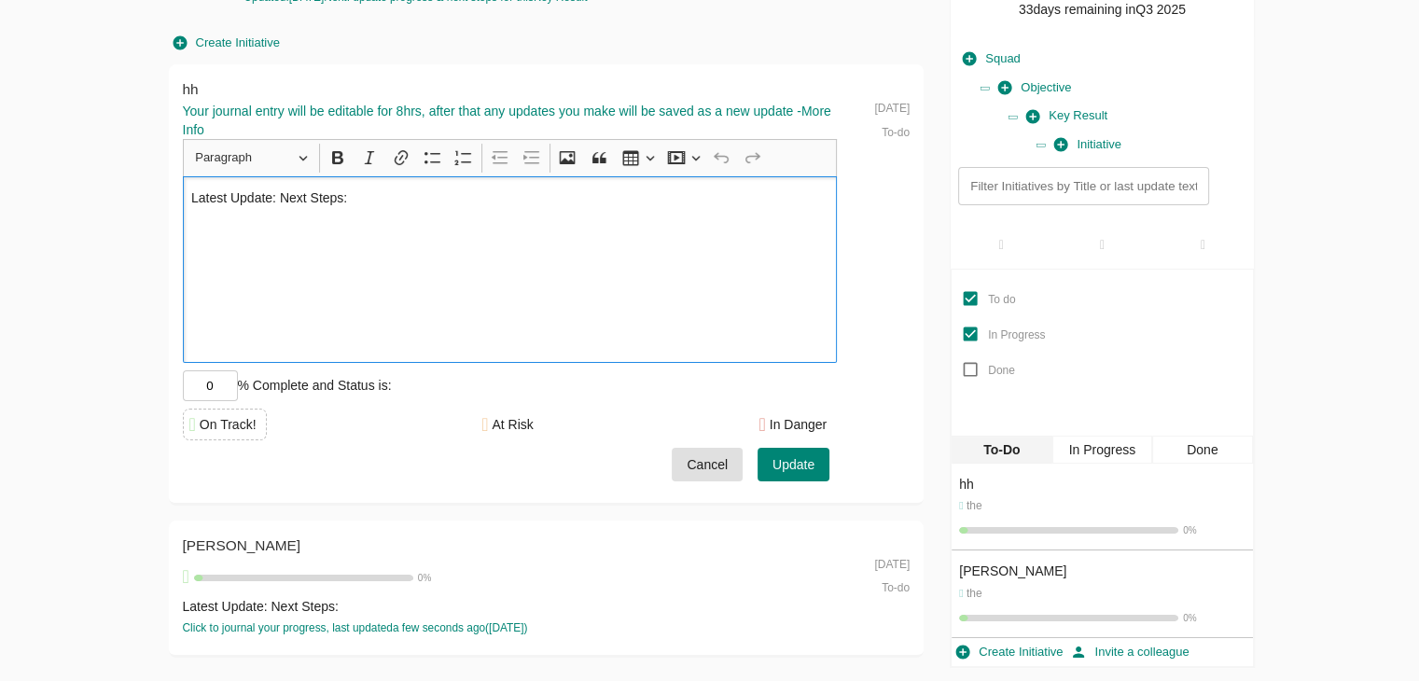
click at [228, 387] on input "0" at bounding box center [210, 385] width 55 height 31
type input "4"
click at [785, 468] on span "Update" at bounding box center [793, 464] width 42 height 23
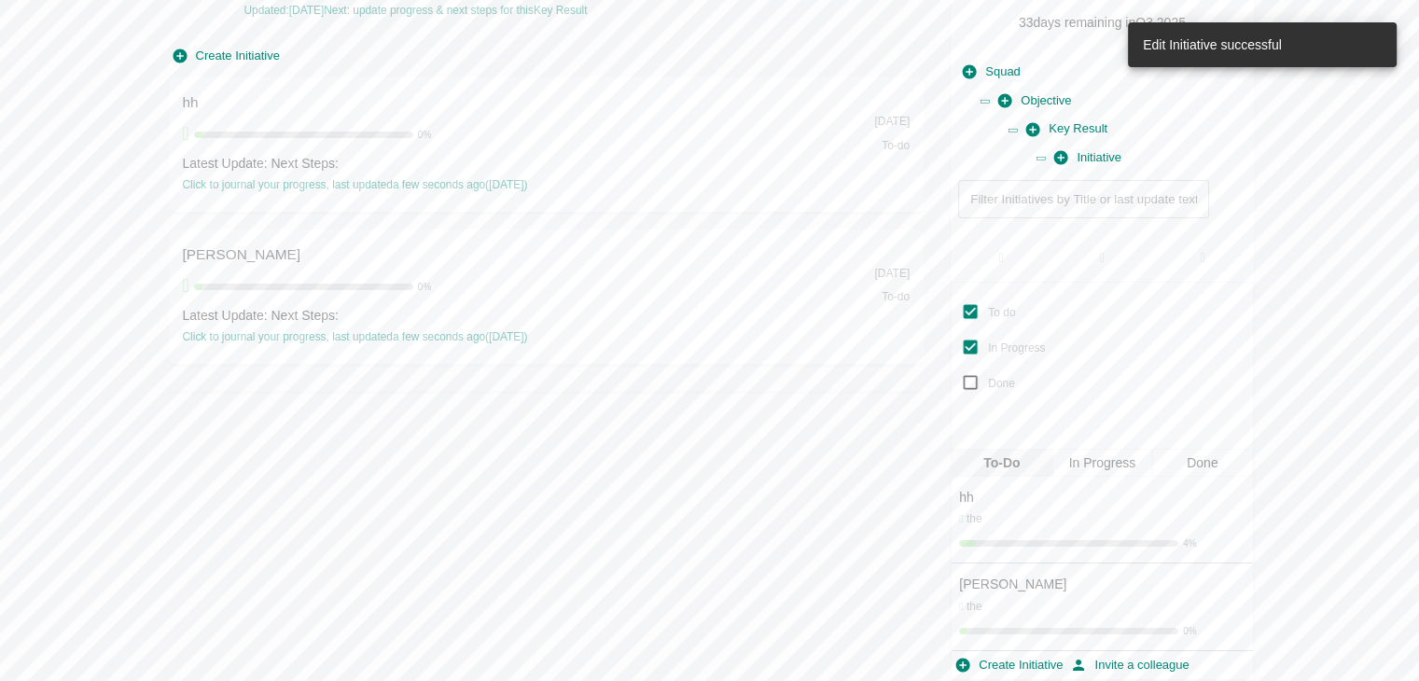
scroll to position [124, 0]
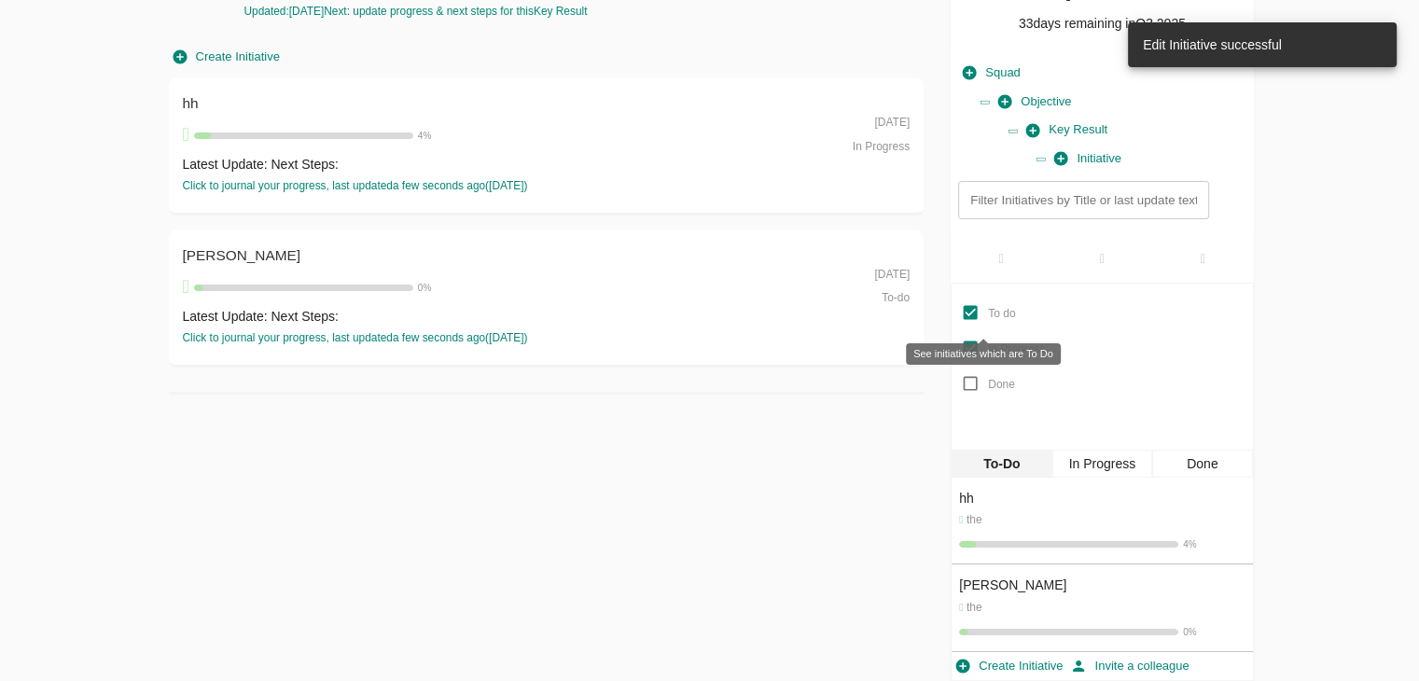
click at [970, 311] on input "To do" at bounding box center [969, 312] width 35 height 35
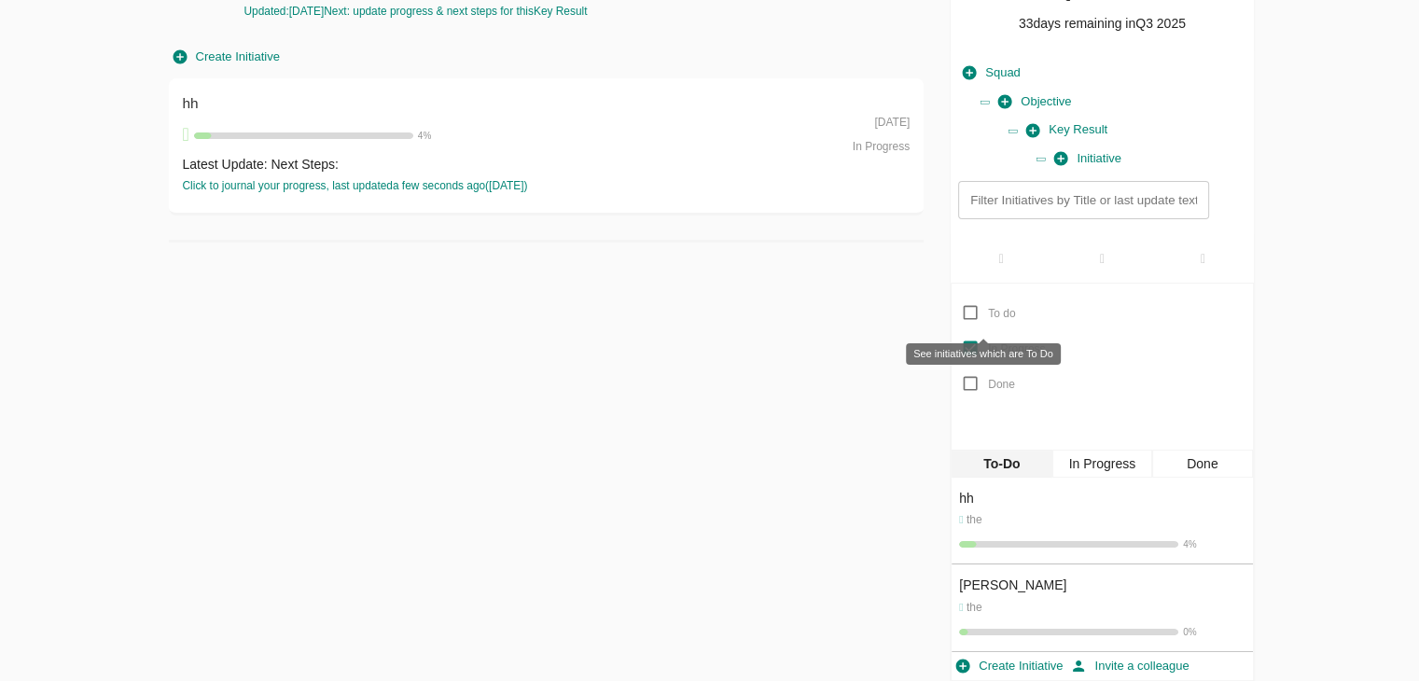
click at [970, 311] on input "To do" at bounding box center [969, 312] width 35 height 35
checkbox input "true"
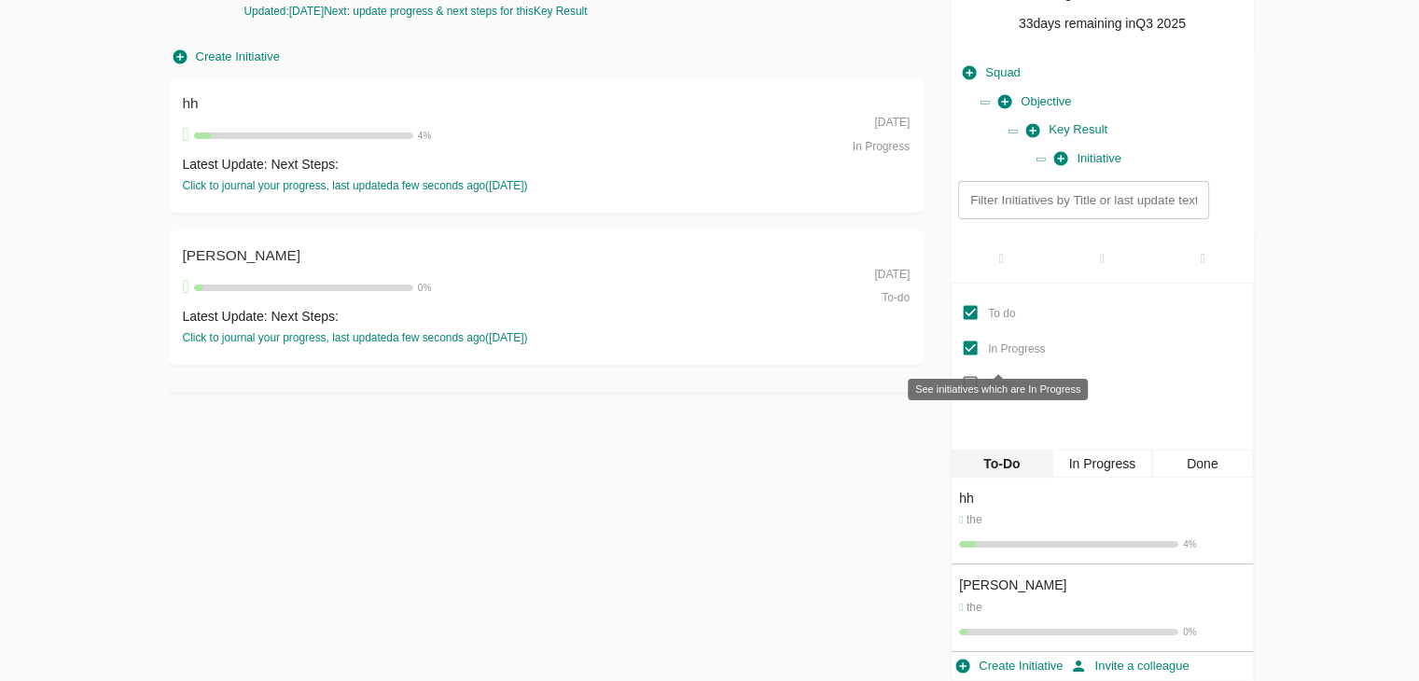
click at [969, 349] on input "In Progress" at bounding box center [969, 347] width 35 height 35
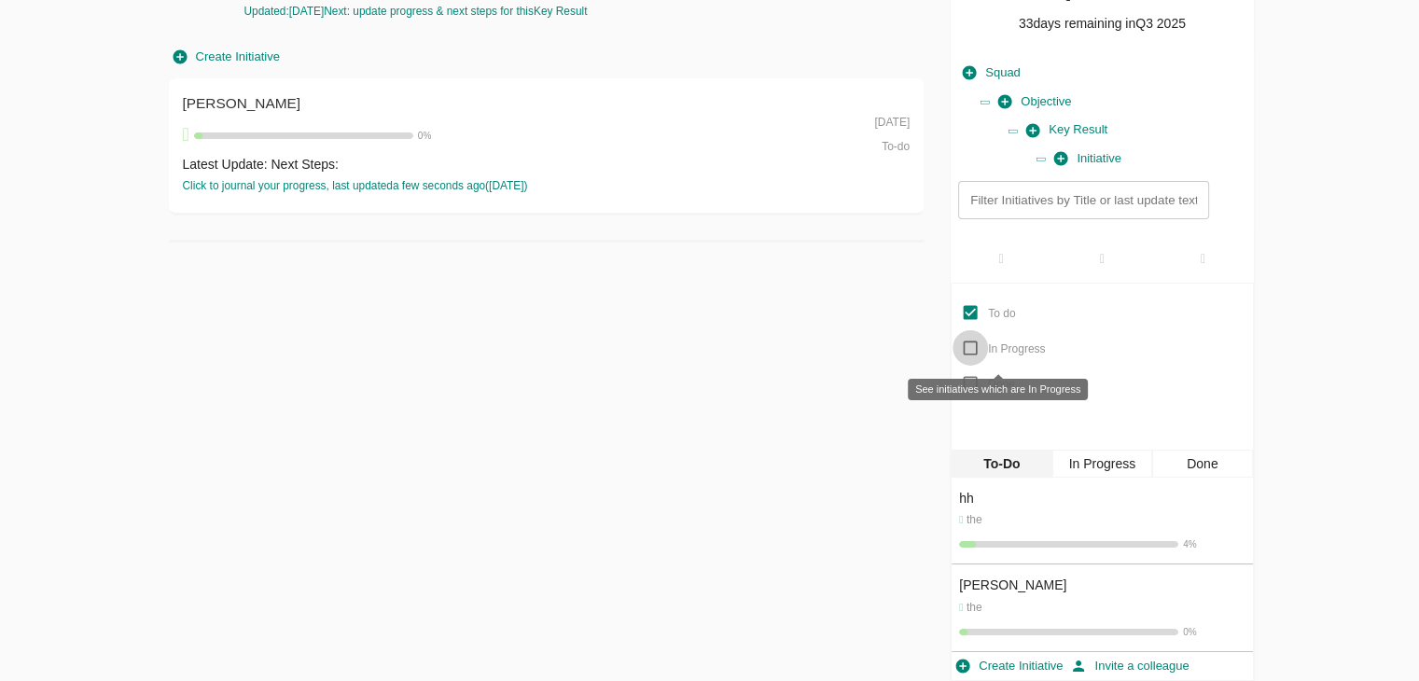
click at [969, 349] on input "In Progress" at bounding box center [969, 347] width 35 height 35
checkbox input "true"
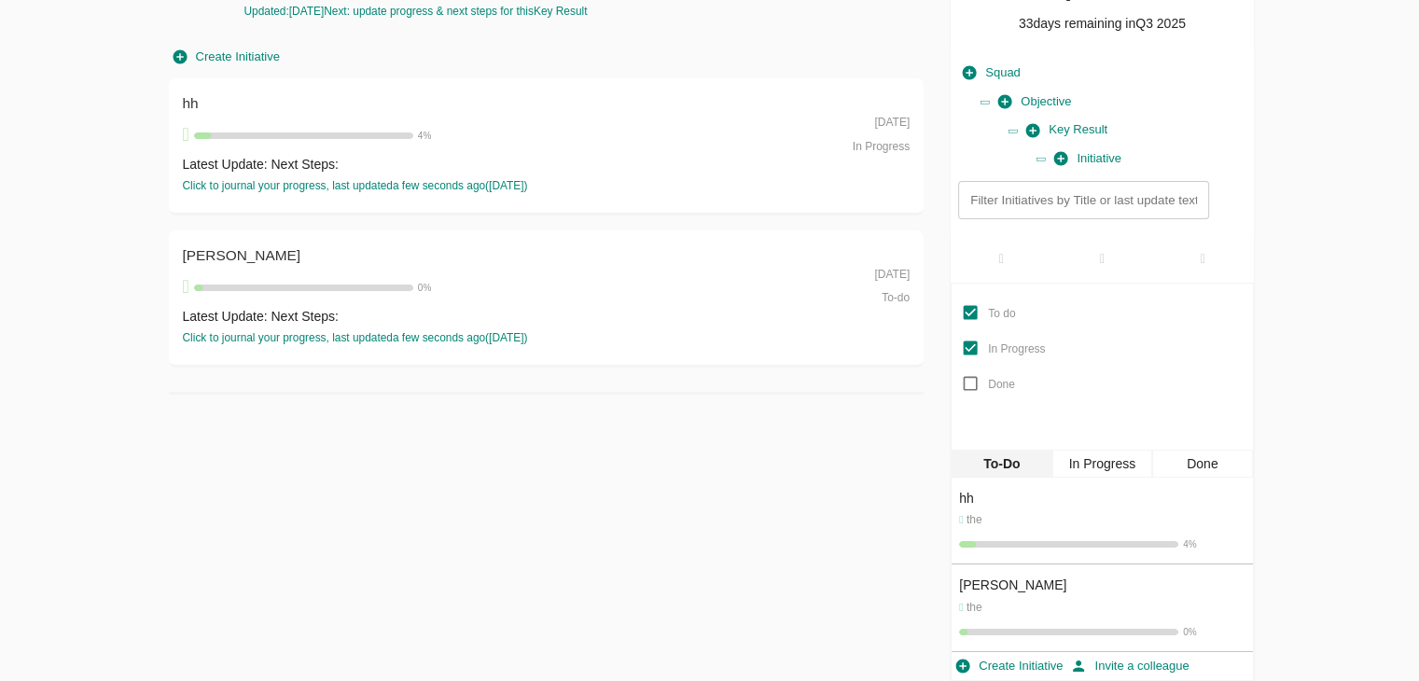
click at [1103, 464] on div "In Progress" at bounding box center [1102, 464] width 100 height 28
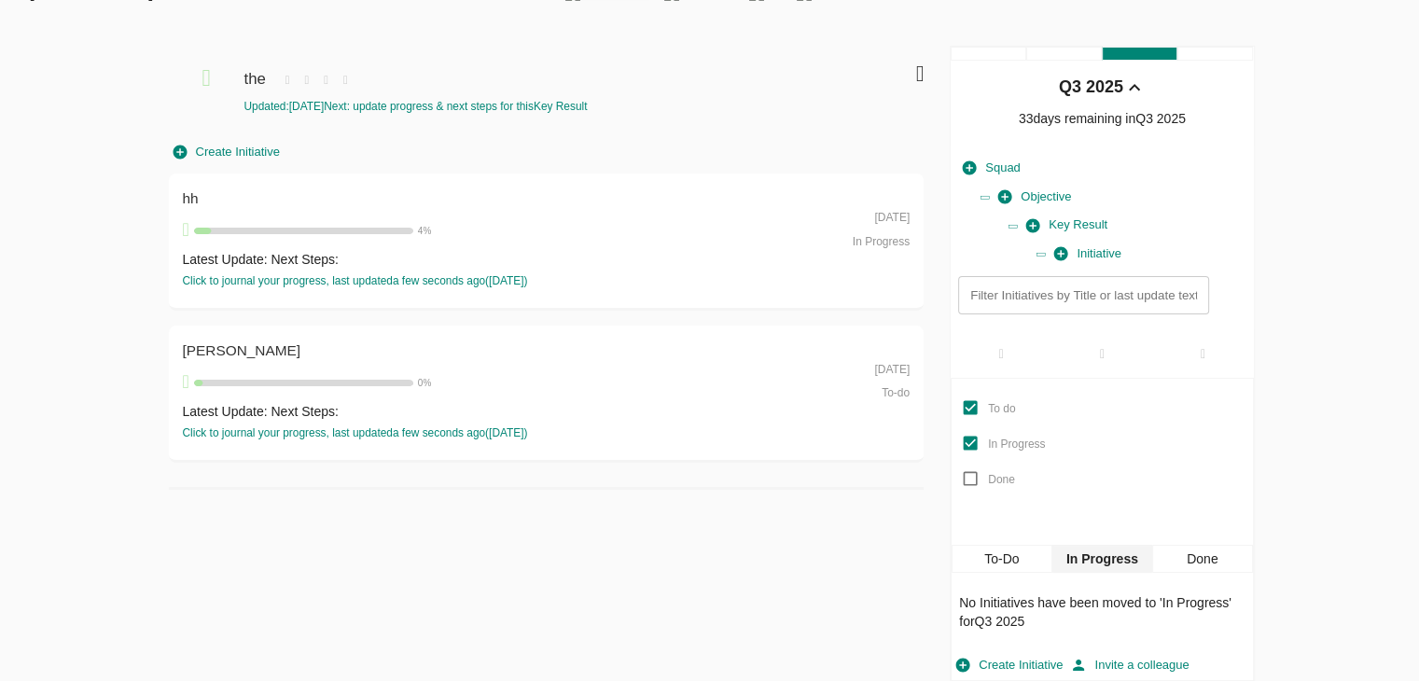
click at [996, 564] on div "To-Do" at bounding box center [1001, 559] width 100 height 28
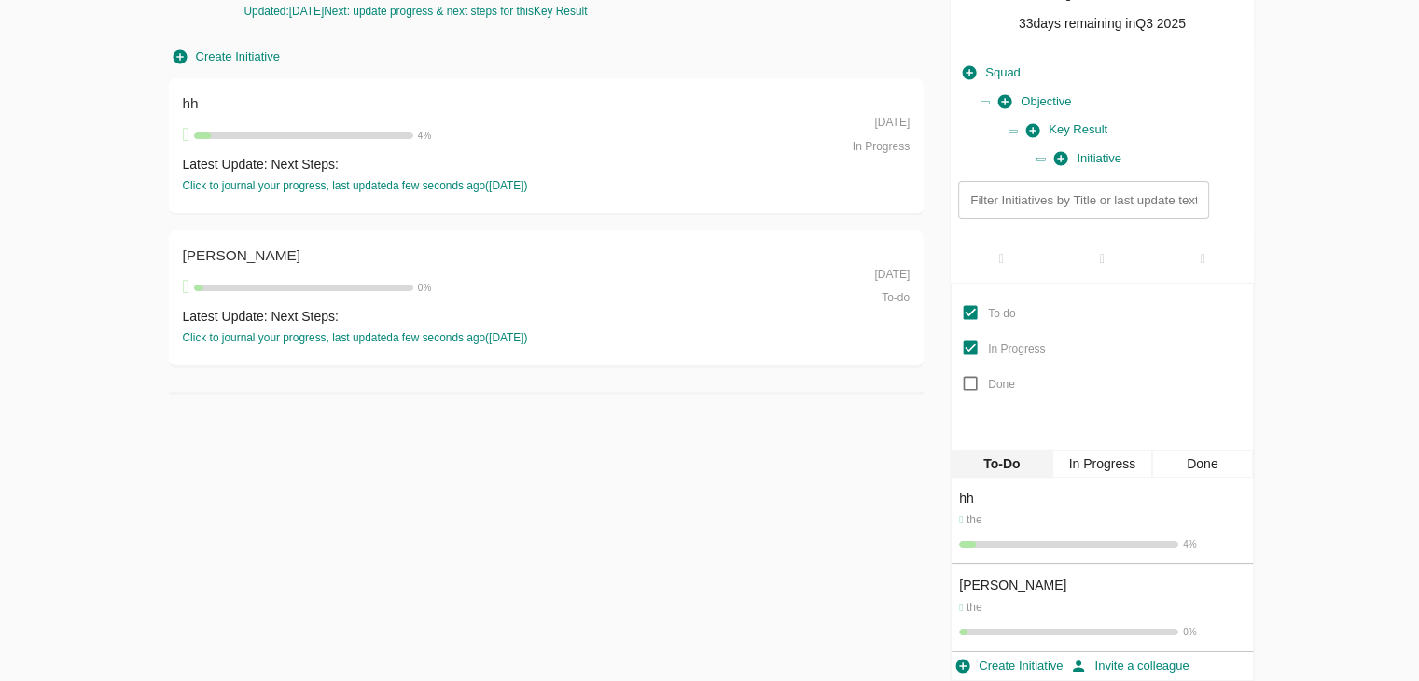
click at [1115, 453] on div "In Progress" at bounding box center [1102, 464] width 100 height 28
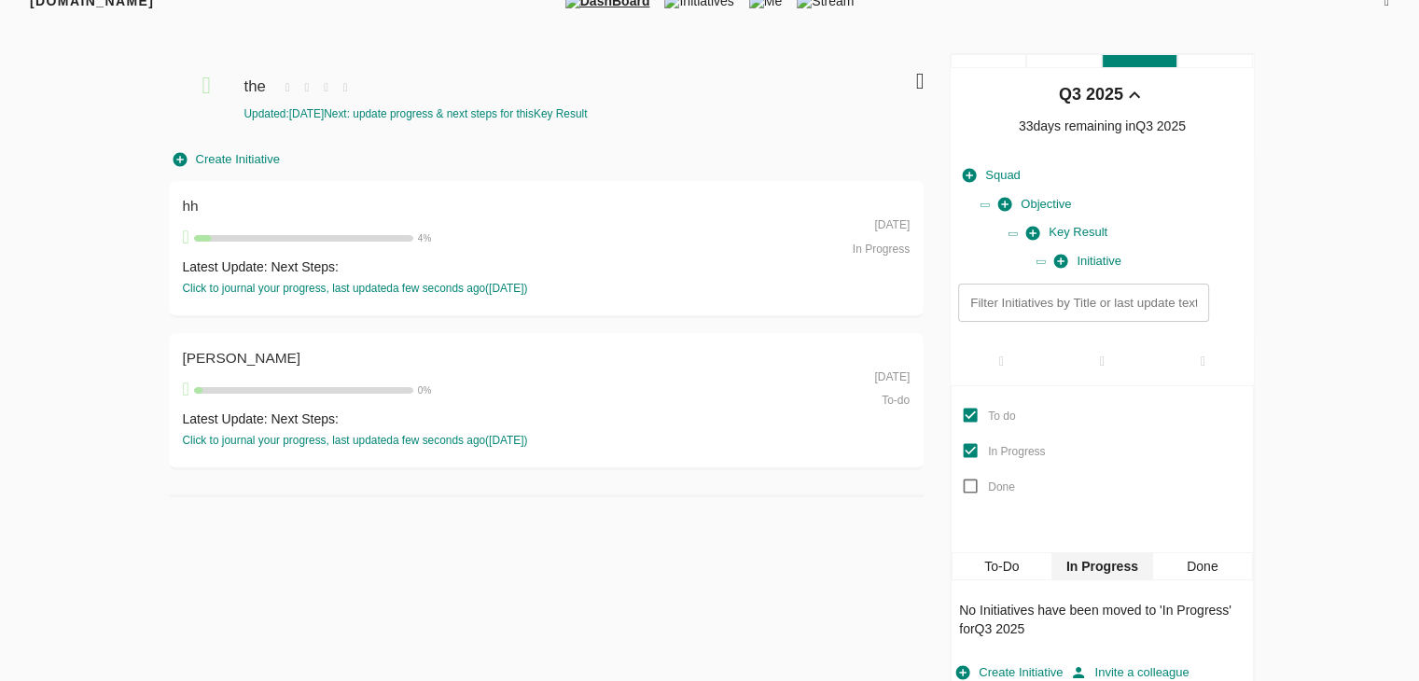
scroll to position [29, 0]
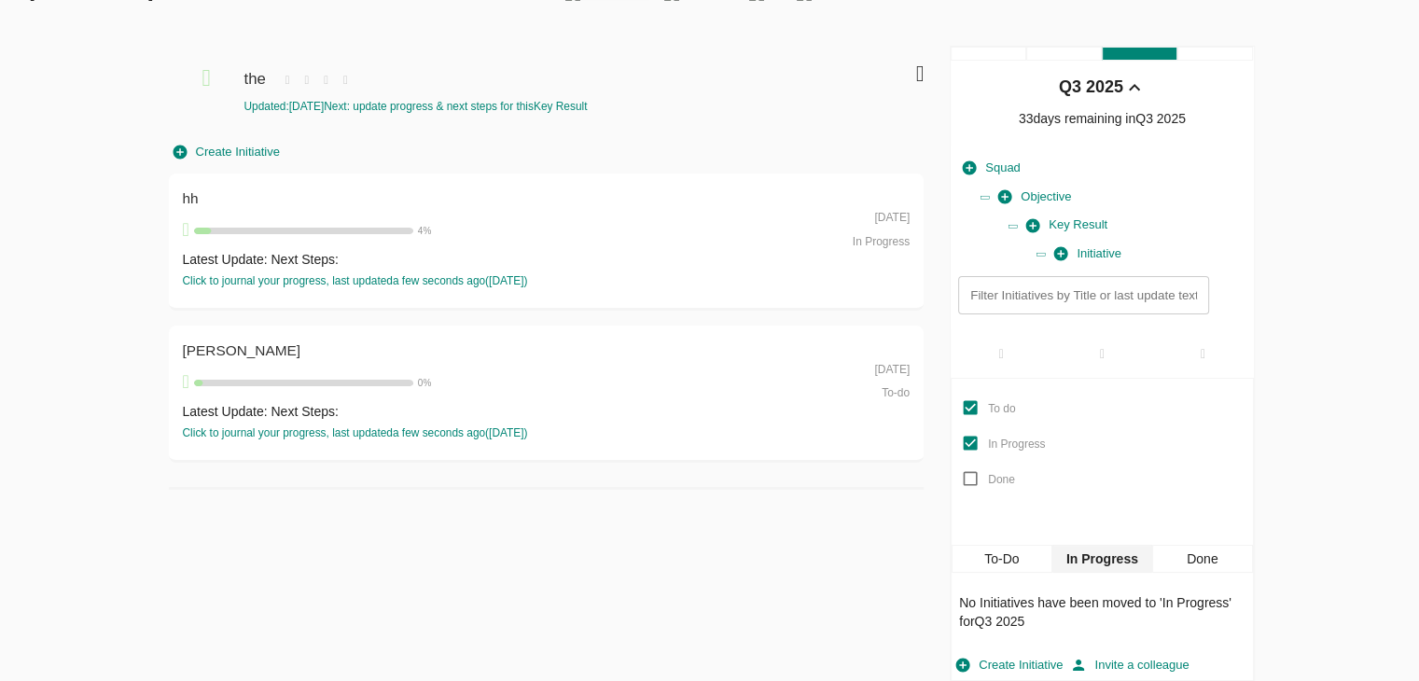
click at [1028, 561] on div "To-Do" at bounding box center [1001, 559] width 100 height 28
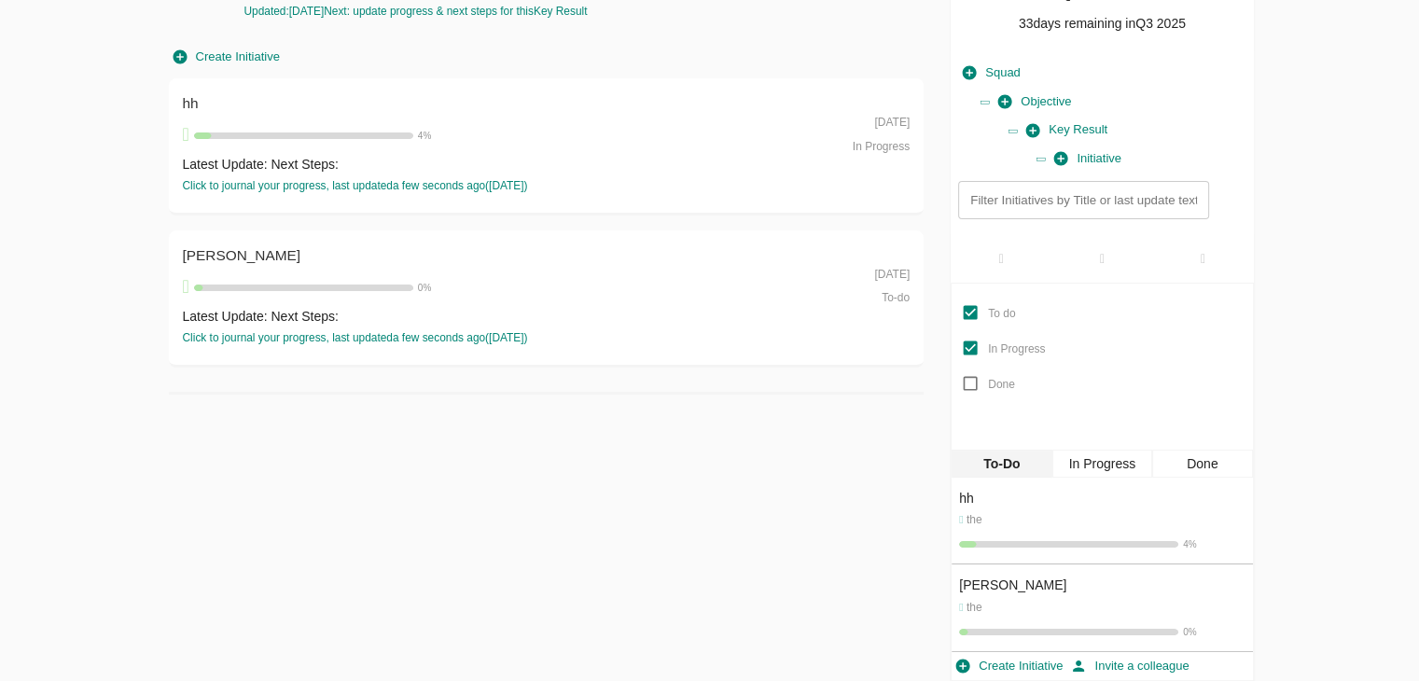
scroll to position [0, 0]
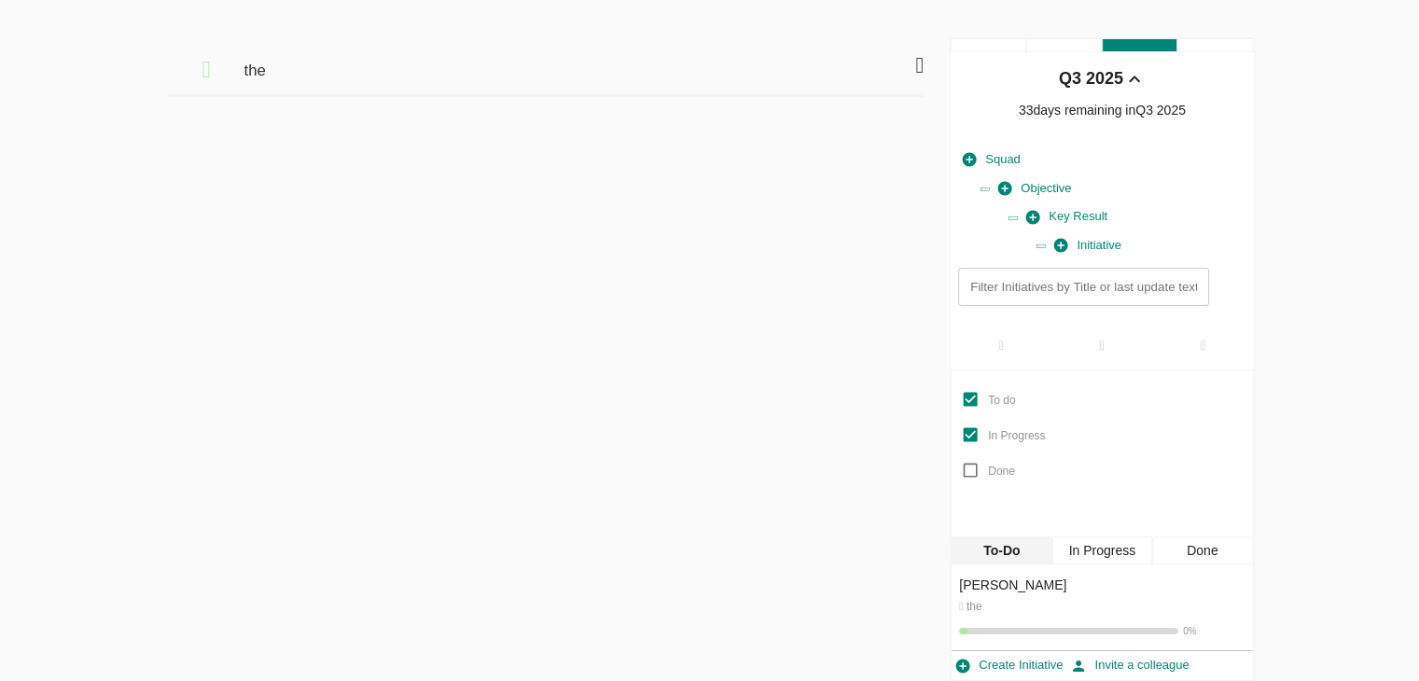
scroll to position [37, 0]
click at [1115, 553] on div "In Progress" at bounding box center [1102, 550] width 100 height 28
click at [1004, 549] on div "To-Do" at bounding box center [1001, 550] width 100 height 28
click at [1075, 560] on div "In Progress" at bounding box center [1102, 550] width 100 height 28
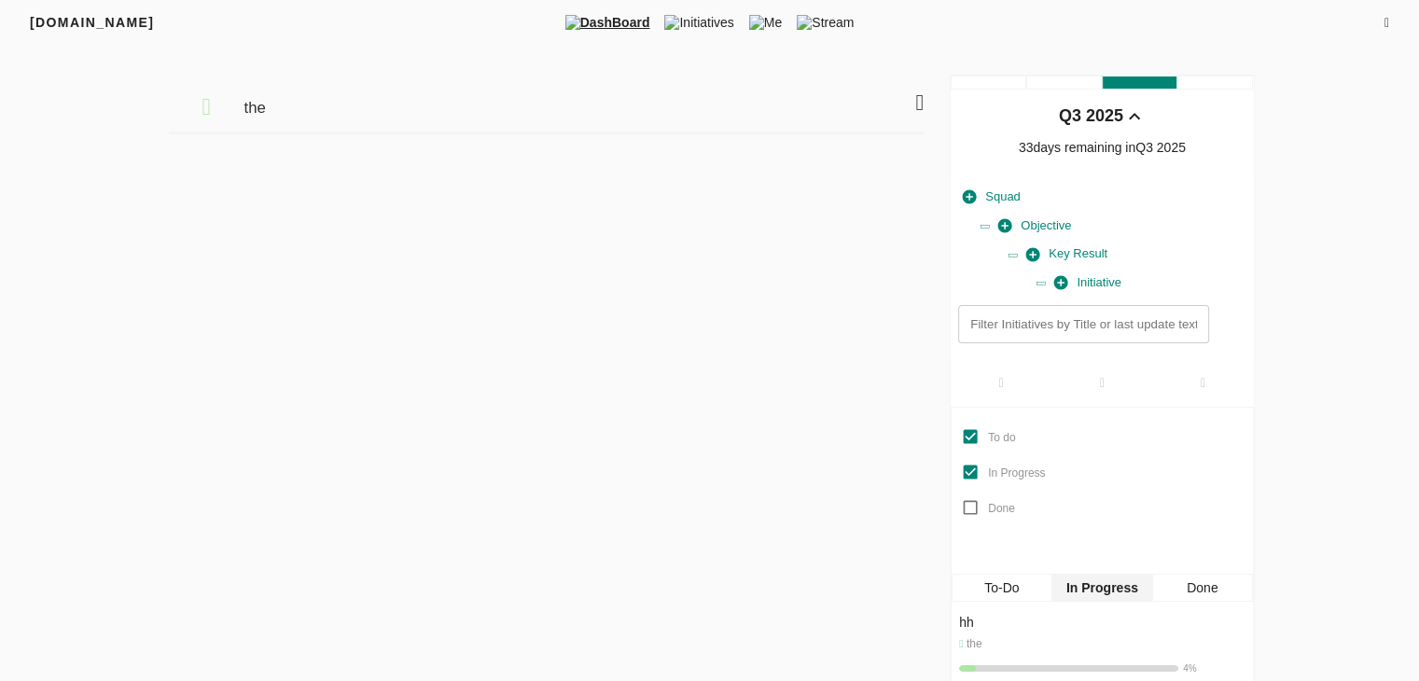
click at [907, 104] on div at bounding box center [866, 100] width 113 height 44
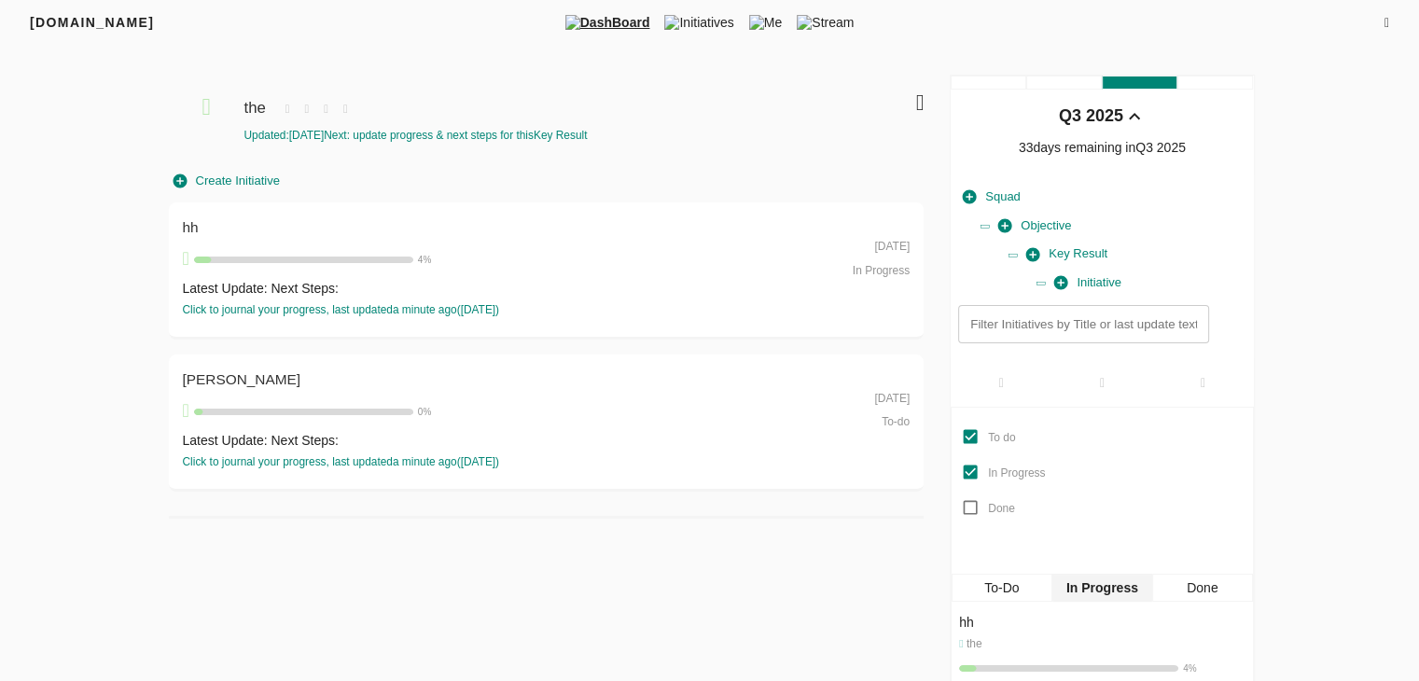
scroll to position [37, 0]
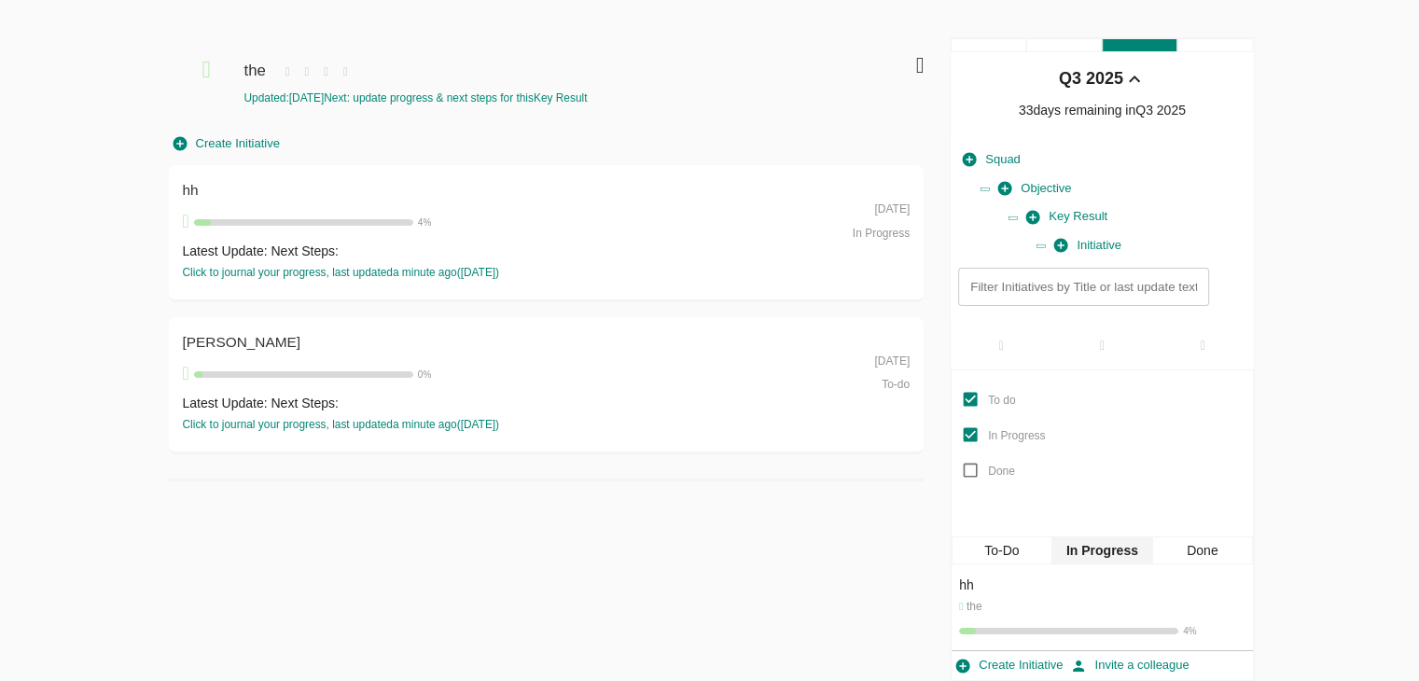
click at [997, 547] on div "To-Do" at bounding box center [1001, 550] width 100 height 28
click at [918, 68] on icon at bounding box center [919, 65] width 8 height 22
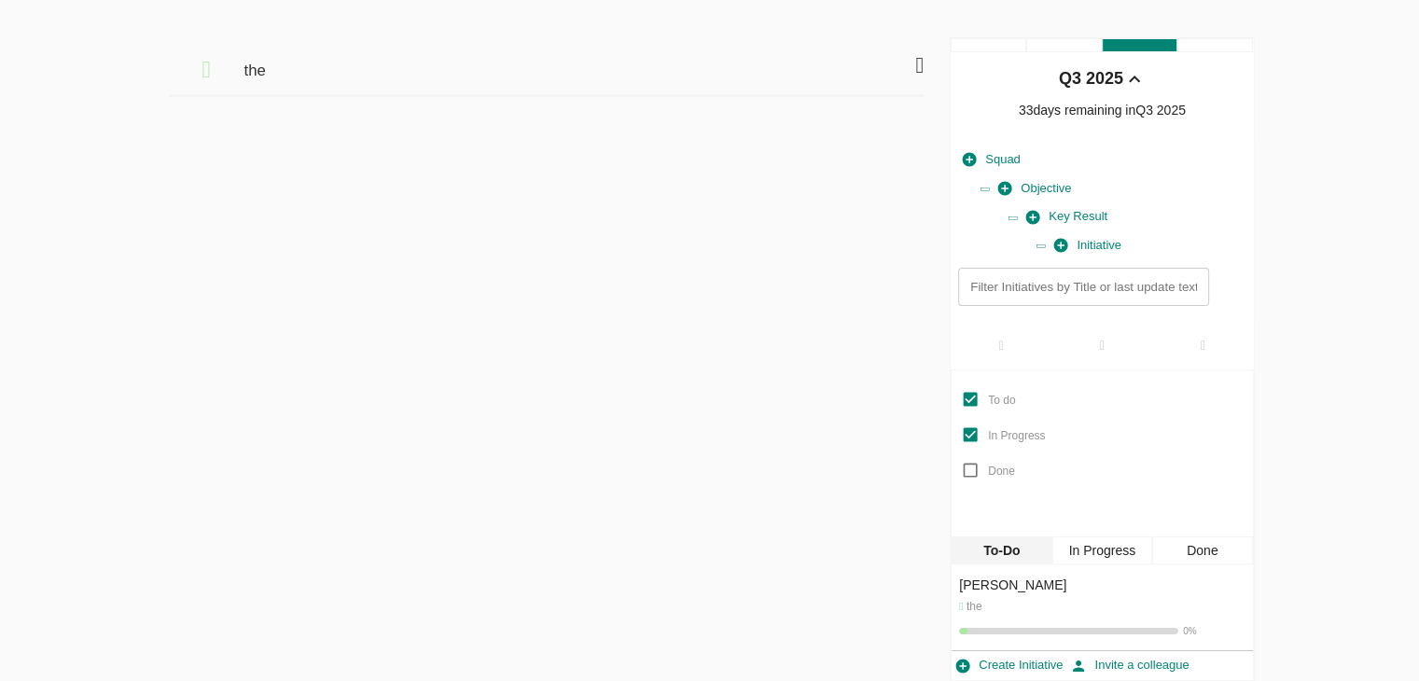
click at [915, 60] on icon at bounding box center [919, 65] width 8 height 22
